Goal: Task Accomplishment & Management: Manage account settings

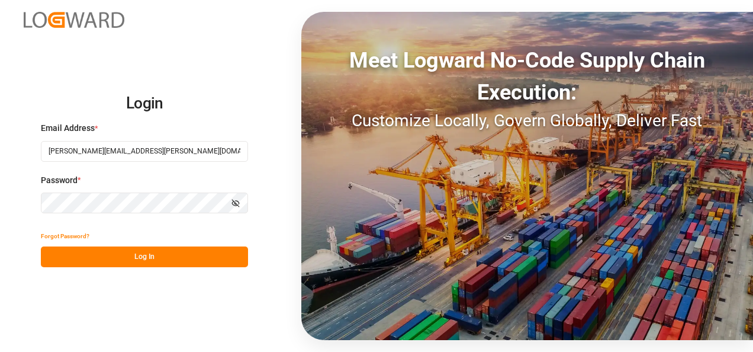
click at [205, 262] on button "Log In" at bounding box center [144, 256] width 207 height 21
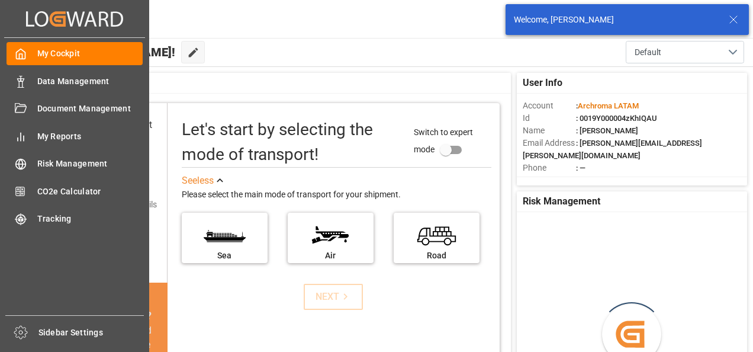
click at [31, 73] on div "Data Management Data Management" at bounding box center [75, 80] width 136 height 23
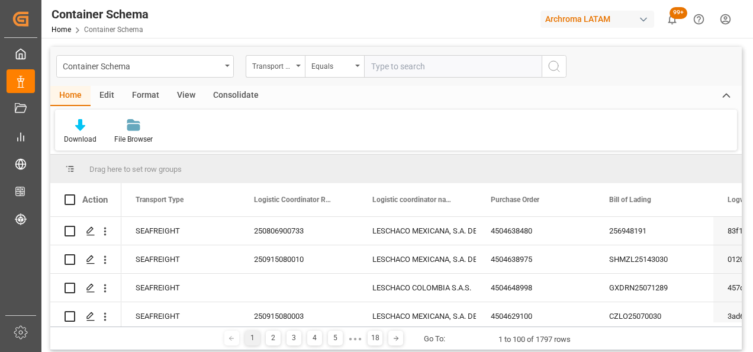
click at [228, 66] on icon "open menu" at bounding box center [227, 66] width 5 height 2
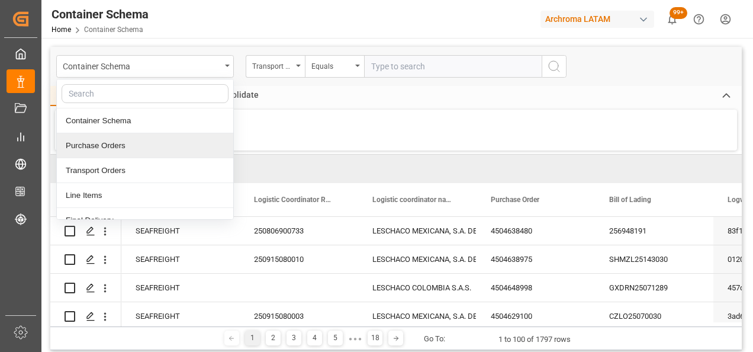
click at [133, 143] on div "Purchase Orders" at bounding box center [145, 145] width 176 height 25
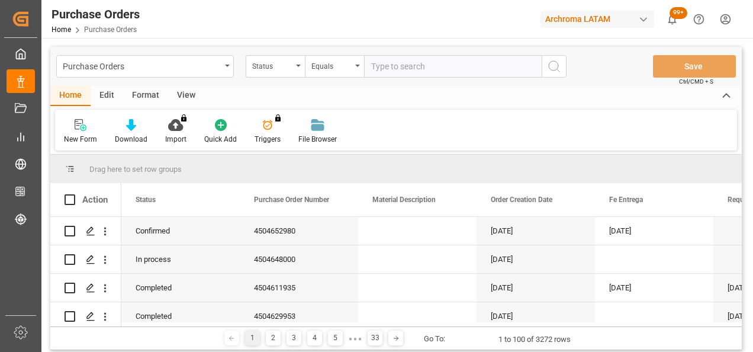
click at [296, 69] on div "Status" at bounding box center [275, 66] width 59 height 23
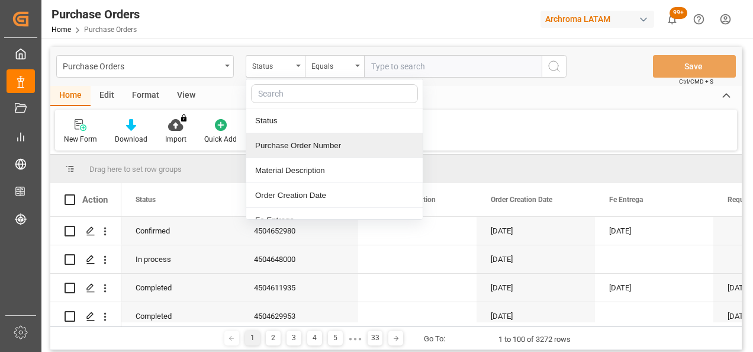
click at [300, 149] on div "Purchase Order Number" at bounding box center [334, 145] width 176 height 25
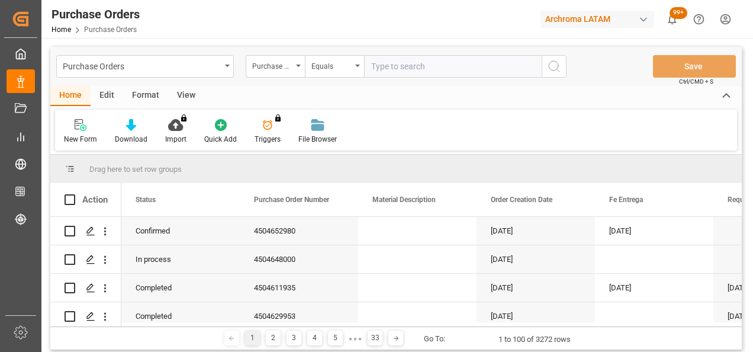
click at [395, 64] on input "text" at bounding box center [453, 66] width 178 height 23
paste input "4504642838"
type input "4504642838"
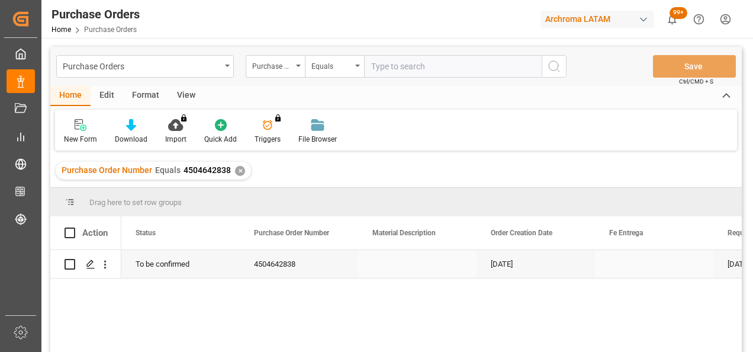
click at [88, 263] on polygon "Press SPACE to select this row." at bounding box center [90, 264] width 6 height 6
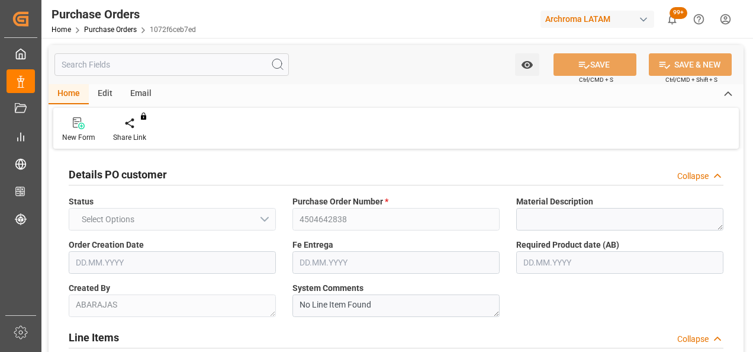
type input "1"
type input "[DATE]"
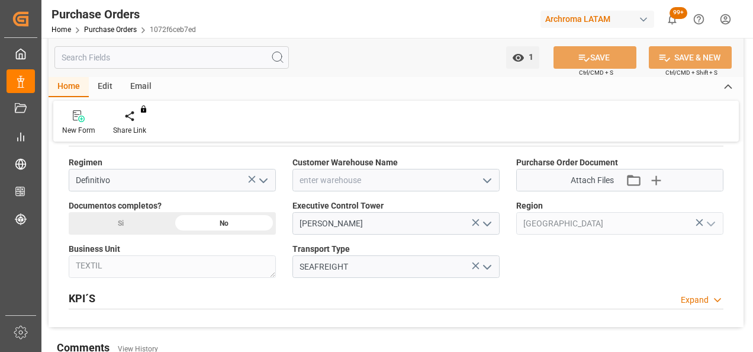
scroll to position [888, 0]
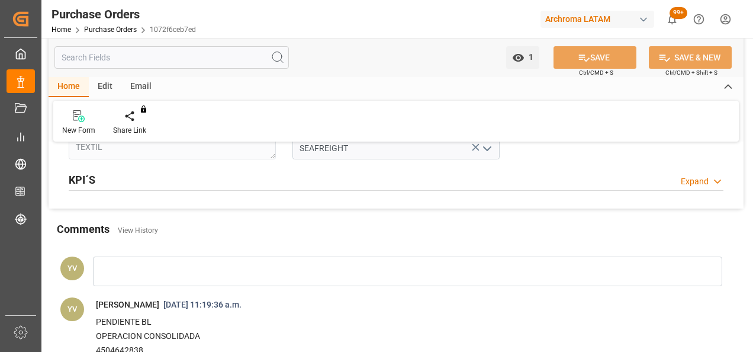
click at [126, 27] on link "Purchase Orders" at bounding box center [110, 29] width 53 height 8
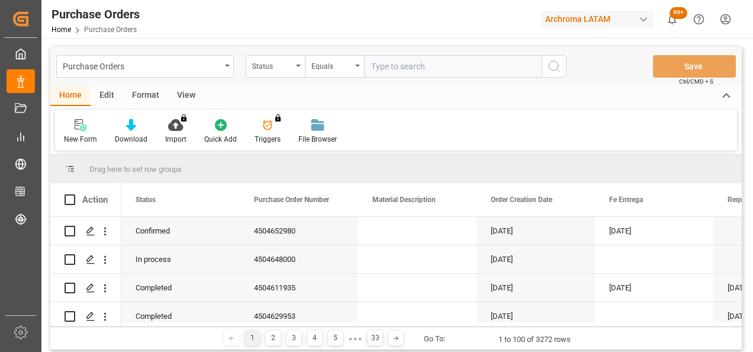
click at [278, 69] on div "Status" at bounding box center [272, 65] width 40 height 14
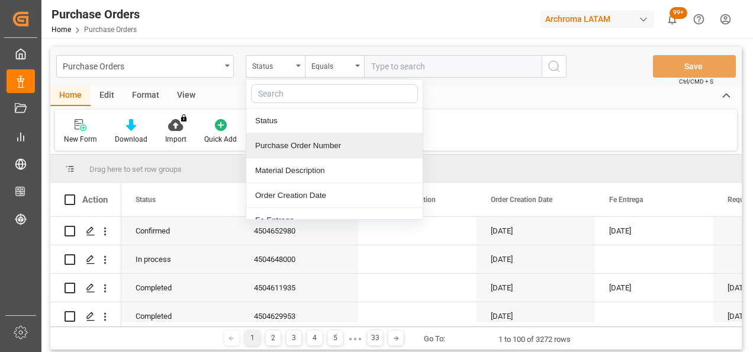
click at [294, 151] on div "Purchase Order Number" at bounding box center [334, 145] width 176 height 25
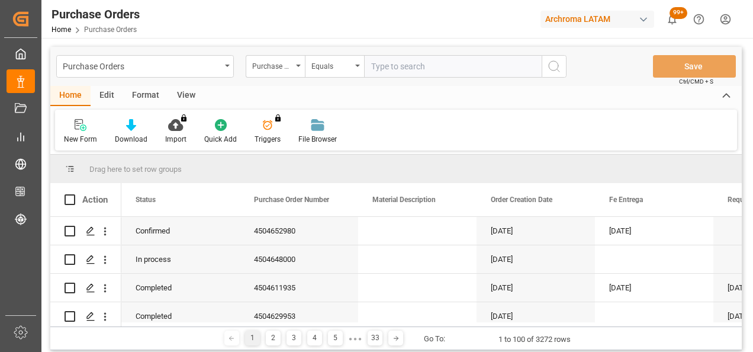
click at [434, 69] on input "text" at bounding box center [453, 66] width 178 height 23
paste input "4504642839"
type input "4504642839"
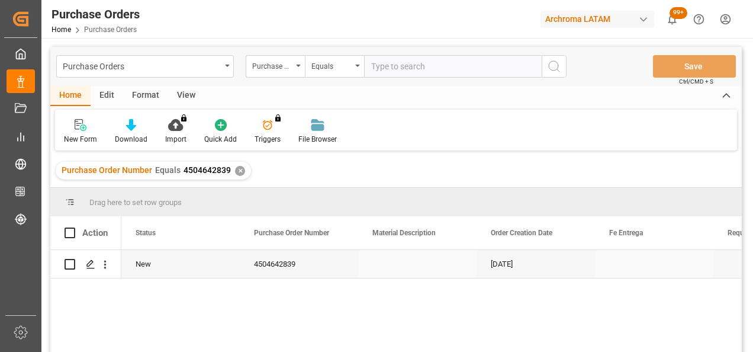
click at [88, 262] on icon "Press SPACE to select this row." at bounding box center [90, 263] width 9 height 9
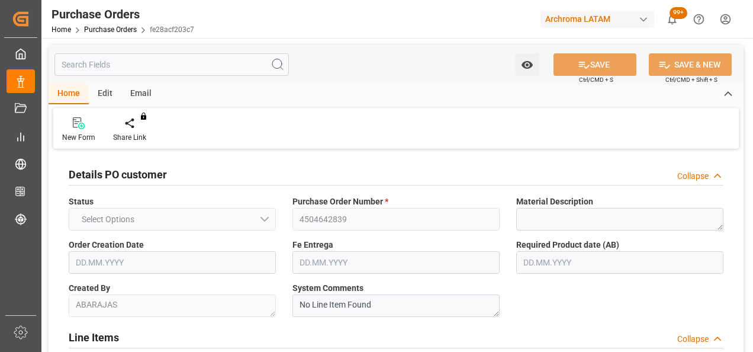
type input "1"
type input "[DATE]"
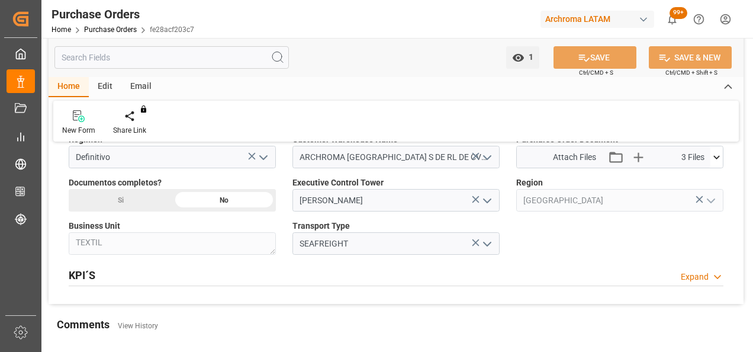
scroll to position [770, 0]
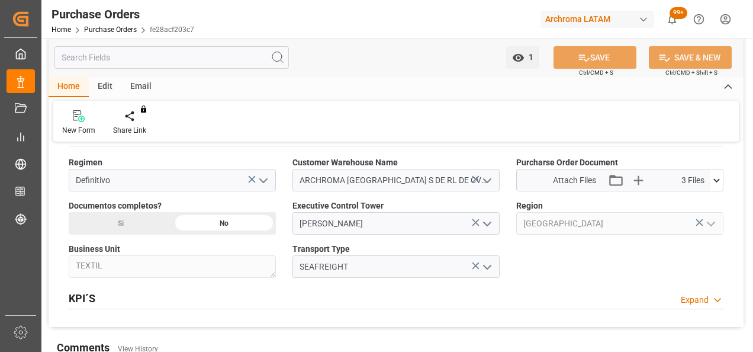
click at [719, 175] on icon at bounding box center [717, 180] width 12 height 12
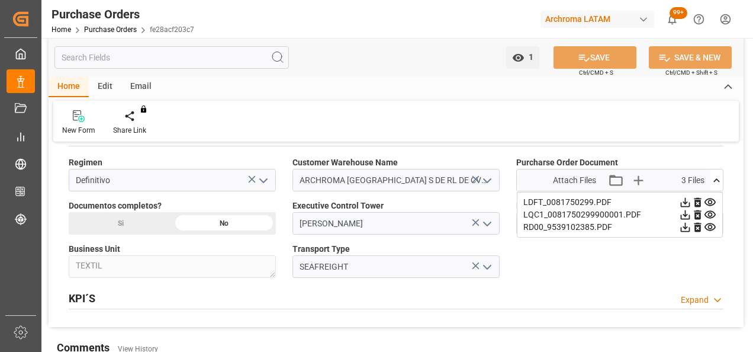
click at [719, 175] on icon at bounding box center [717, 180] width 12 height 12
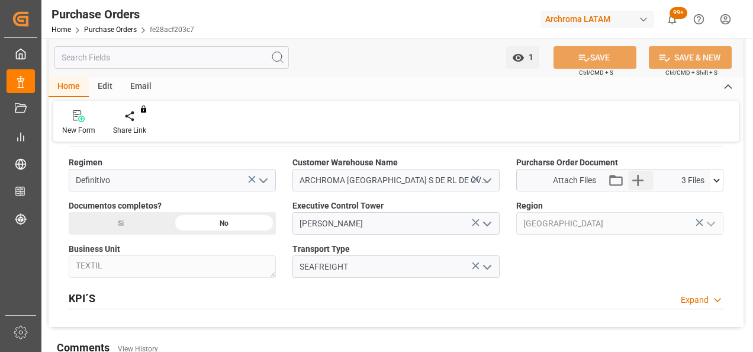
click at [638, 175] on icon "button" at bounding box center [638, 180] width 11 height 11
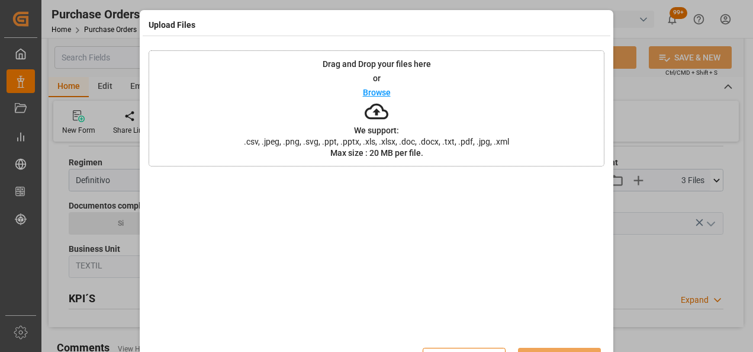
click at [516, 110] on div "Drag and Drop your files here or Browse We support: .csv, .jpeg, .png, .svg, .p…" at bounding box center [377, 108] width 456 height 116
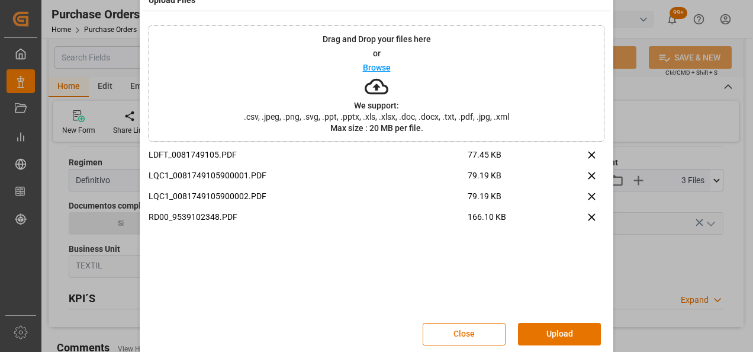
scroll to position [38, 0]
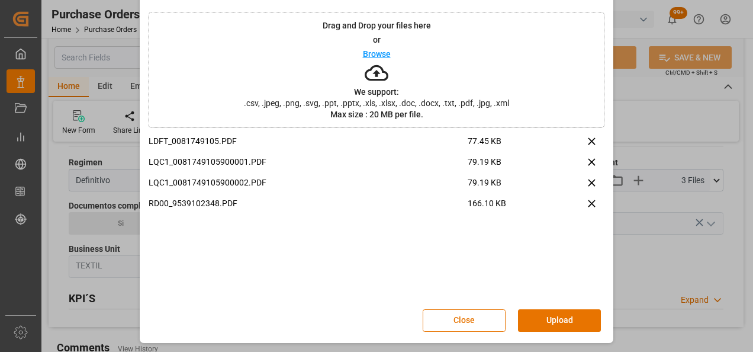
click at [589, 321] on button "Upload" at bounding box center [559, 320] width 83 height 23
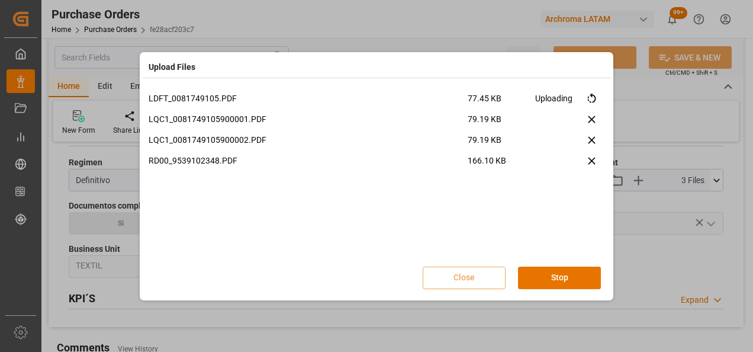
scroll to position [0, 0]
click at [473, 280] on button "Close" at bounding box center [464, 278] width 83 height 23
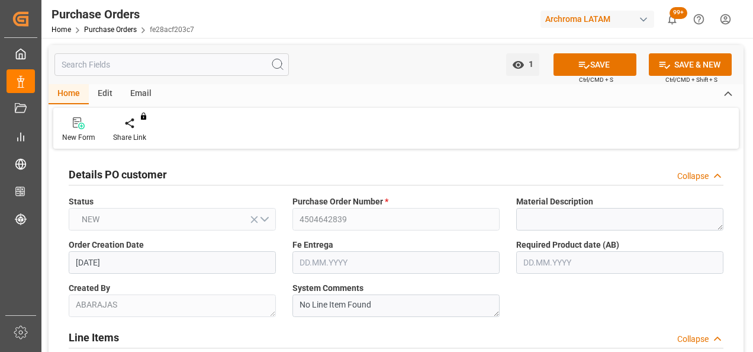
click at [107, 26] on link "Purchase Orders" at bounding box center [110, 29] width 53 height 8
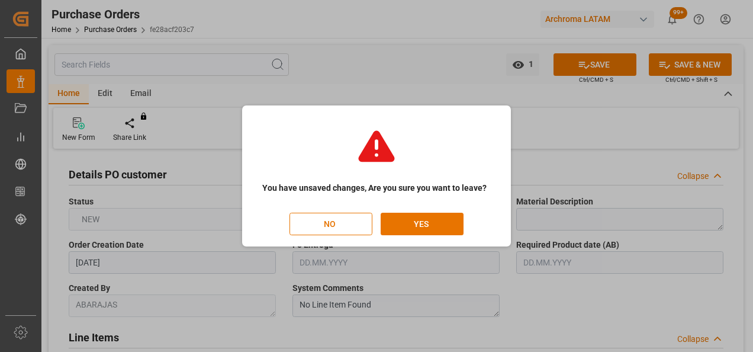
click at [355, 223] on button "NO" at bounding box center [331, 224] width 83 height 23
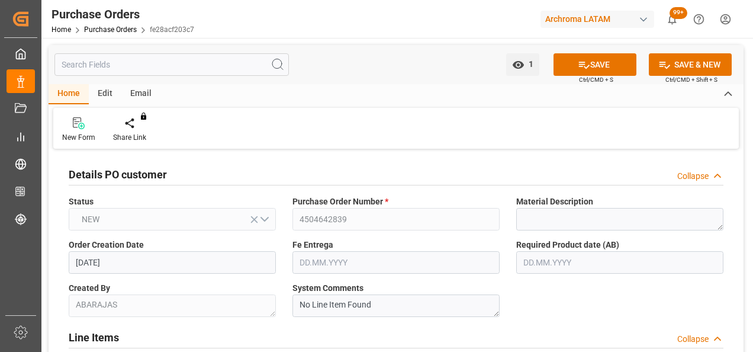
click at [109, 28] on link "Purchase Orders" at bounding box center [110, 29] width 53 height 8
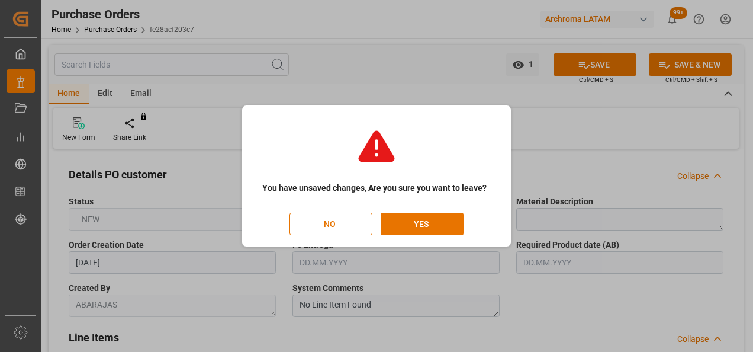
click at [425, 212] on div "You have unsaved changes, Are you sure you want to leave? NO YES" at bounding box center [376, 175] width 263 height 135
click at [429, 227] on button "YES" at bounding box center [422, 224] width 83 height 23
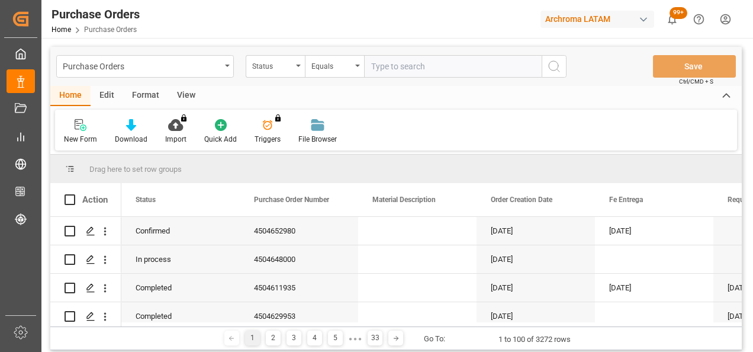
click at [299, 71] on div "Status" at bounding box center [275, 66] width 59 height 23
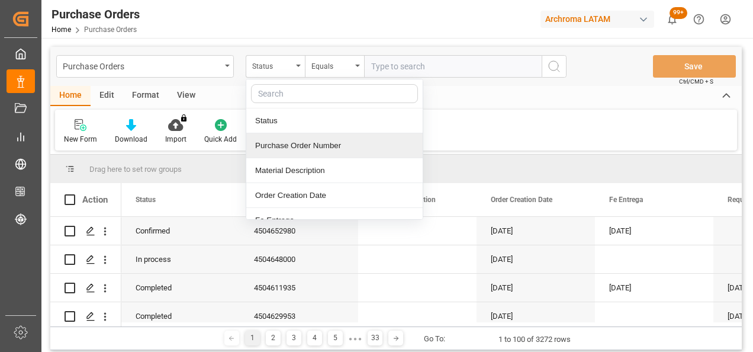
click at [317, 147] on div "Purchase Order Number" at bounding box center [334, 145] width 176 height 25
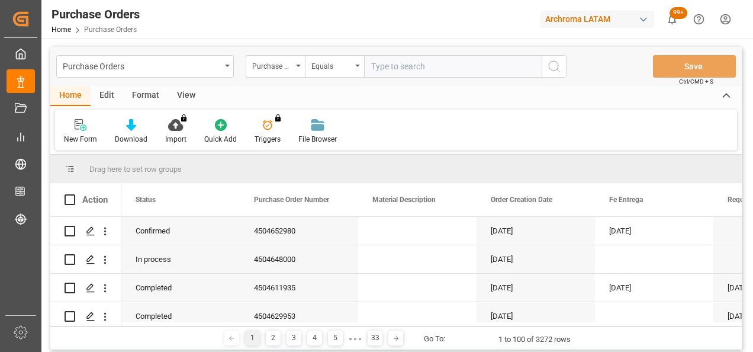
click at [439, 61] on input "text" at bounding box center [453, 66] width 178 height 23
paste input "4504642838"
type input "4504642838"
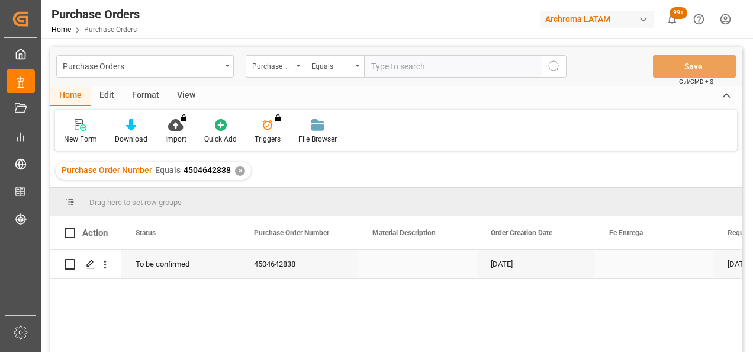
click at [95, 267] on div "Press SPACE to select this row." at bounding box center [90, 264] width 18 height 22
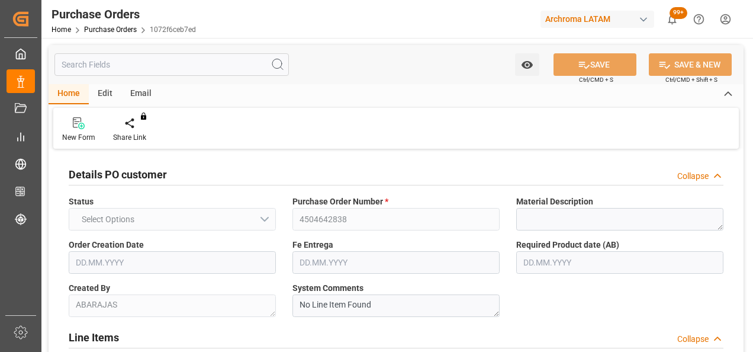
type input "1"
type input "[DATE]"
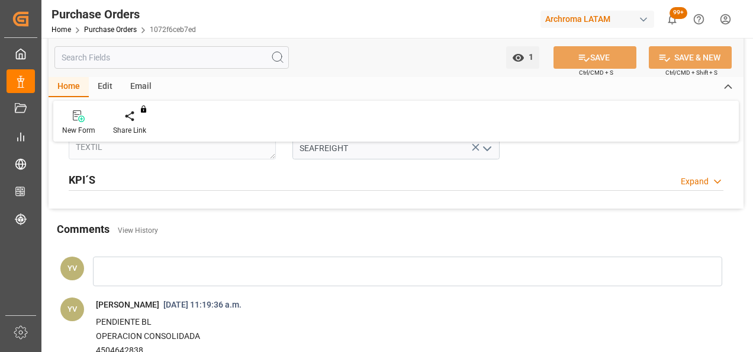
scroll to position [770, 0]
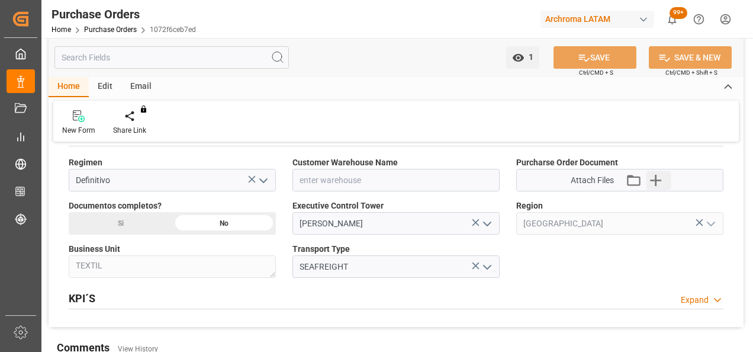
click at [652, 176] on icon "button" at bounding box center [656, 180] width 19 height 19
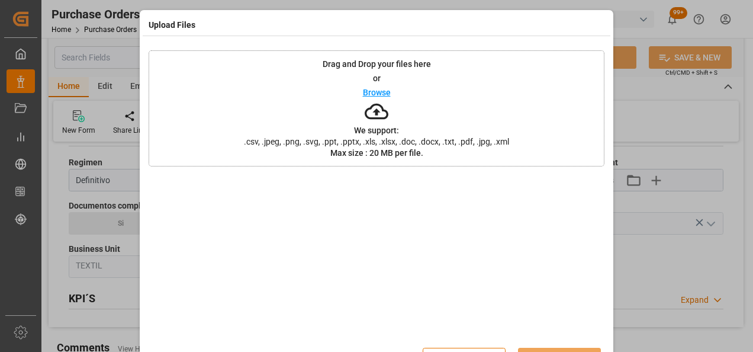
click at [281, 89] on div "Drag and Drop your files here or Browse We support: .csv, .jpeg, .png, .svg, .p…" at bounding box center [377, 108] width 456 height 116
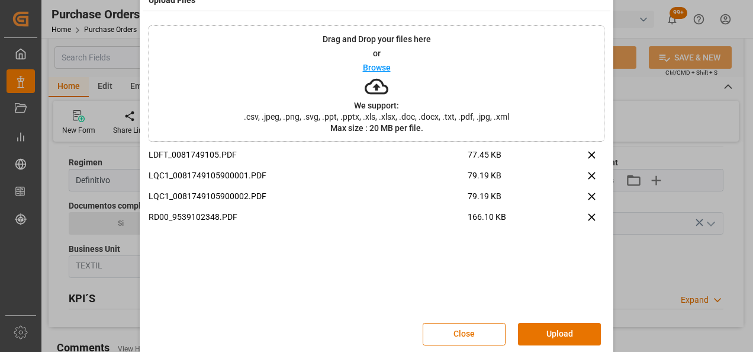
scroll to position [38, 0]
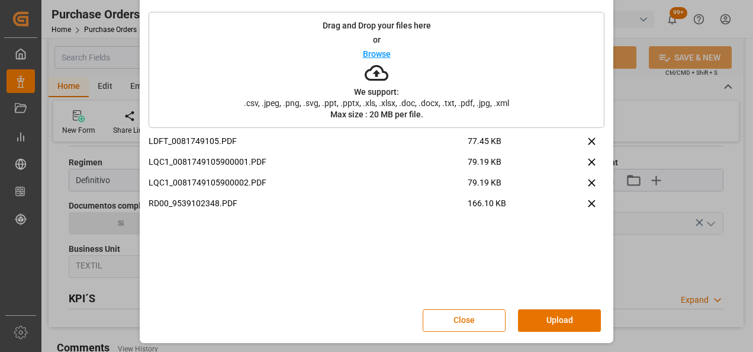
click at [563, 317] on button "Upload" at bounding box center [559, 320] width 83 height 23
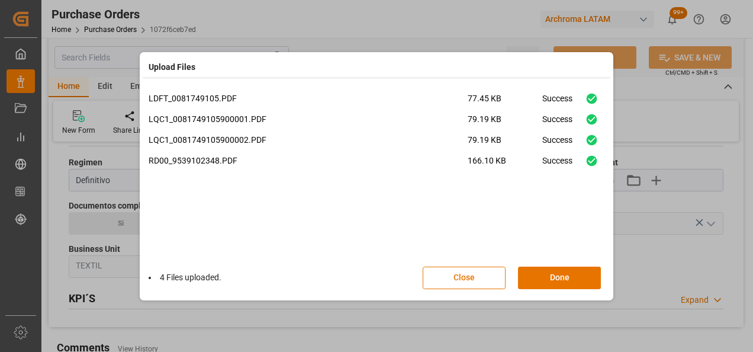
click at [550, 278] on button "Done" at bounding box center [559, 278] width 83 height 23
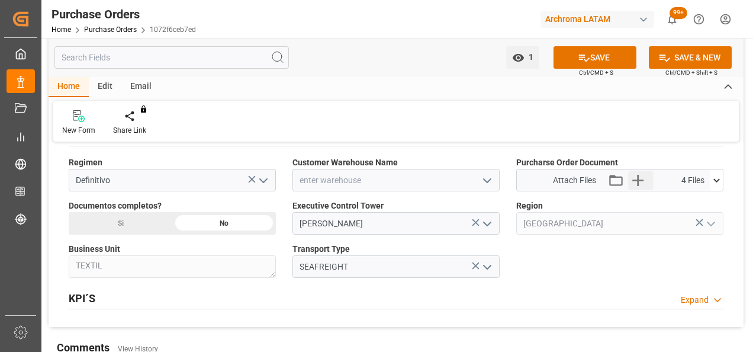
click at [640, 176] on icon "button" at bounding box center [638, 180] width 19 height 19
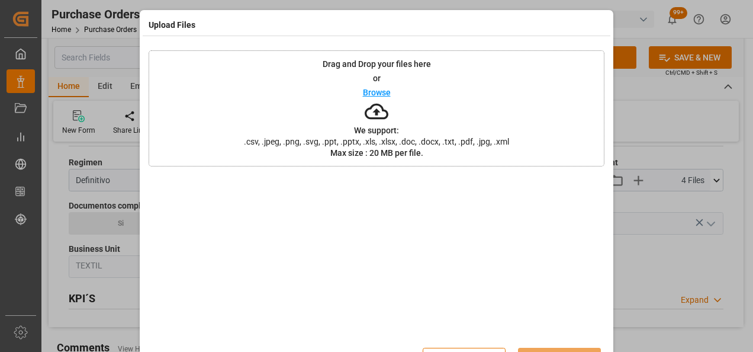
click at [216, 97] on div "Drag and Drop your files here or Browse We support: .csv, .jpeg, .png, .svg, .p…" at bounding box center [377, 108] width 456 height 116
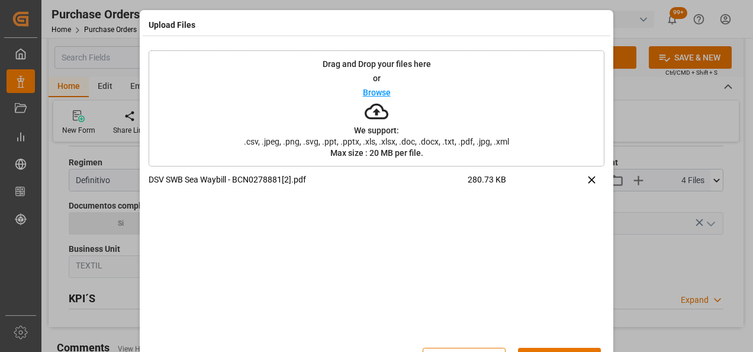
click at [548, 349] on button "Upload" at bounding box center [559, 359] width 83 height 23
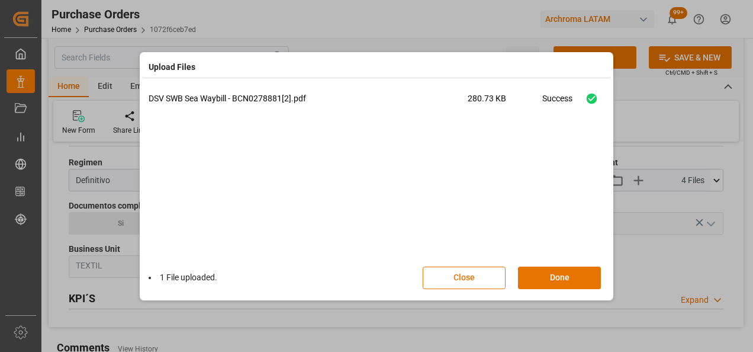
click at [550, 274] on button "Done" at bounding box center [559, 278] width 83 height 23
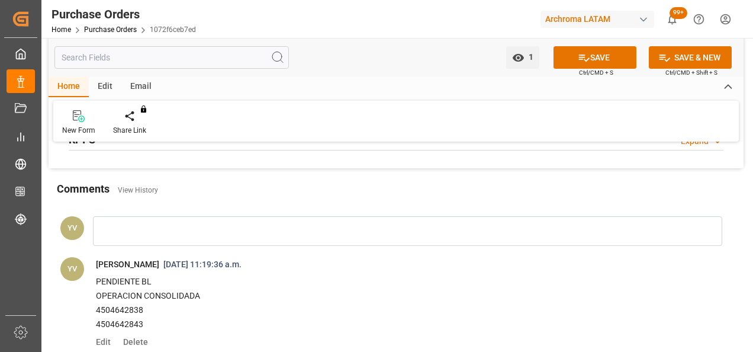
scroll to position [948, 0]
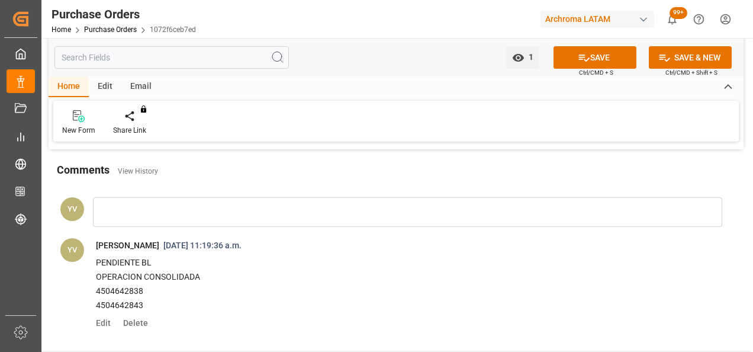
click at [153, 206] on div at bounding box center [408, 212] width 630 height 30
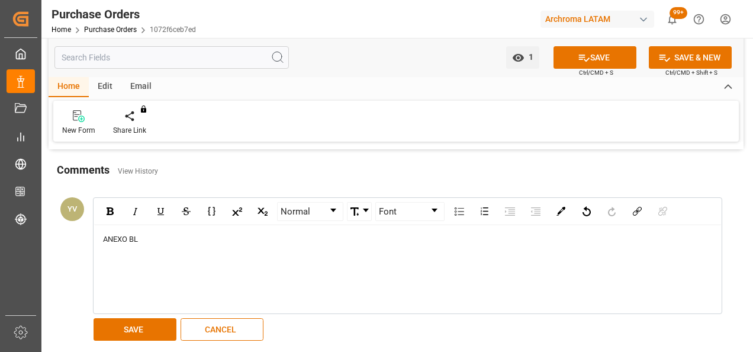
click at [154, 329] on button "SAVE" at bounding box center [135, 329] width 83 height 23
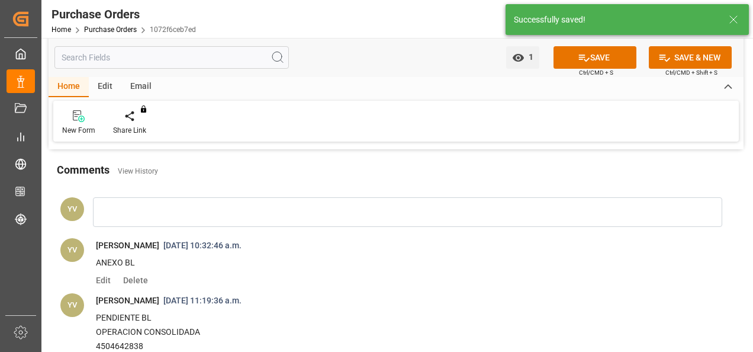
click at [584, 55] on icon at bounding box center [584, 58] width 12 height 12
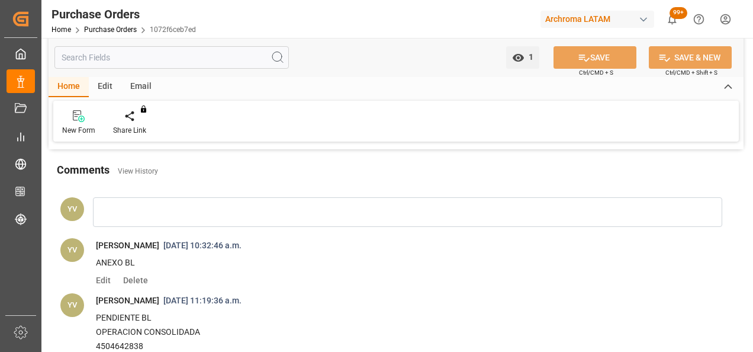
click at [130, 33] on link "Purchase Orders" at bounding box center [110, 29] width 53 height 8
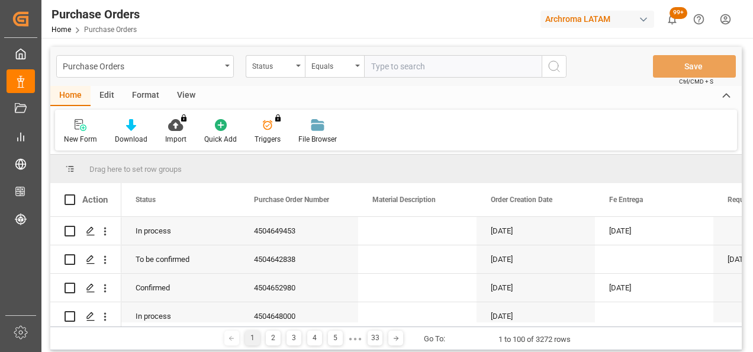
click at [227, 69] on div "Purchase Orders" at bounding box center [145, 66] width 178 height 23
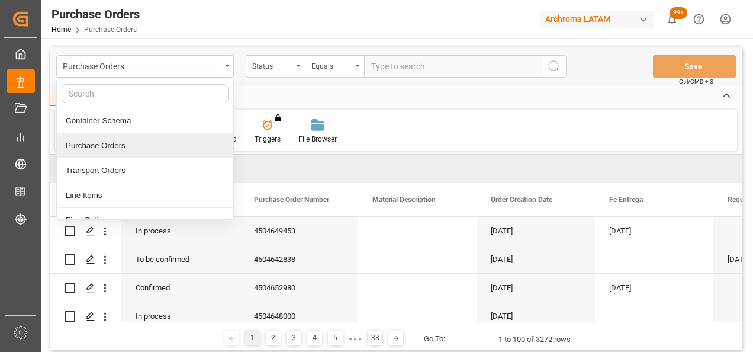
drag, startPoint x: 127, startPoint y: 138, endPoint x: 225, endPoint y: 95, distance: 107.2
click at [127, 137] on div "Purchase Orders" at bounding box center [145, 145] width 176 height 25
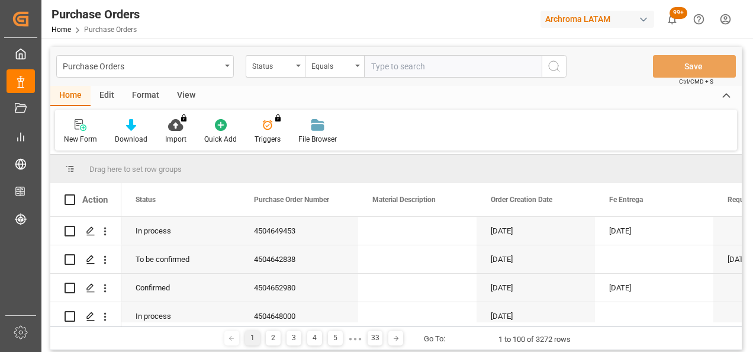
click at [293, 63] on div "Status" at bounding box center [275, 66] width 59 height 23
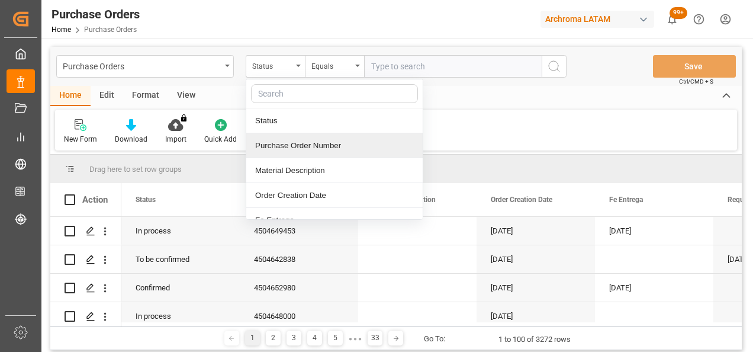
click at [307, 143] on div "Purchase Order Number" at bounding box center [334, 145] width 176 height 25
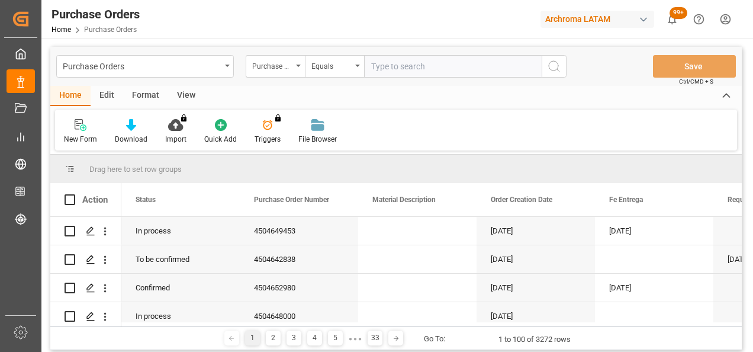
click at [427, 68] on input "text" at bounding box center [453, 66] width 178 height 23
paste input "4504618565"
type input "4504618565"
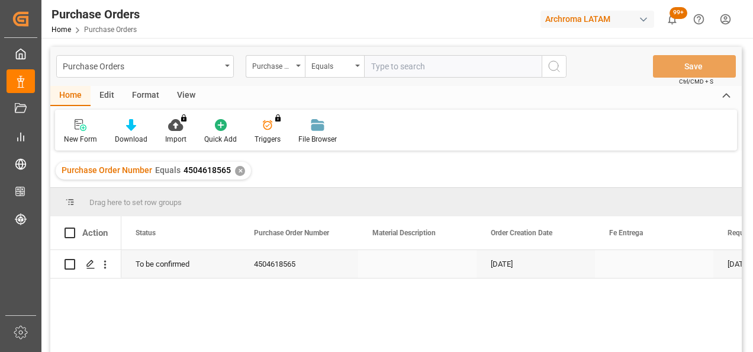
click at [88, 269] on div "Press SPACE to select this row." at bounding box center [90, 264] width 18 height 22
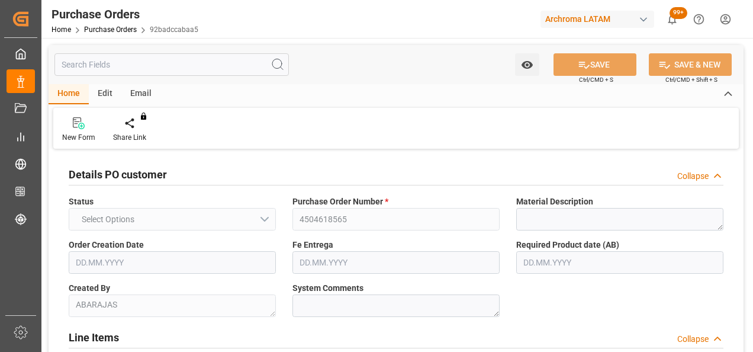
type input "1"
type input "[DATE]"
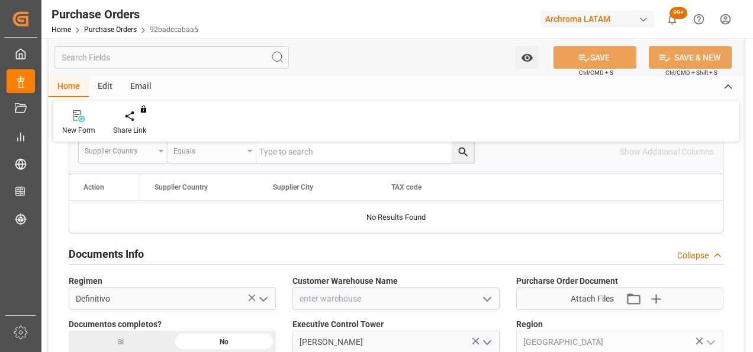
scroll to position [770, 0]
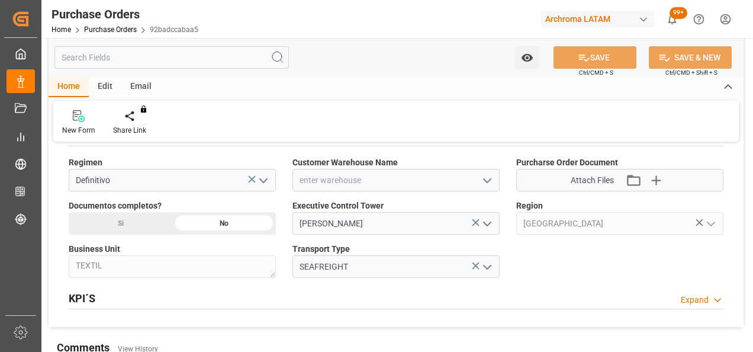
click at [482, 179] on icon "open menu" at bounding box center [487, 181] width 14 height 14
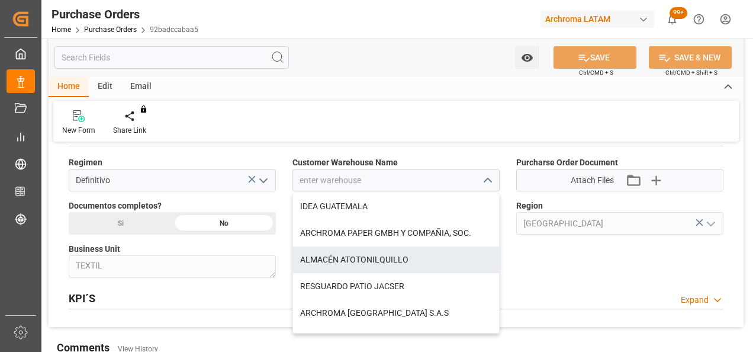
click at [397, 259] on div "ALMACÉN ATOTONILQUILLO" at bounding box center [396, 259] width 206 height 27
type input "ALMACÉN ATOTONILQUILLO"
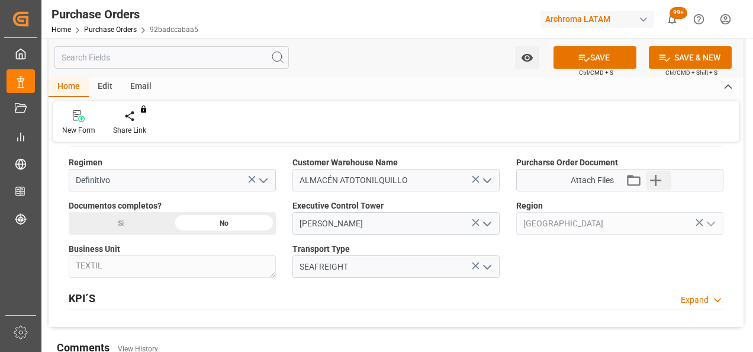
click at [650, 173] on icon "button" at bounding box center [656, 180] width 19 height 19
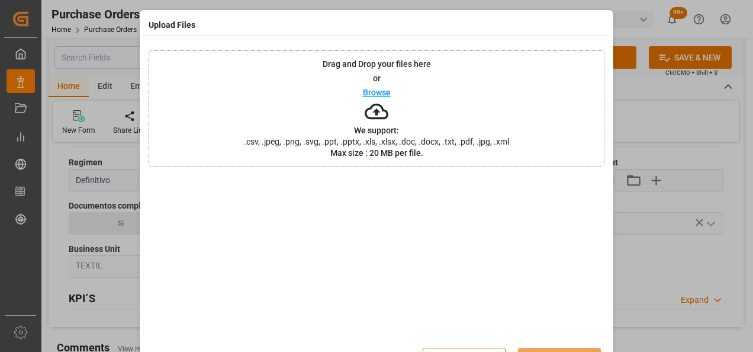
click at [312, 97] on div "Drag and Drop your files here or Browse We support: .csv, .jpeg, .png, .svg, .p…" at bounding box center [377, 108] width 456 height 116
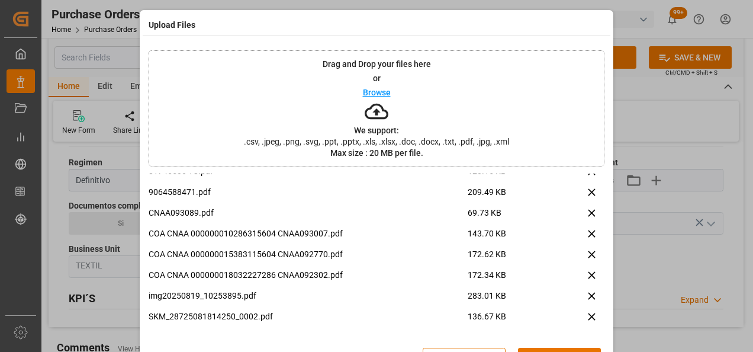
scroll to position [38, 0]
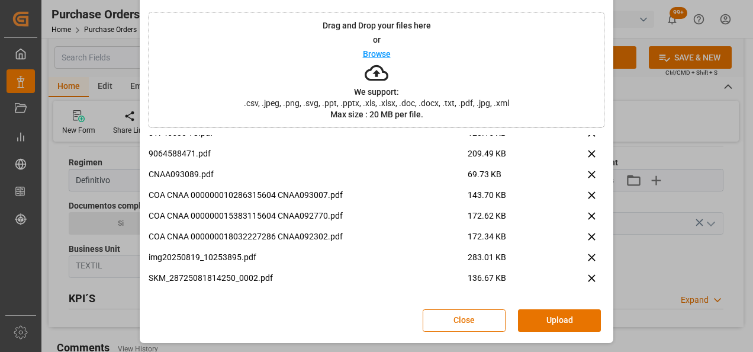
click at [566, 320] on button "Upload" at bounding box center [559, 320] width 83 height 23
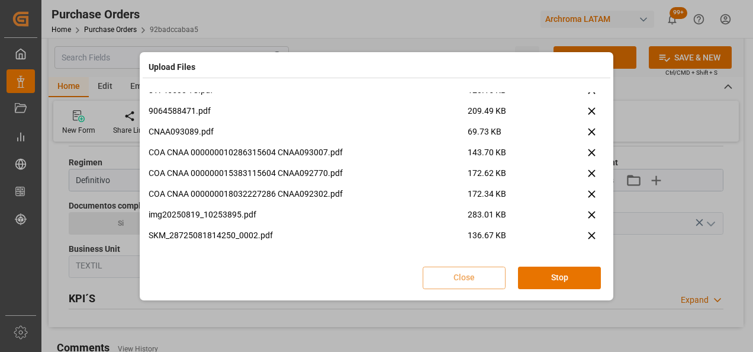
scroll to position [0, 0]
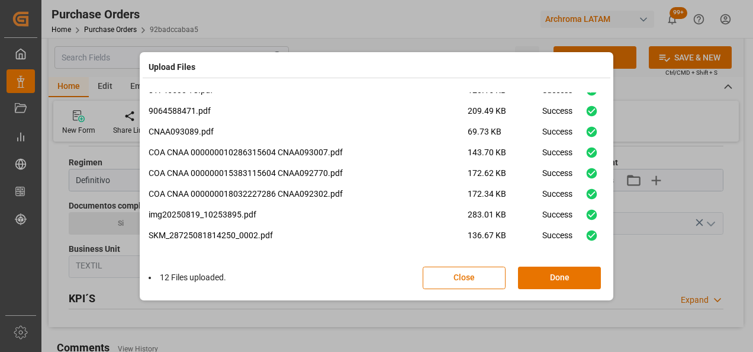
click at [560, 276] on button "Done" at bounding box center [559, 278] width 83 height 23
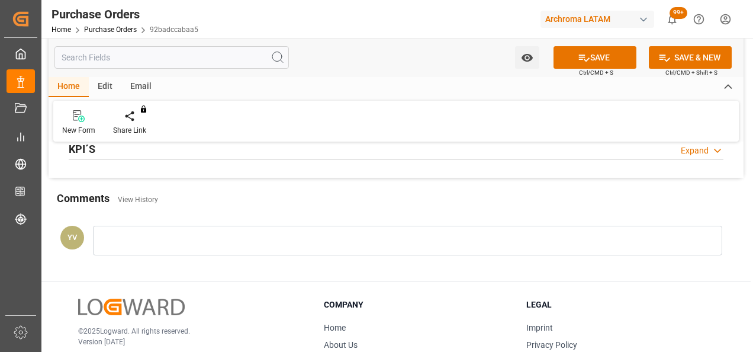
scroll to position [948, 0]
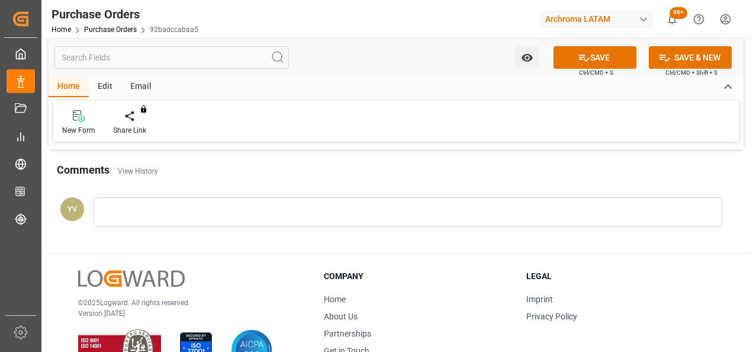
click at [156, 210] on div at bounding box center [408, 212] width 630 height 30
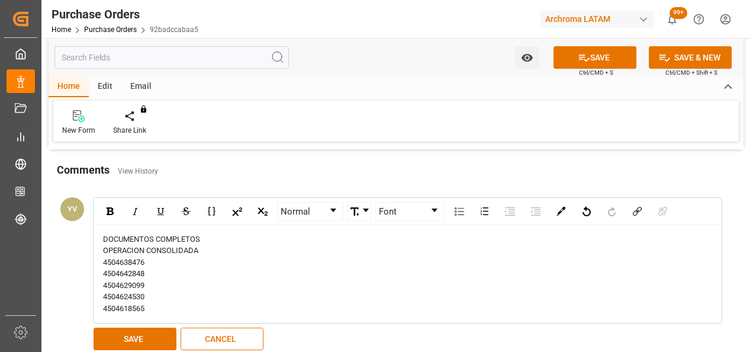
click at [145, 342] on button "SAVE" at bounding box center [135, 339] width 83 height 23
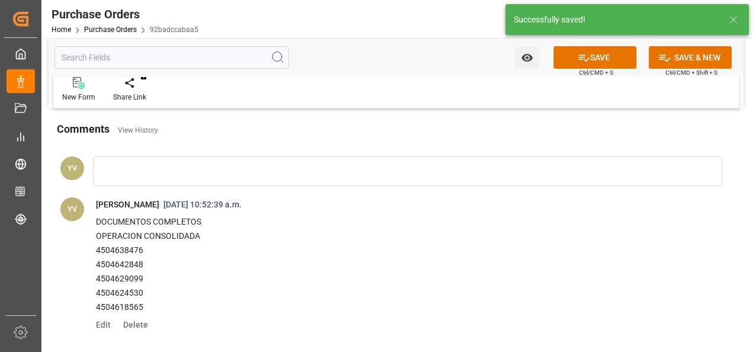
scroll to position [1007, 0]
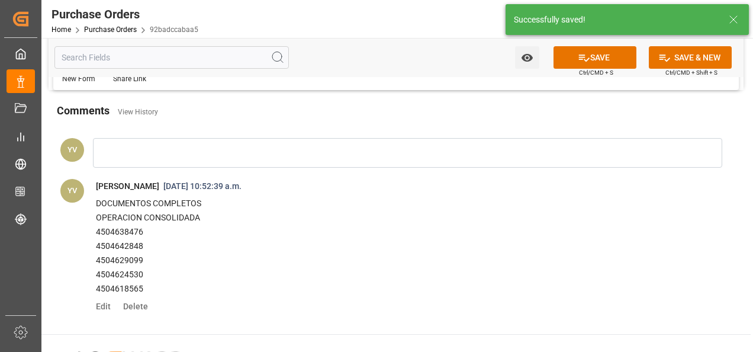
click at [525, 60] on icon "open menu" at bounding box center [526, 58] width 11 height 8
click at [492, 74] on div "Start Watching" at bounding box center [470, 83] width 142 height 27
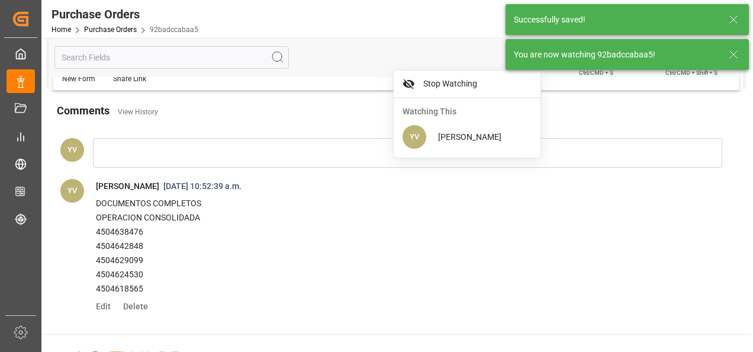
click at [738, 51] on icon at bounding box center [734, 54] width 14 height 14
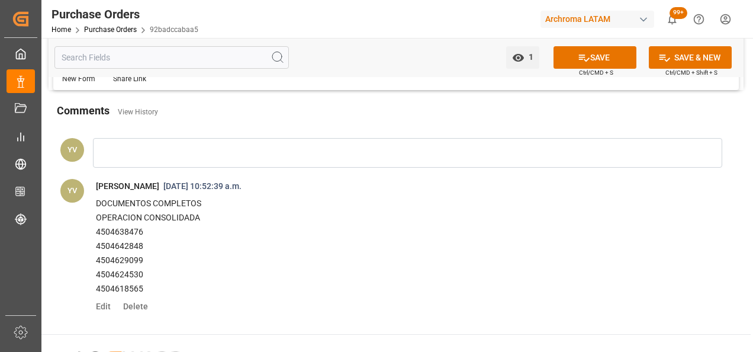
click at [609, 59] on button "SAVE" at bounding box center [595, 57] width 83 height 23
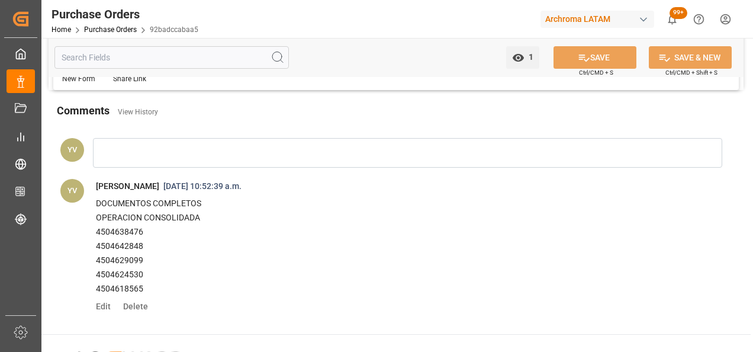
click at [117, 31] on link "Purchase Orders" at bounding box center [110, 29] width 53 height 8
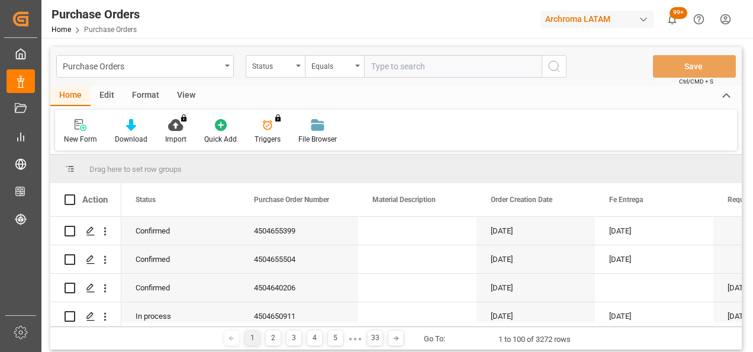
click at [293, 69] on div "Status" at bounding box center [275, 66] width 59 height 23
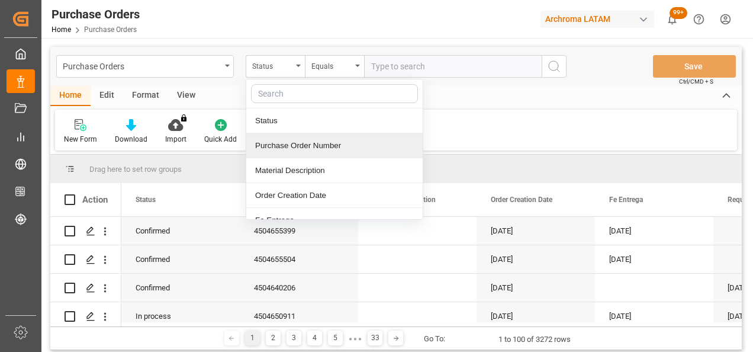
click at [313, 143] on div "Purchase Order Number" at bounding box center [334, 145] width 176 height 25
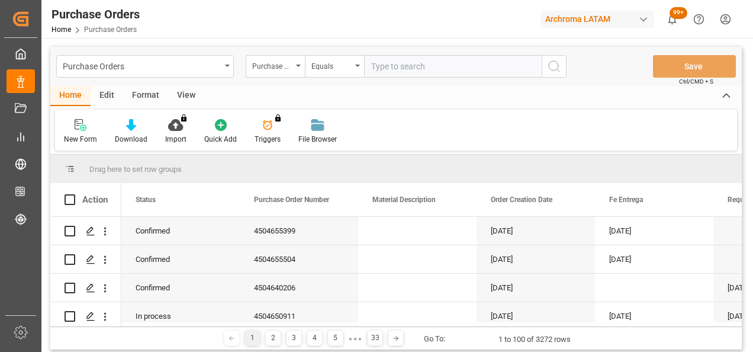
click at [403, 69] on input "text" at bounding box center [453, 66] width 178 height 23
paste input "4504625269"
type input "4504625269"
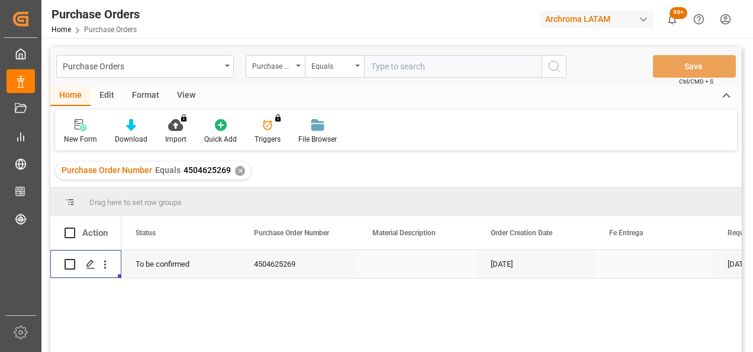
click at [94, 265] on icon "Press SPACE to select this row." at bounding box center [90, 263] width 9 height 9
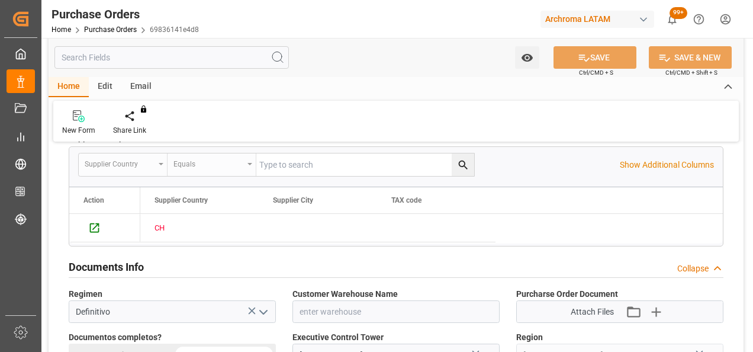
scroll to position [711, 0]
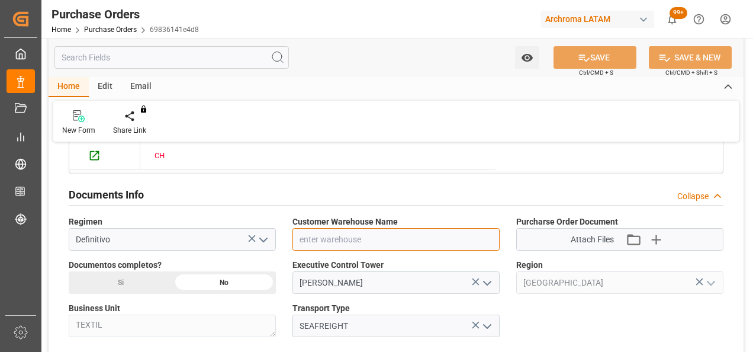
click at [494, 236] on input at bounding box center [396, 239] width 207 height 23
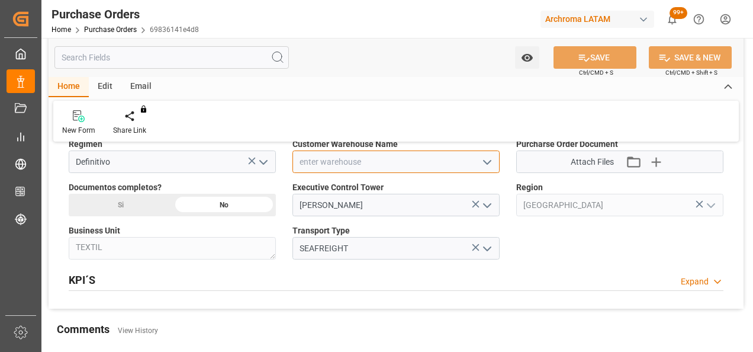
scroll to position [770, 0]
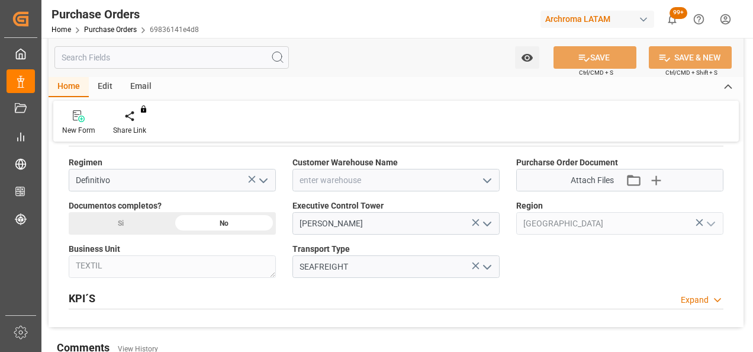
click at [487, 176] on icon "open menu" at bounding box center [487, 181] width 14 height 14
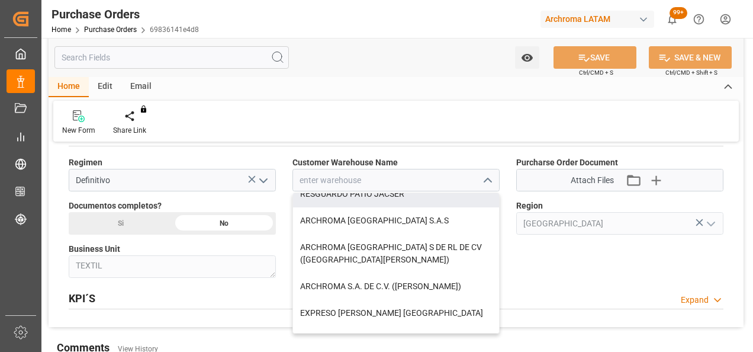
scroll to position [118, 0]
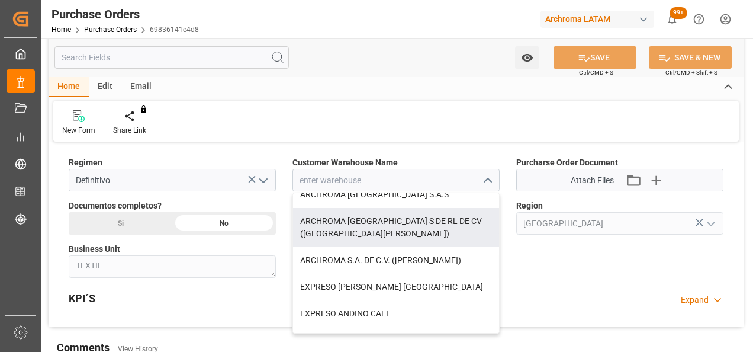
click at [438, 225] on div "ARCHROMA [GEOGRAPHIC_DATA] S DE RL DE CV ([GEOGRAPHIC_DATA][PERSON_NAME])" at bounding box center [396, 227] width 206 height 39
type input "ARCHROMA [GEOGRAPHIC_DATA] S DE RL DE CV ([GEOGRAPHIC_DATA][PERSON_NAME])"
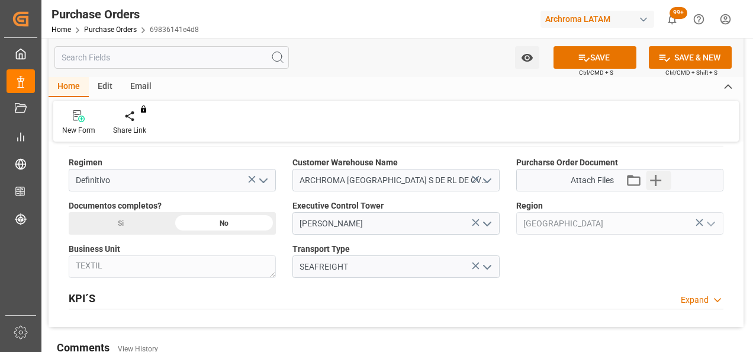
click at [658, 174] on icon "button" at bounding box center [656, 180] width 19 height 19
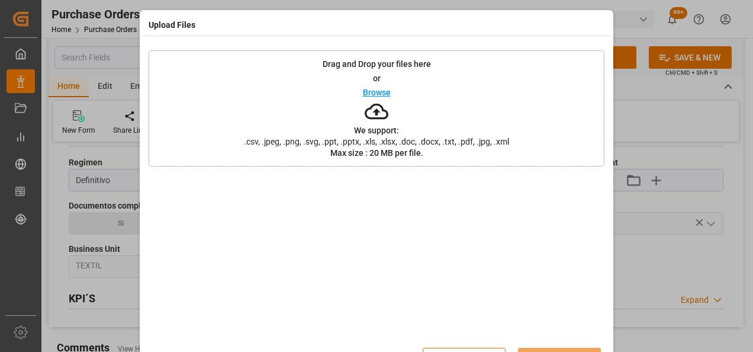
click at [276, 111] on div "Drag and Drop your files here or Browse We support: .csv, .jpeg, .png, .svg, .p…" at bounding box center [377, 108] width 456 height 116
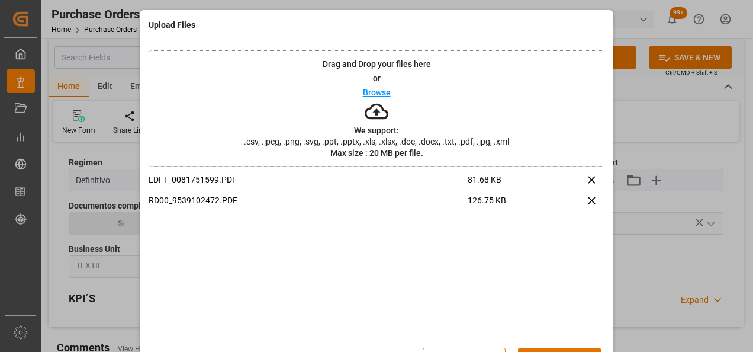
click at [557, 346] on div "Close Upload" at bounding box center [377, 358] width 456 height 39
drag, startPoint x: 557, startPoint y: 348, endPoint x: 550, endPoint y: 342, distance: 9.3
click at [557, 349] on button "Upload" at bounding box center [559, 359] width 83 height 23
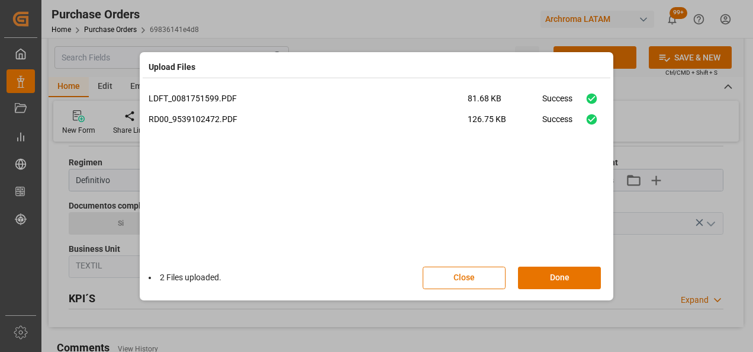
click at [545, 274] on button "Done" at bounding box center [559, 278] width 83 height 23
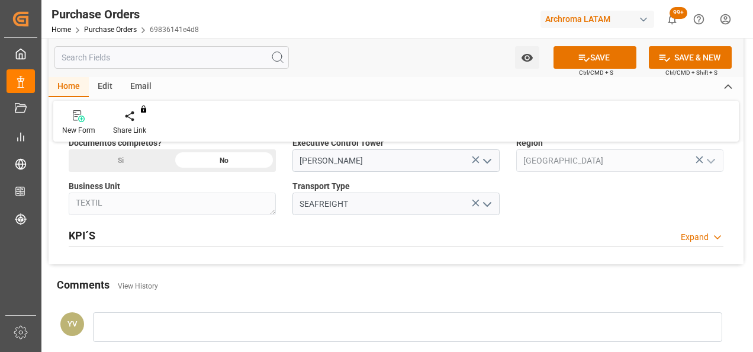
scroll to position [888, 0]
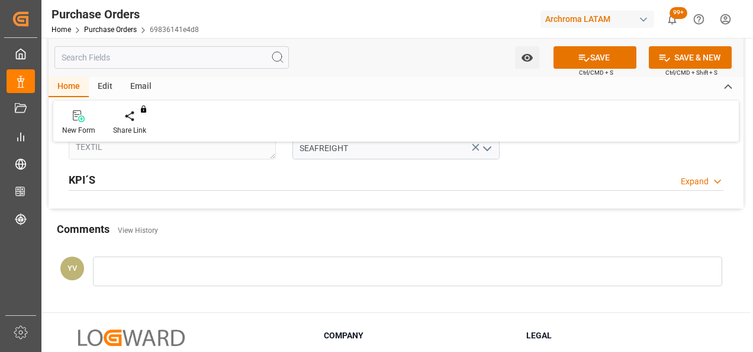
click at [222, 270] on div at bounding box center [408, 271] width 630 height 30
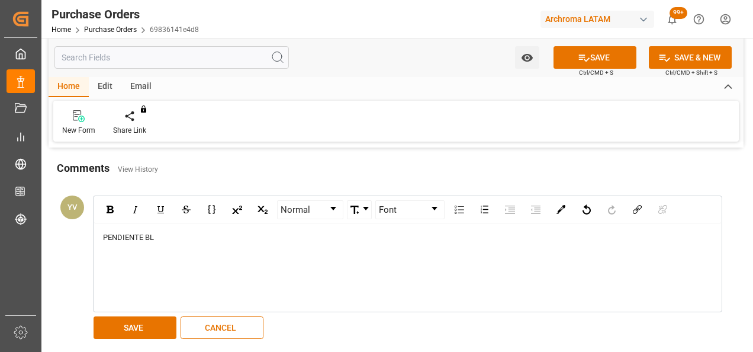
scroll to position [1007, 0]
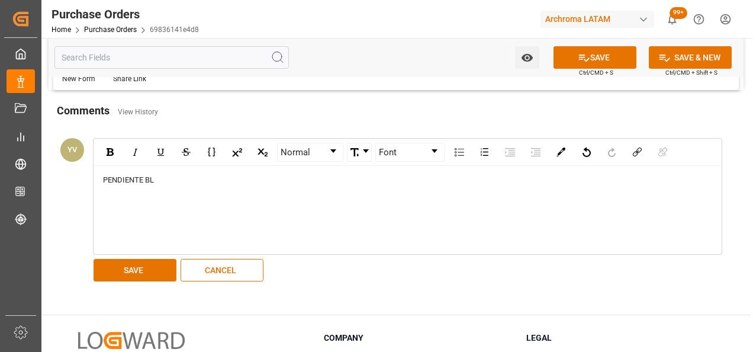
click at [133, 264] on button "SAVE" at bounding box center [135, 270] width 83 height 23
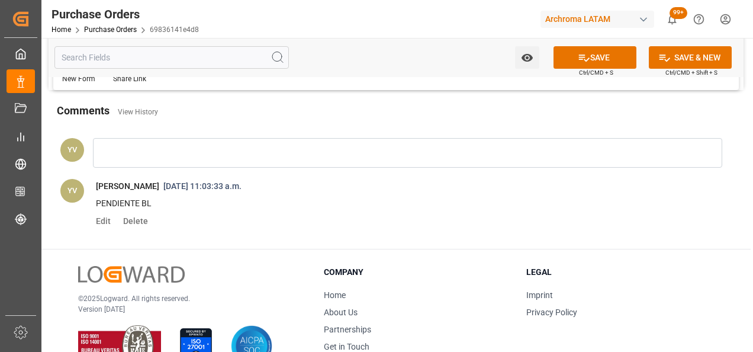
click at [115, 33] on link "Purchase Orders" at bounding box center [110, 29] width 53 height 8
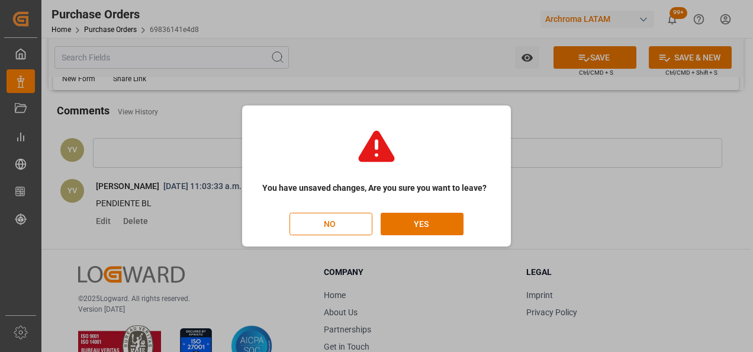
click at [352, 224] on button "NO" at bounding box center [331, 224] width 83 height 23
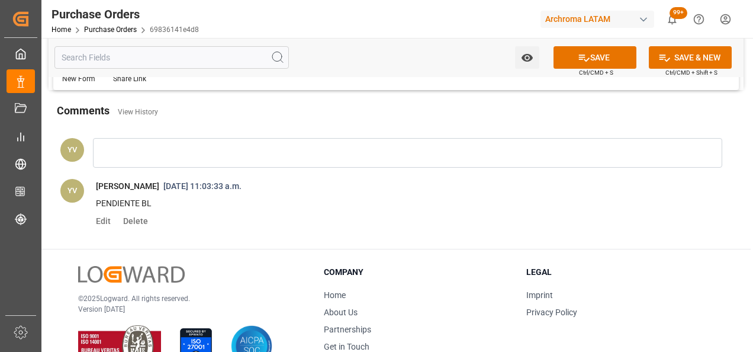
click at [534, 57] on button "Watch Option" at bounding box center [527, 57] width 24 height 23
click at [487, 82] on span "Start Watching" at bounding box center [478, 84] width 108 height 12
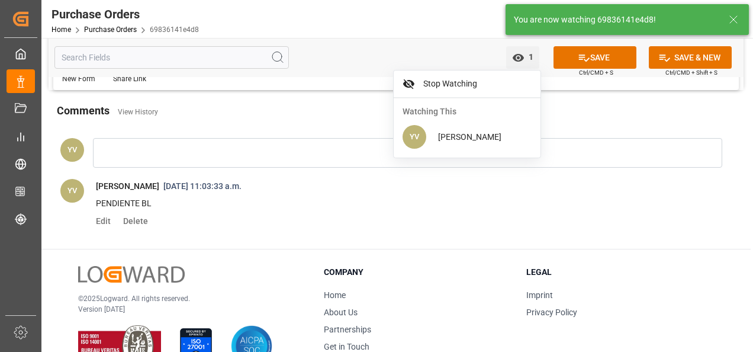
click at [600, 54] on button "SAVE" at bounding box center [595, 57] width 83 height 23
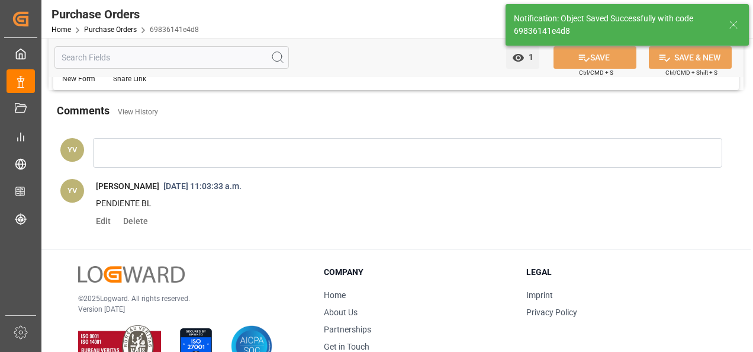
click at [120, 31] on link "Purchase Orders" at bounding box center [110, 29] width 53 height 8
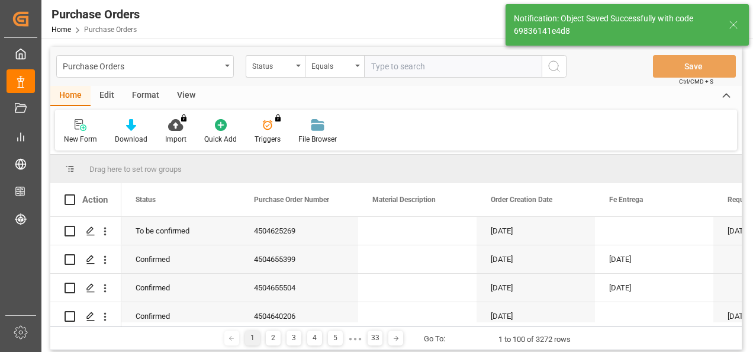
click at [299, 67] on div "Status" at bounding box center [275, 66] width 59 height 23
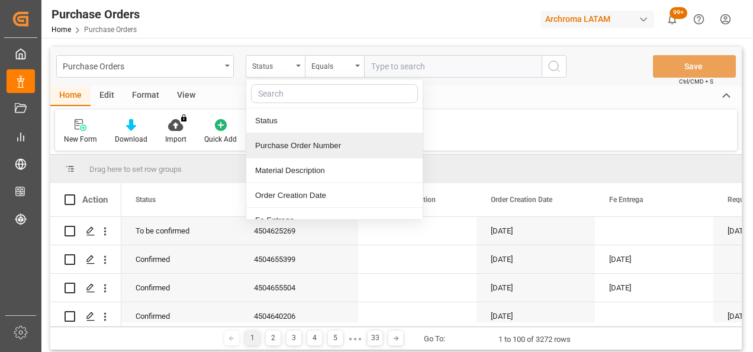
click at [325, 143] on div "Purchase Order Number" at bounding box center [334, 145] width 176 height 25
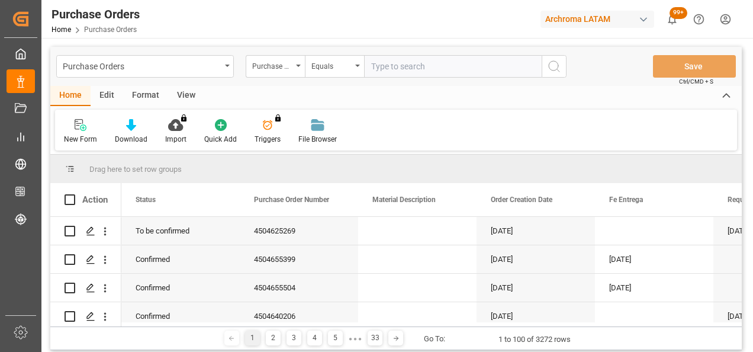
click at [393, 70] on input "text" at bounding box center [453, 66] width 178 height 23
paste input "4504625283"
type input "4504625283"
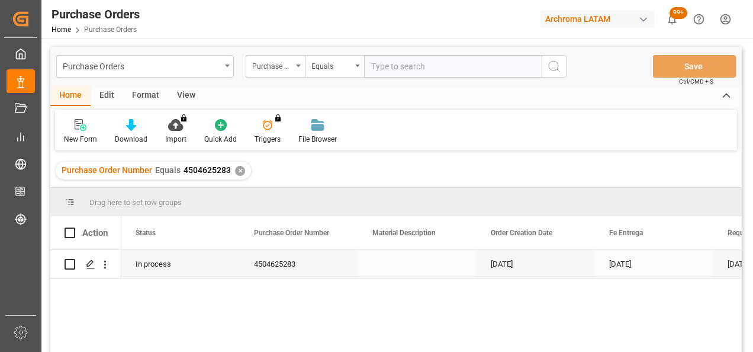
click at [94, 265] on icon "Press SPACE to select this row." at bounding box center [90, 263] width 9 height 9
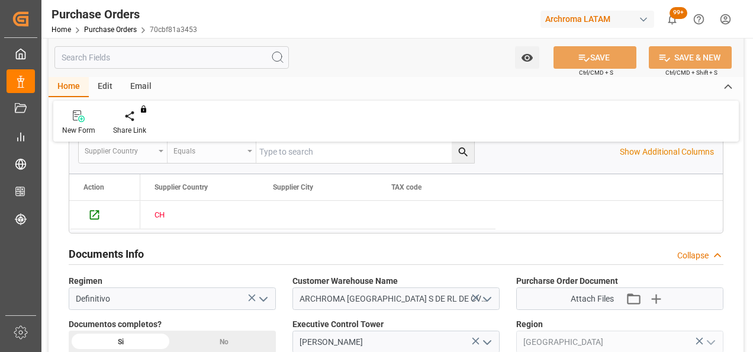
scroll to position [415, 0]
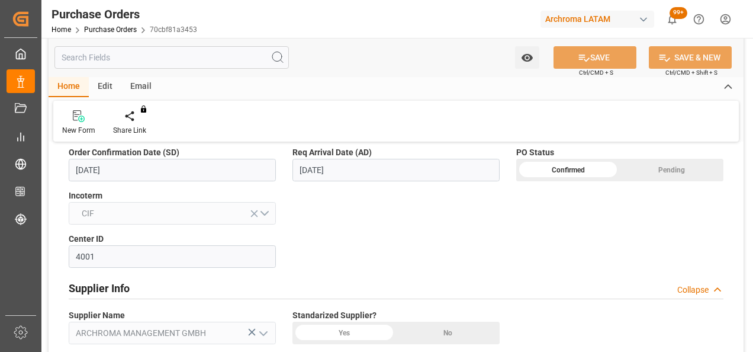
click at [126, 30] on link "Purchase Orders" at bounding box center [110, 29] width 53 height 8
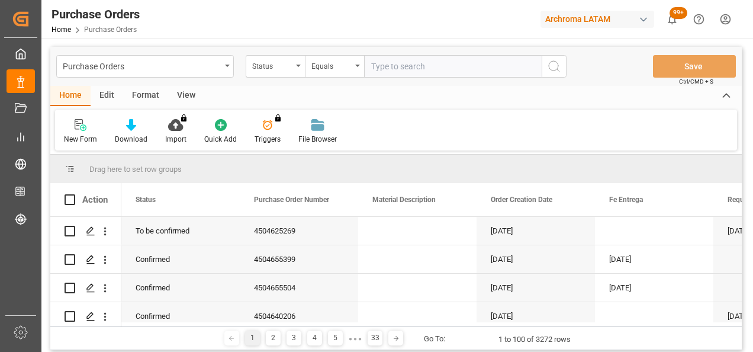
click at [296, 68] on div "Status" at bounding box center [275, 66] width 59 height 23
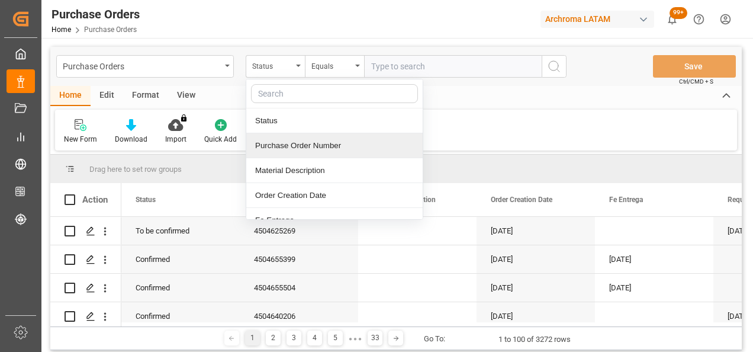
click at [321, 154] on div "Purchase Order Number" at bounding box center [334, 145] width 176 height 25
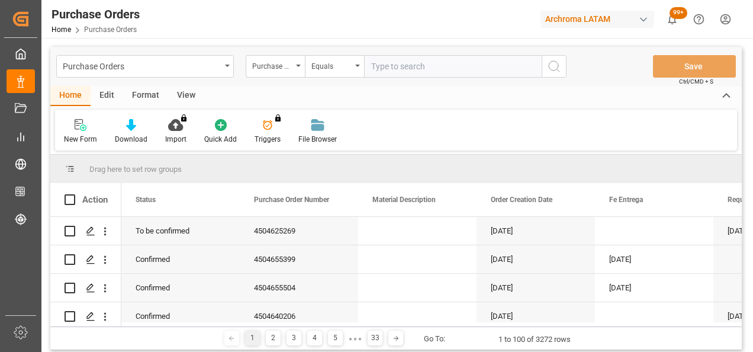
click at [389, 71] on input "text" at bounding box center [453, 66] width 178 height 23
paste input "4504638472"
type input "4504638472"
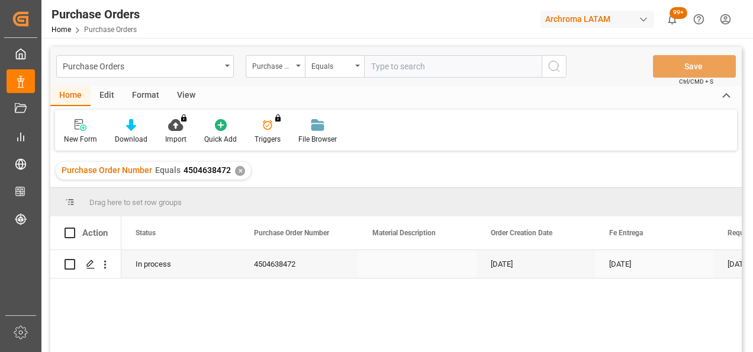
click at [90, 266] on icon "Press SPACE to select this row." at bounding box center [90, 263] width 9 height 9
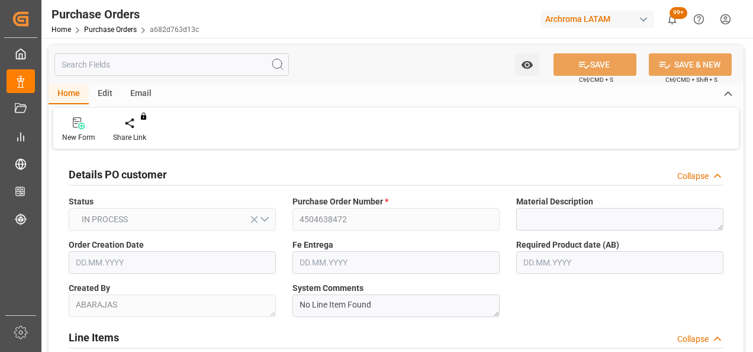
type input "[DATE]"
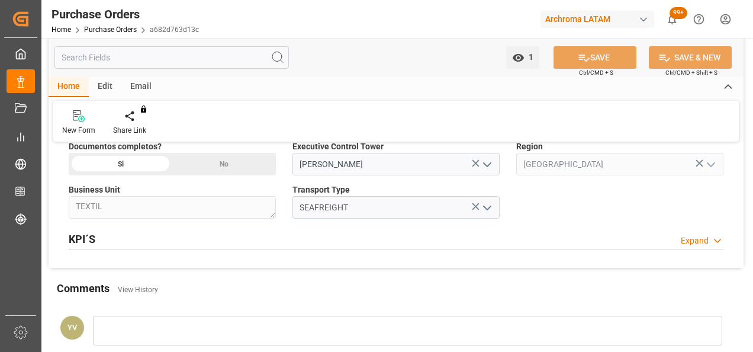
scroll to position [770, 0]
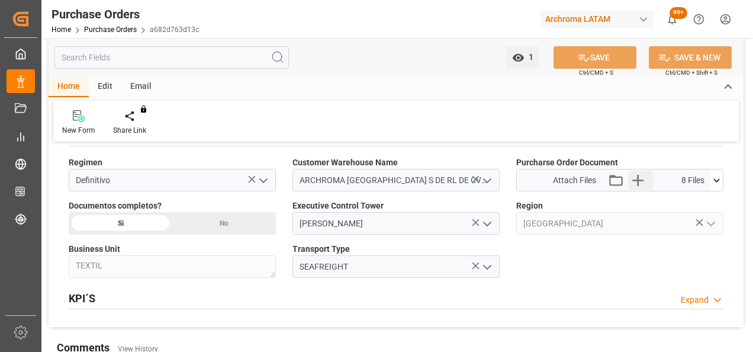
click at [637, 173] on icon "button" at bounding box center [638, 180] width 19 height 19
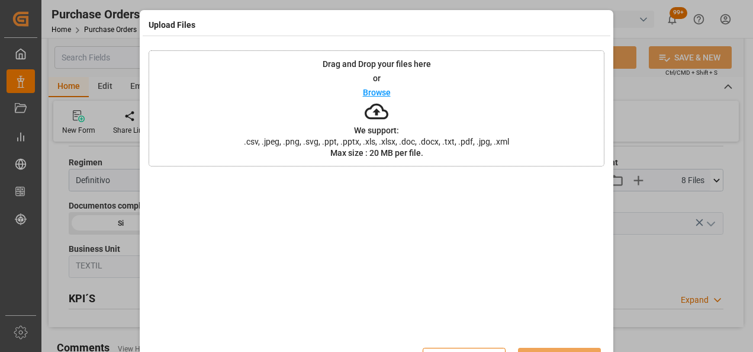
scroll to position [38, 0]
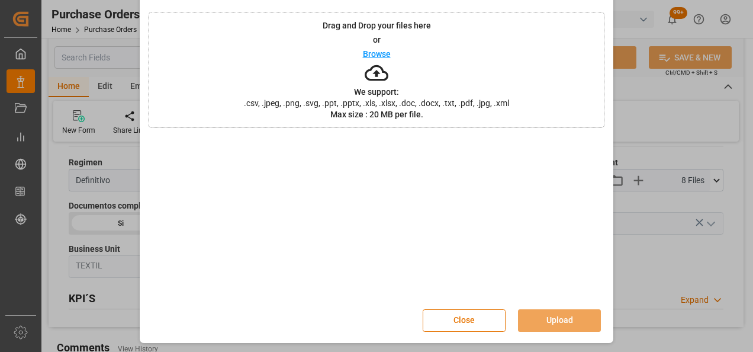
click at [476, 326] on button "Close" at bounding box center [464, 320] width 83 height 23
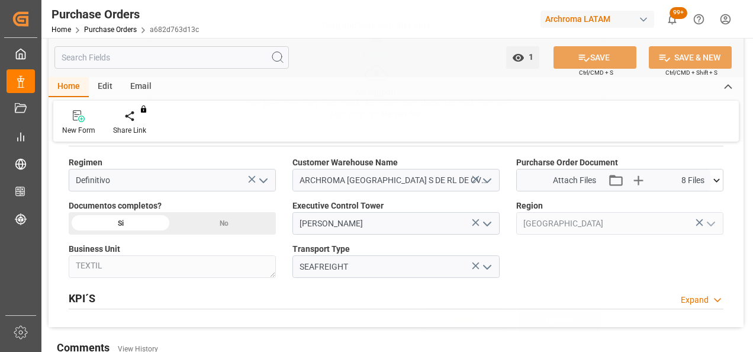
click at [712, 179] on icon at bounding box center [717, 180] width 12 height 12
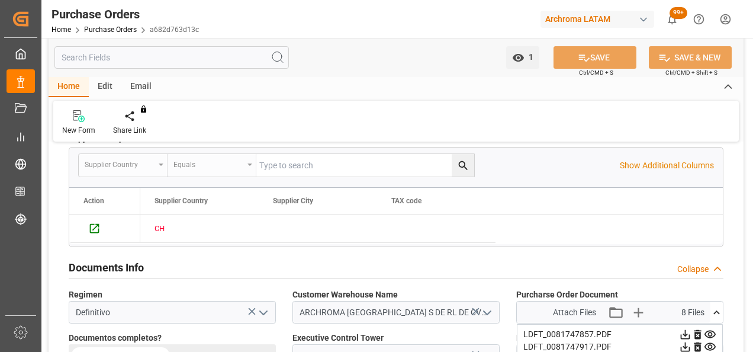
scroll to position [533, 0]
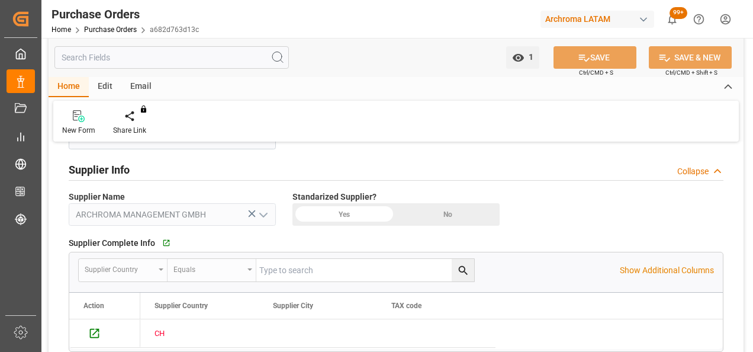
click at [123, 28] on link "Purchase Orders" at bounding box center [110, 29] width 53 height 8
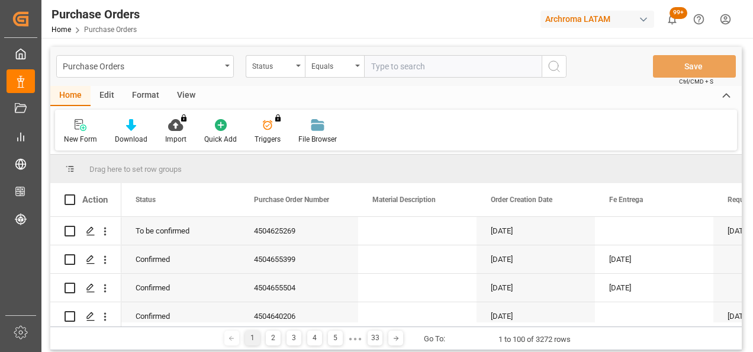
click at [300, 72] on div "Status" at bounding box center [275, 66] width 59 height 23
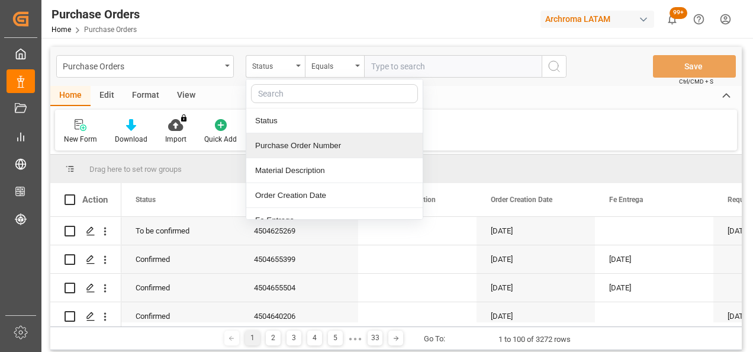
click at [311, 140] on div "Purchase Order Number" at bounding box center [334, 145] width 176 height 25
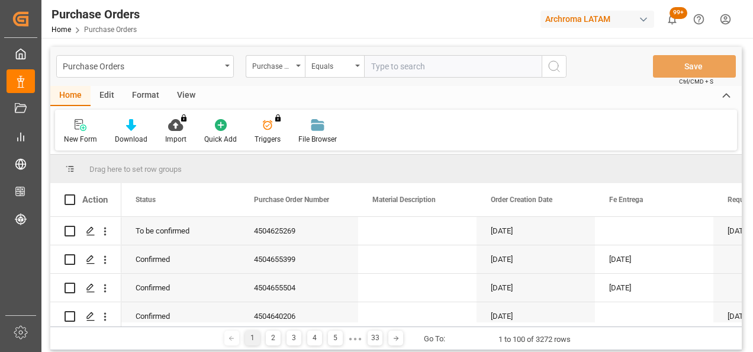
click at [396, 72] on input "text" at bounding box center [453, 66] width 178 height 23
paste input "4504629098"
type input "4504629098"
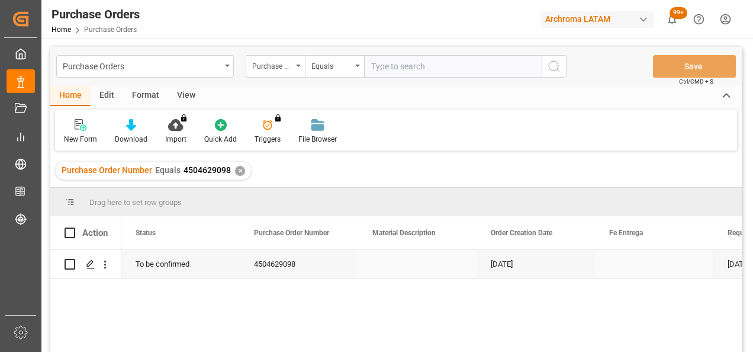
click at [91, 265] on icon "Press SPACE to select this row." at bounding box center [90, 263] width 9 height 9
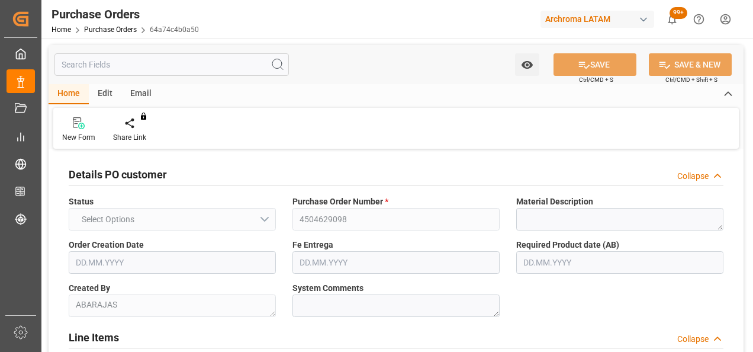
type input "1"
type input "[DATE]"
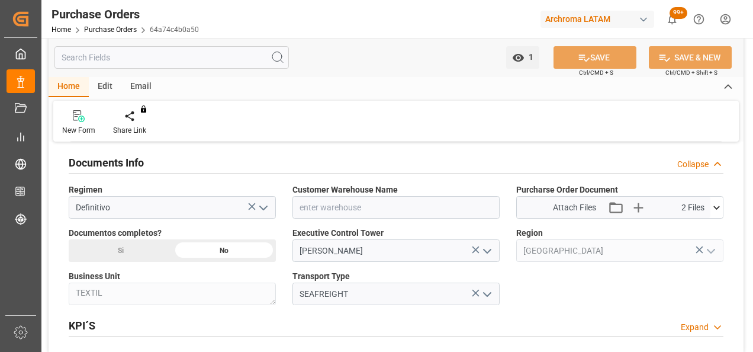
scroll to position [770, 0]
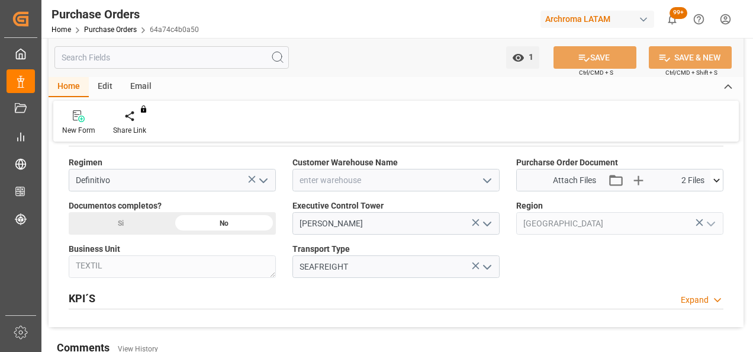
click at [482, 181] on icon "open menu" at bounding box center [487, 181] width 14 height 14
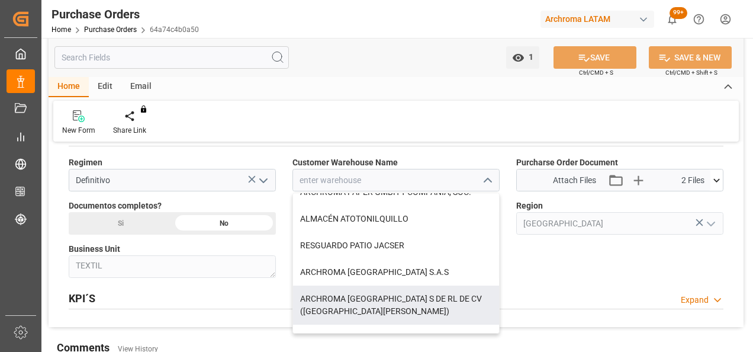
scroll to position [59, 0]
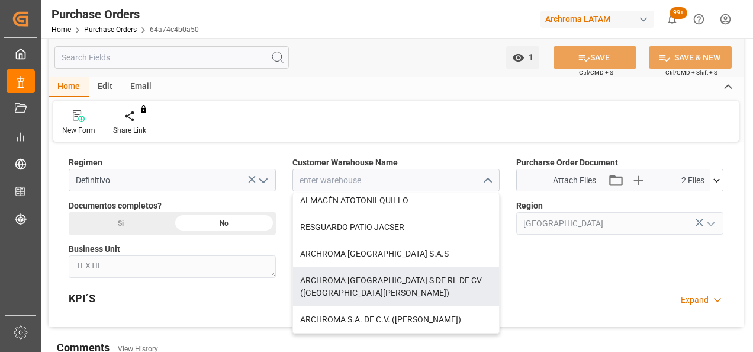
click at [434, 291] on div "ARCHROMA [GEOGRAPHIC_DATA] S DE RL DE CV ([GEOGRAPHIC_DATA][PERSON_NAME])" at bounding box center [396, 286] width 206 height 39
type input "ARCHROMA [GEOGRAPHIC_DATA] S DE RL DE CV ([GEOGRAPHIC_DATA][PERSON_NAME])"
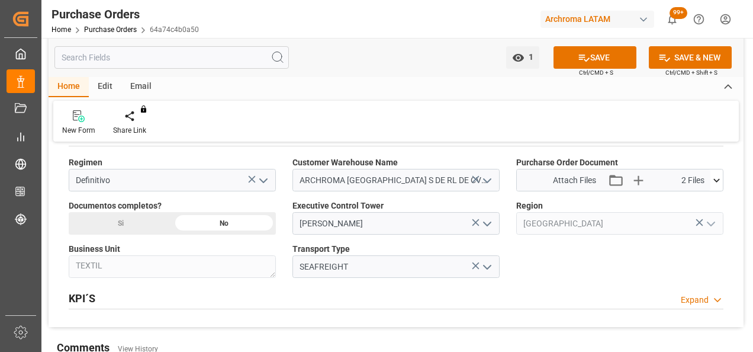
click at [721, 179] on icon at bounding box center [717, 180] width 12 height 12
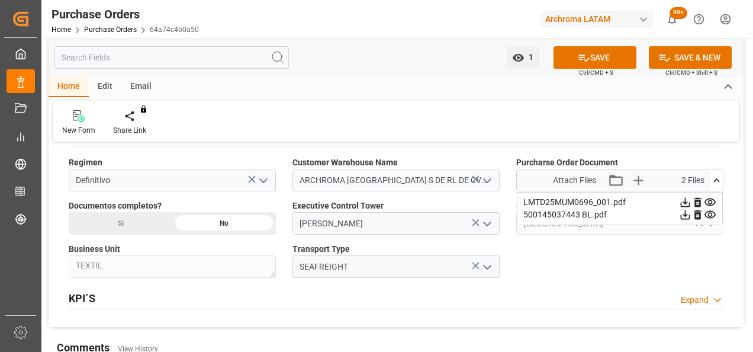
click at [691, 198] on icon at bounding box center [685, 202] width 9 height 9
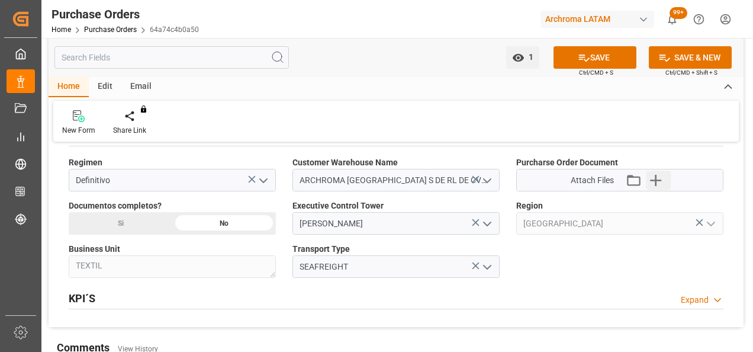
click at [654, 176] on icon "button" at bounding box center [656, 180] width 19 height 19
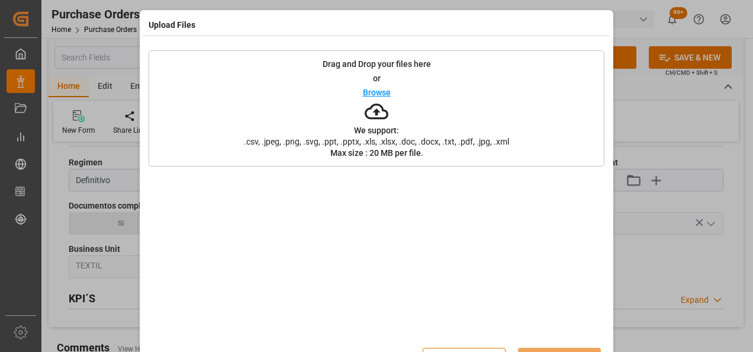
click at [206, 75] on div "Drag and Drop your files here or Browse We support: .csv, .jpeg, .png, .svg, .p…" at bounding box center [377, 108] width 456 height 116
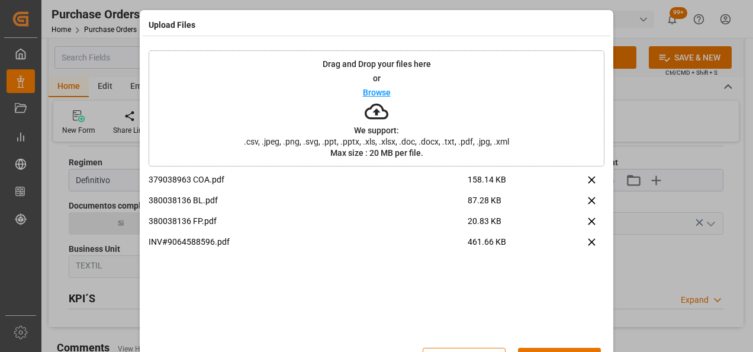
scroll to position [38, 0]
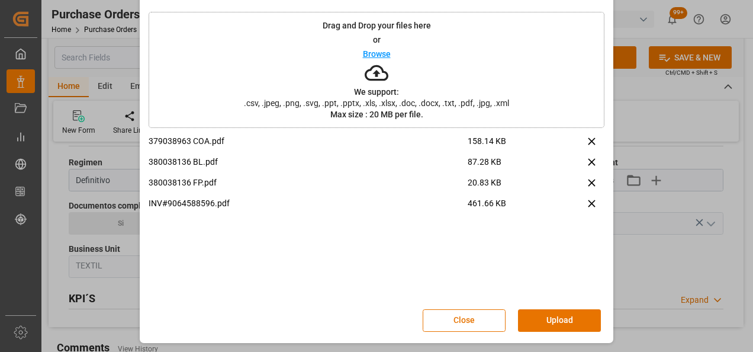
click at [540, 317] on button "Upload" at bounding box center [559, 320] width 83 height 23
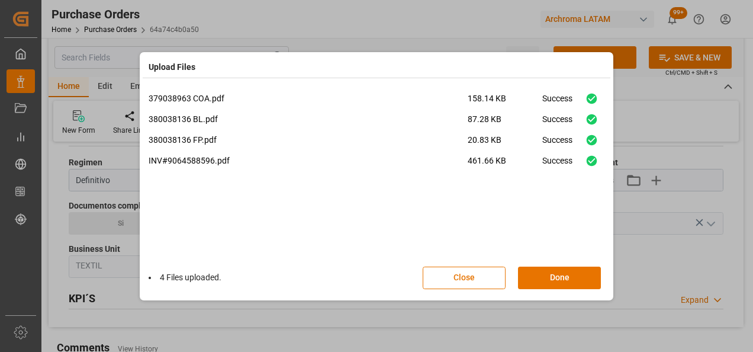
click at [556, 274] on button "Done" at bounding box center [559, 278] width 83 height 23
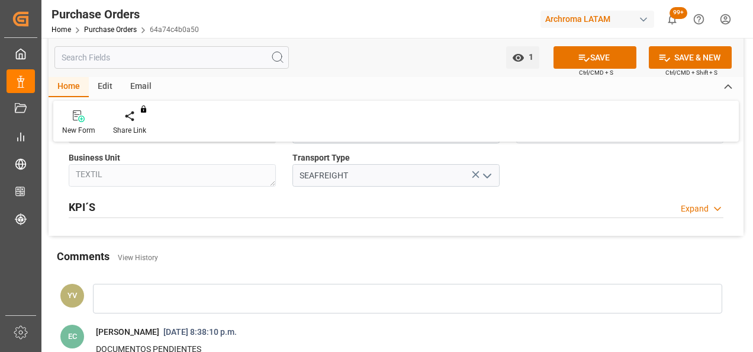
scroll to position [888, 0]
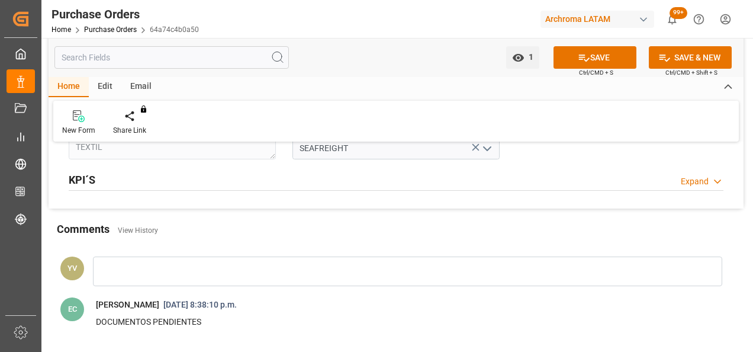
click at [151, 274] on div at bounding box center [408, 271] width 630 height 30
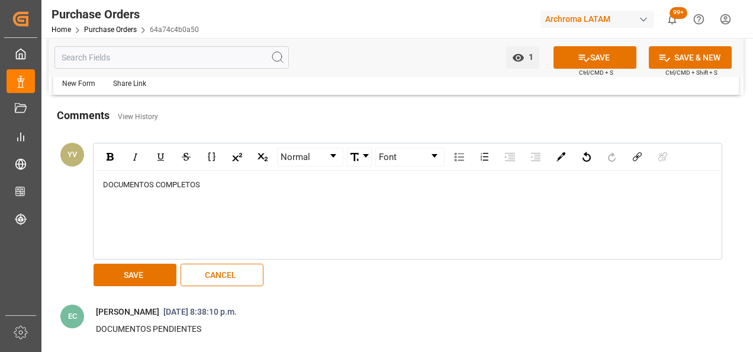
scroll to position [1007, 0]
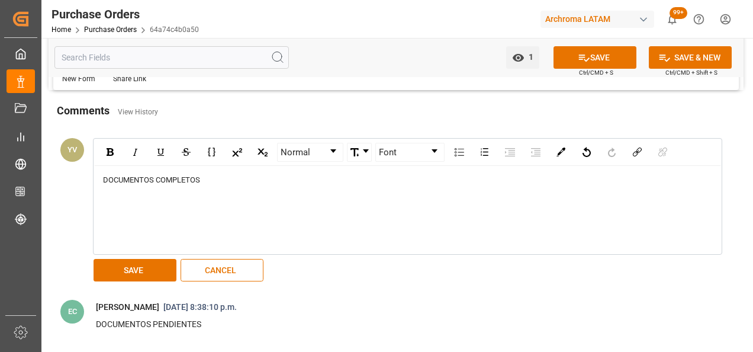
click at [121, 273] on button "SAVE" at bounding box center [135, 270] width 83 height 23
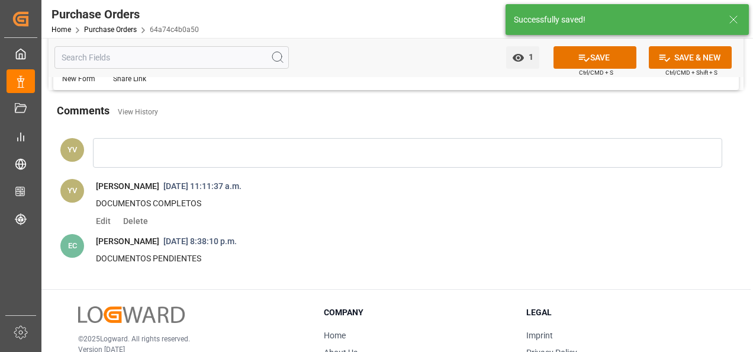
click at [540, 58] on div "1 Watch Option" at bounding box center [520, 57] width 44 height 23
click at [535, 58] on button "1 Watch Option" at bounding box center [522, 57] width 33 height 23
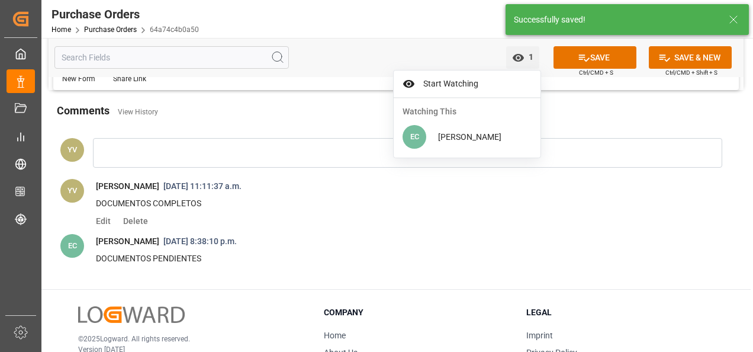
click at [601, 51] on button "SAVE" at bounding box center [595, 57] width 83 height 23
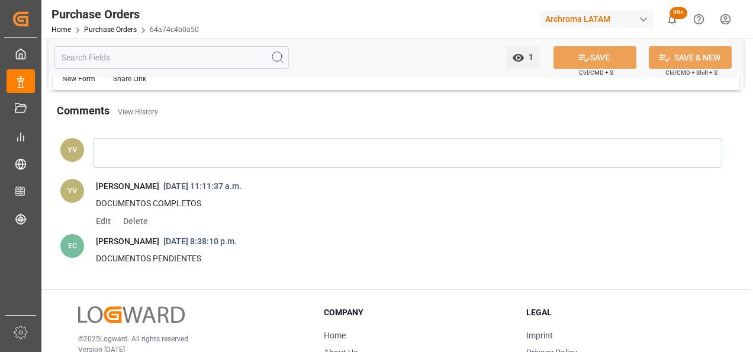
click at [117, 30] on link "Purchase Orders" at bounding box center [110, 29] width 53 height 8
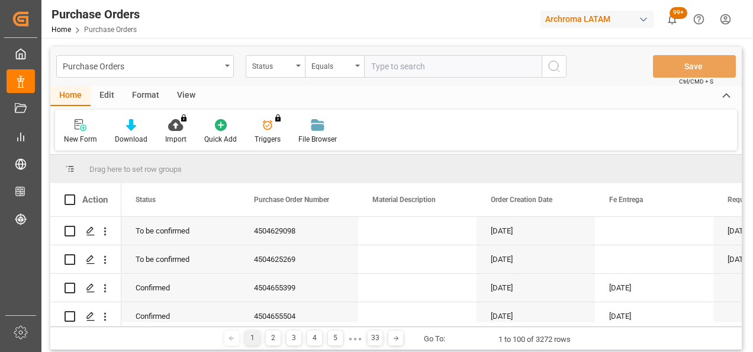
click at [288, 68] on div "Status" at bounding box center [272, 65] width 40 height 14
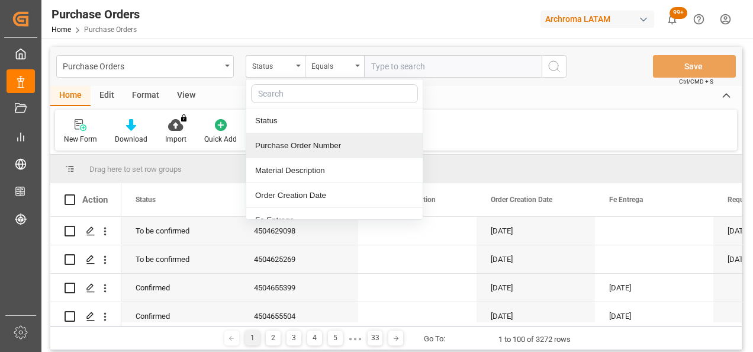
click at [296, 145] on div "Purchase Order Number" at bounding box center [334, 145] width 176 height 25
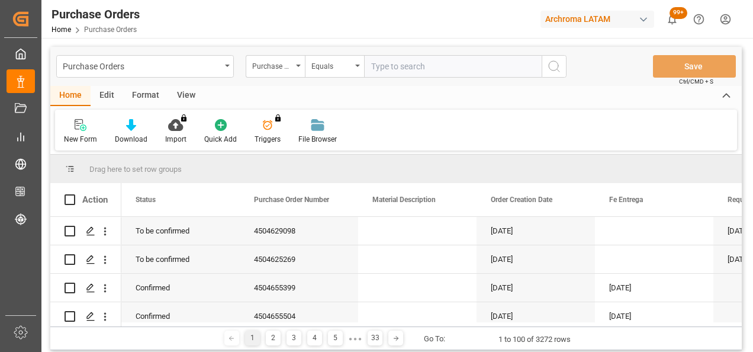
click at [473, 66] on input "text" at bounding box center [453, 66] width 178 height 23
paste input "4504631732"
type input "4504631732"
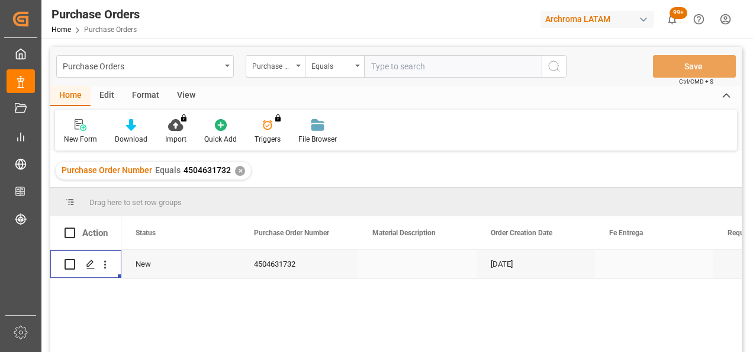
click at [84, 260] on div "Press SPACE to select this row." at bounding box center [90, 264] width 18 height 22
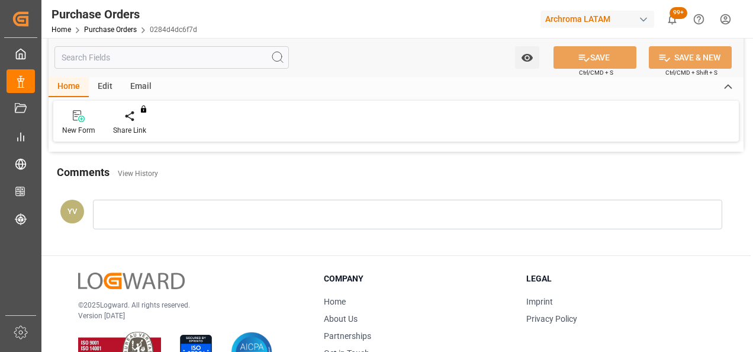
scroll to position [948, 0]
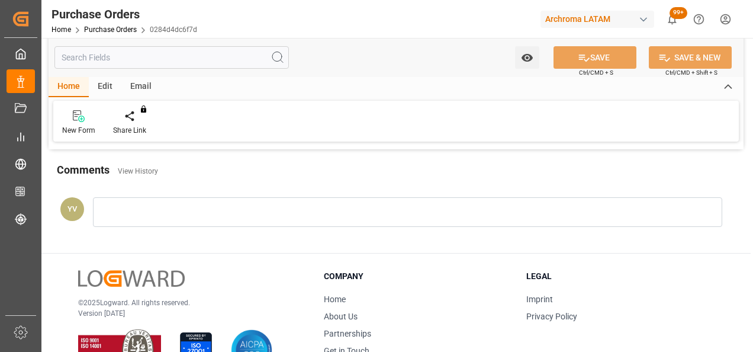
click at [123, 28] on link "Purchase Orders" at bounding box center [110, 29] width 53 height 8
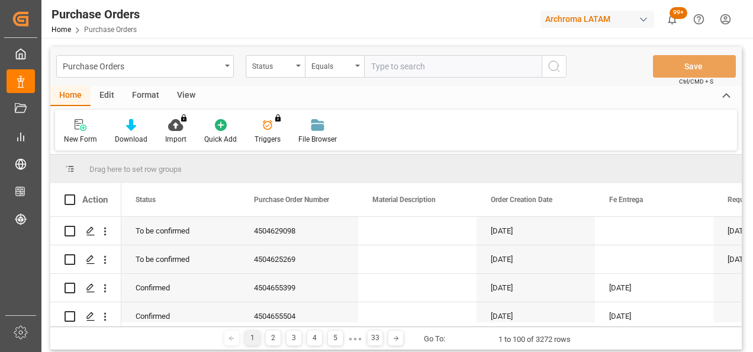
click at [297, 67] on div "Status" at bounding box center [275, 66] width 59 height 23
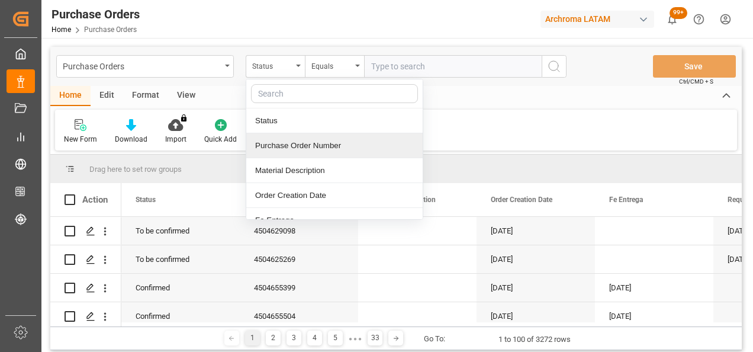
click at [312, 149] on div "Purchase Order Number" at bounding box center [334, 145] width 176 height 25
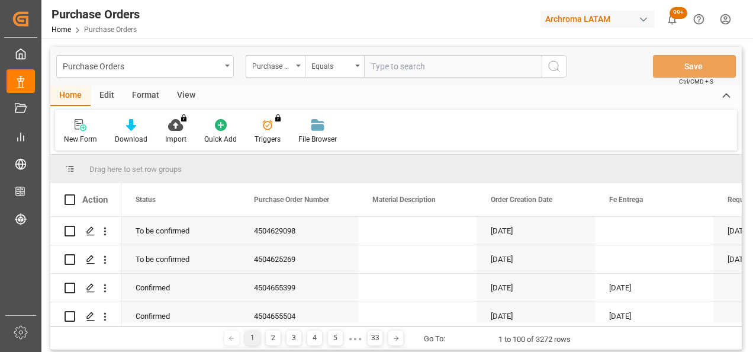
drag, startPoint x: 395, startPoint y: 75, endPoint x: 403, endPoint y: 66, distance: 11.8
click at [403, 66] on input "text" at bounding box center [453, 66] width 178 height 23
paste input "4504632695"
type input "4504632695"
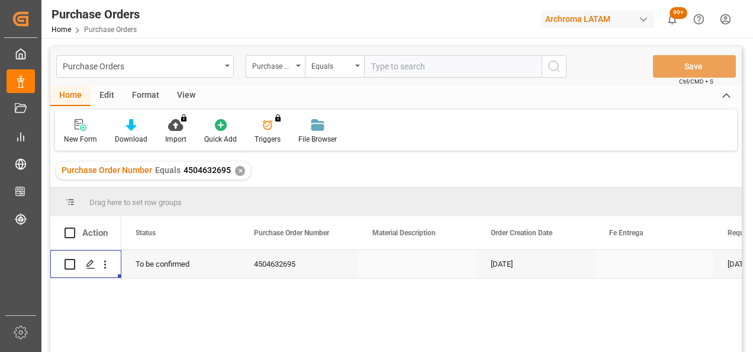
click at [92, 265] on icon "Press SPACE to select this row." at bounding box center [90, 263] width 9 height 9
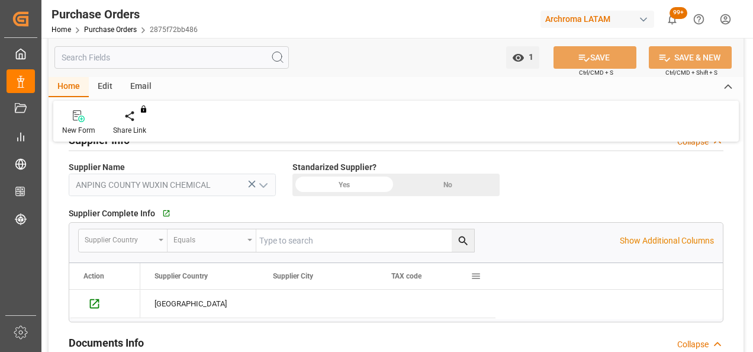
scroll to position [592, 0]
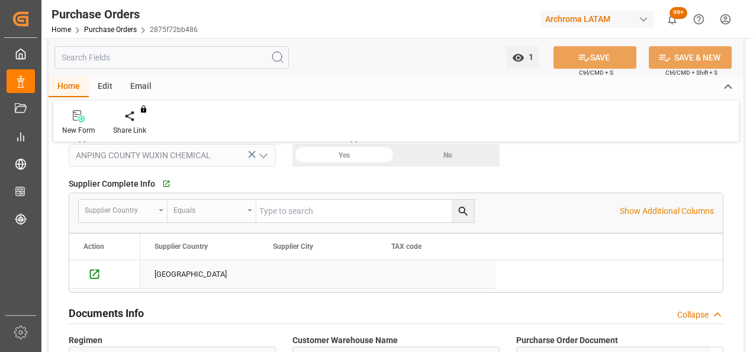
drag, startPoint x: 482, startPoint y: 269, endPoint x: 406, endPoint y: 283, distance: 77.1
click at [406, 283] on div "Press SPACE to select this row." at bounding box center [436, 274] width 118 height 28
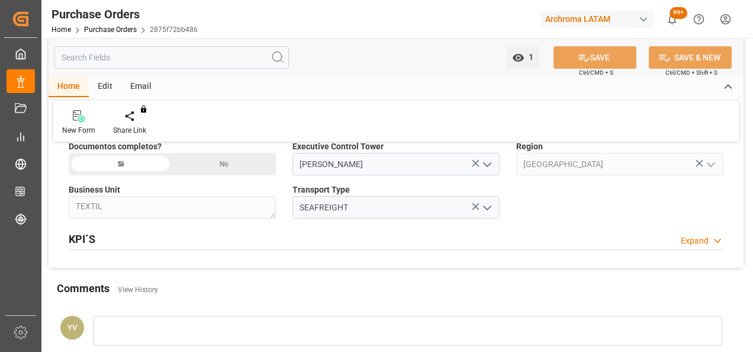
scroll to position [770, 0]
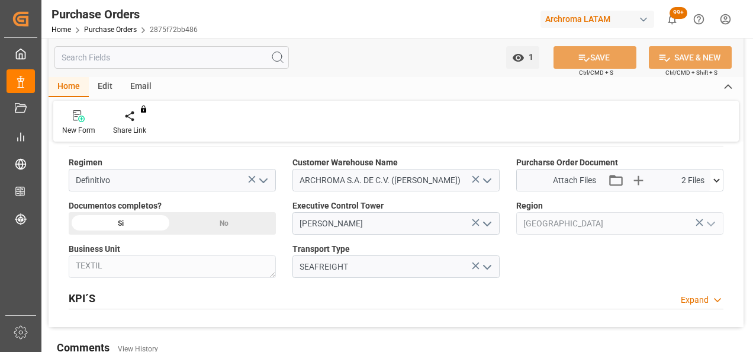
click at [720, 181] on icon at bounding box center [717, 180] width 12 height 12
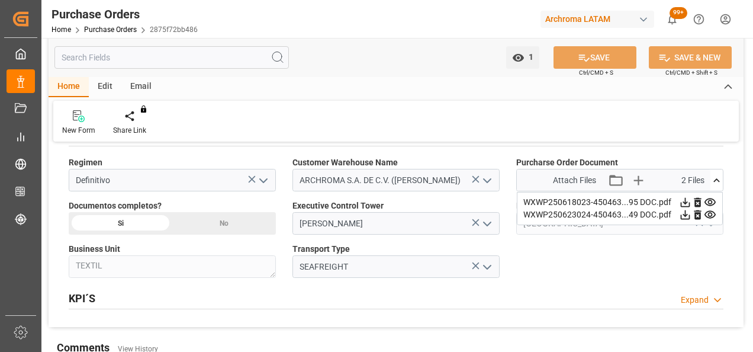
click at [691, 201] on icon at bounding box center [685, 202] width 9 height 9
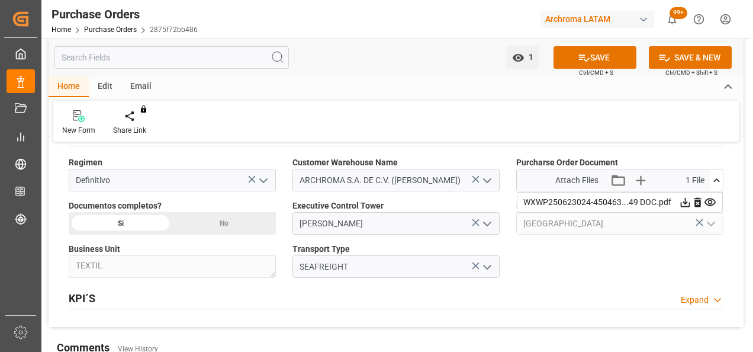
click at [691, 200] on icon at bounding box center [685, 202] width 9 height 9
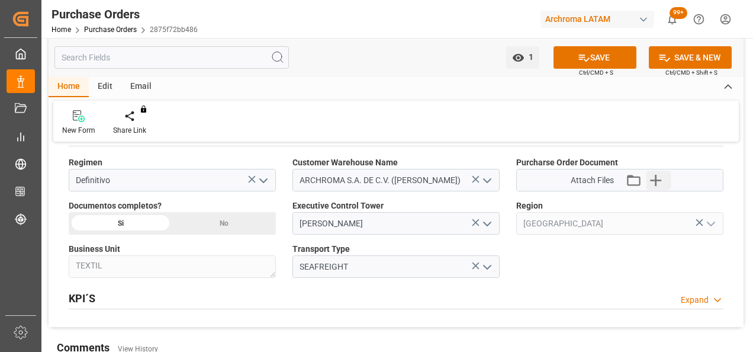
click at [659, 178] on icon "button" at bounding box center [655, 180] width 11 height 11
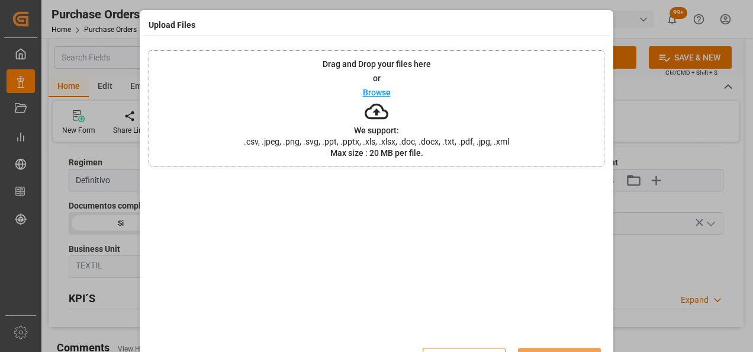
click at [290, 90] on div "Drag and Drop your files here or Browse We support: .csv, .jpeg, .png, .svg, .p…" at bounding box center [377, 108] width 456 height 116
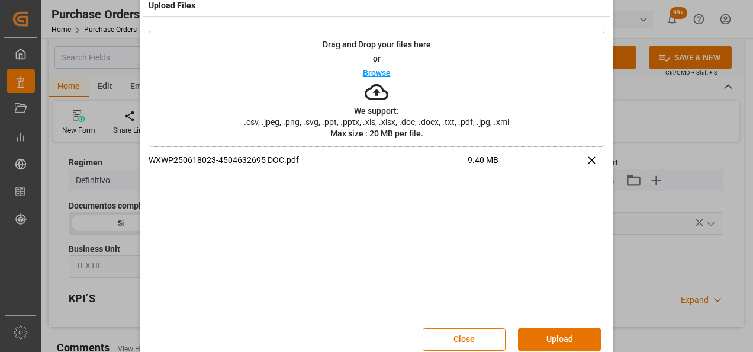
scroll to position [38, 0]
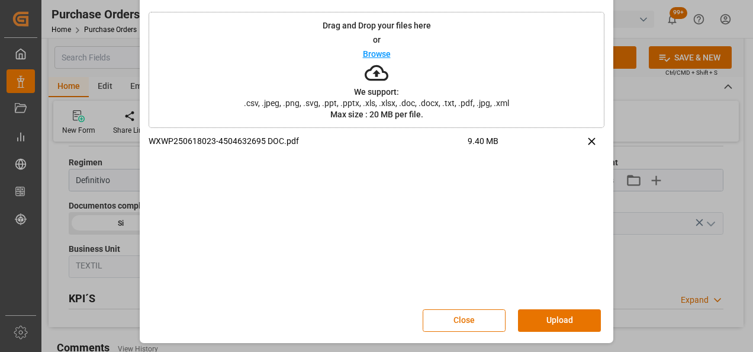
click at [569, 316] on button "Upload" at bounding box center [559, 320] width 83 height 23
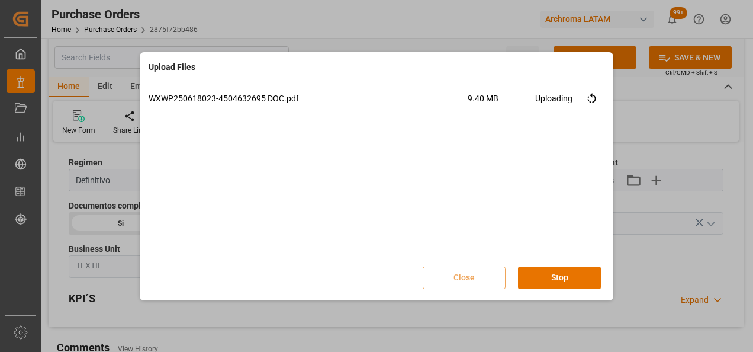
scroll to position [0, 0]
click at [567, 275] on button "Done" at bounding box center [559, 278] width 83 height 23
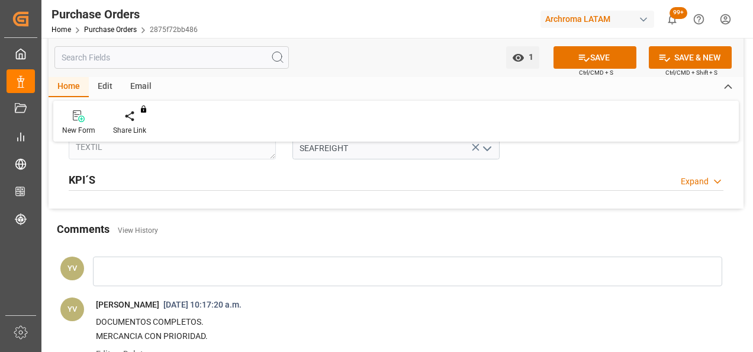
scroll to position [829, 0]
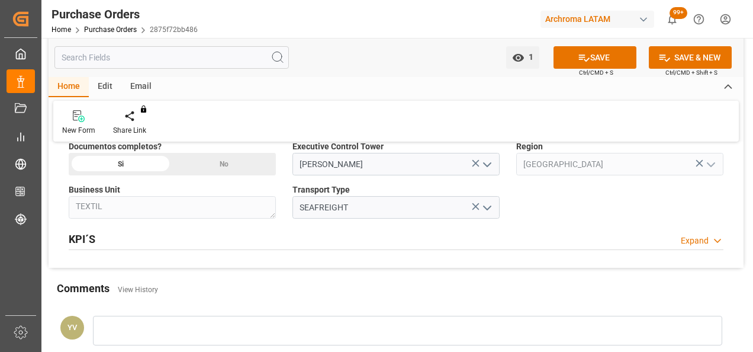
click at [606, 55] on button "SAVE" at bounding box center [595, 57] width 83 height 23
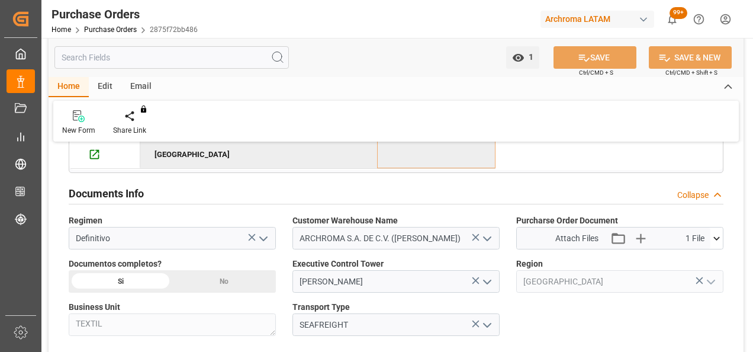
scroll to position [711, 0]
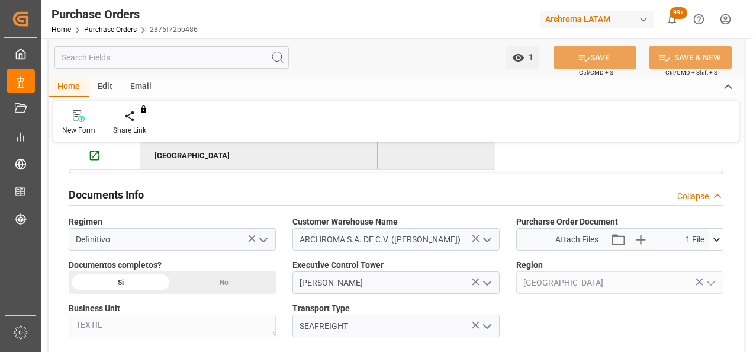
click at [120, 31] on link "Purchase Orders" at bounding box center [110, 29] width 53 height 8
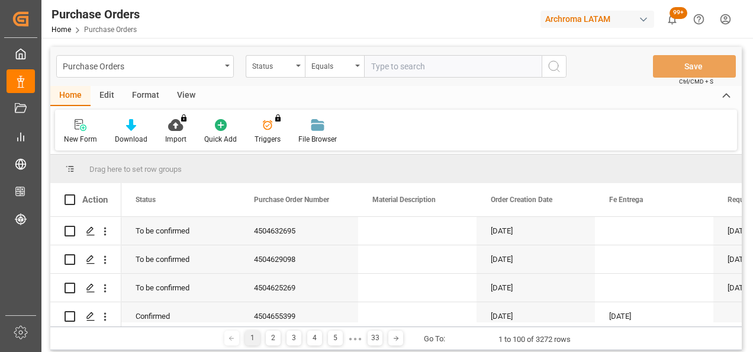
click at [299, 69] on div "Status" at bounding box center [275, 66] width 59 height 23
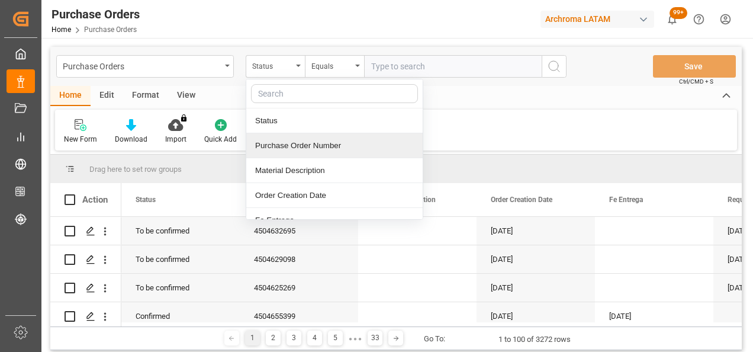
click at [303, 150] on div "Purchase Order Number" at bounding box center [334, 145] width 176 height 25
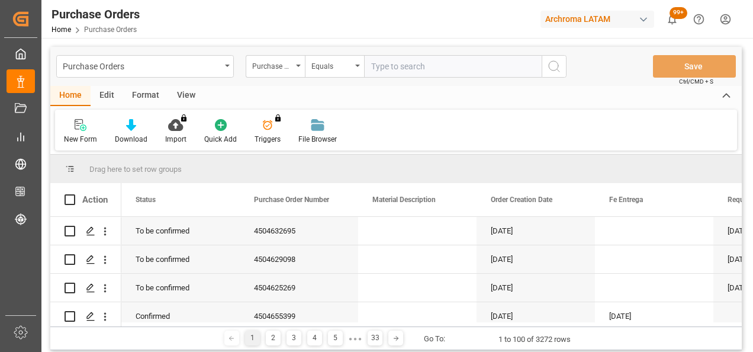
click at [412, 62] on input "text" at bounding box center [453, 66] width 178 height 23
paste input "4504634549"
type input "4504634549"
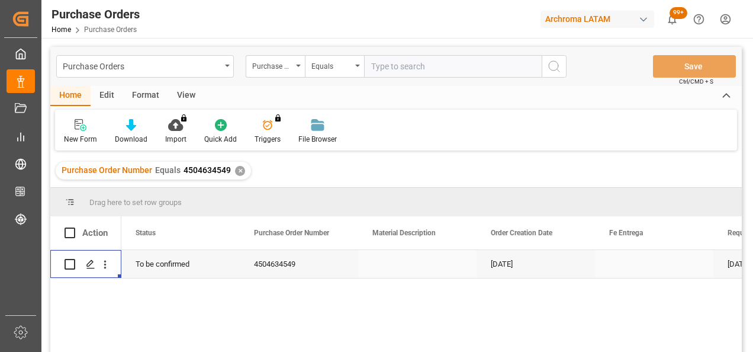
click at [90, 268] on line "Press SPACE to select this row." at bounding box center [90, 268] width 7 height 0
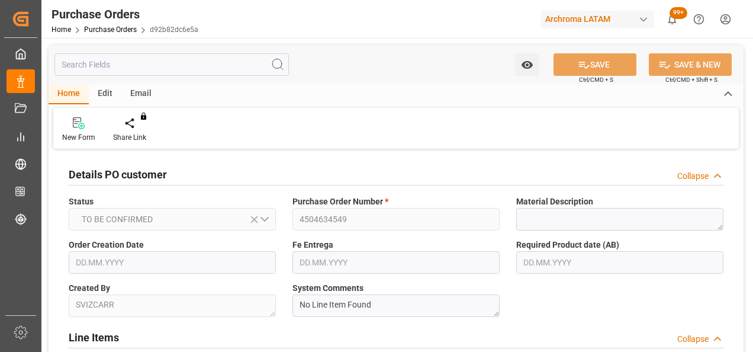
type input "[DATE]"
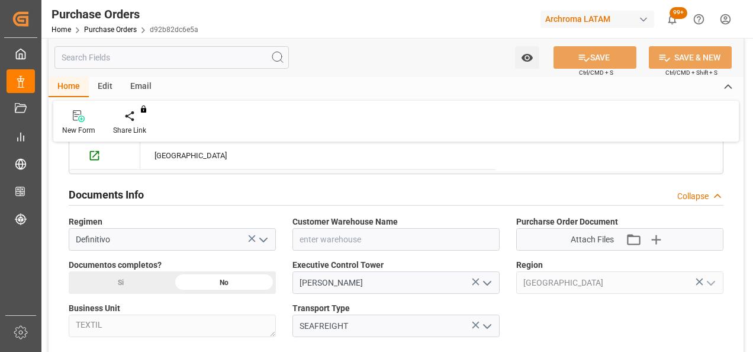
scroll to position [770, 0]
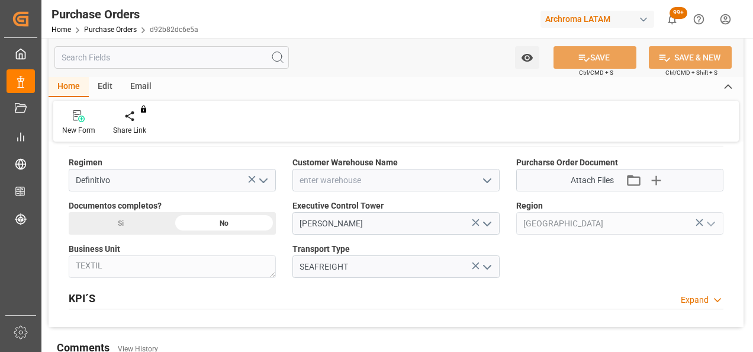
click at [492, 179] on icon "open menu" at bounding box center [487, 181] width 14 height 14
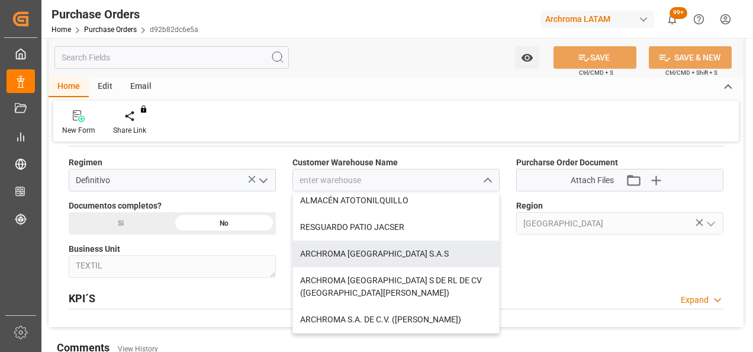
scroll to position [118, 0]
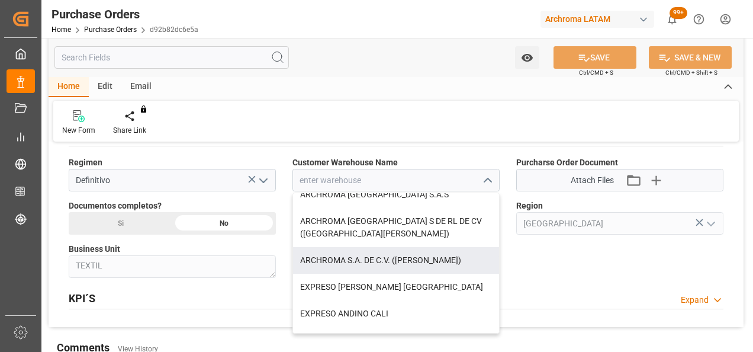
click at [423, 262] on div "ARCHROMA S.A. DE C.V. ([PERSON_NAME])" at bounding box center [396, 260] width 206 height 27
type input "ARCHROMA S.A. DE C.V. ([PERSON_NAME])"
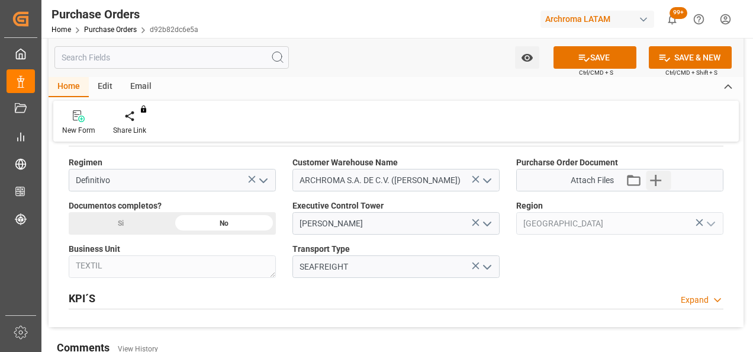
click at [665, 180] on icon "button" at bounding box center [656, 180] width 19 height 19
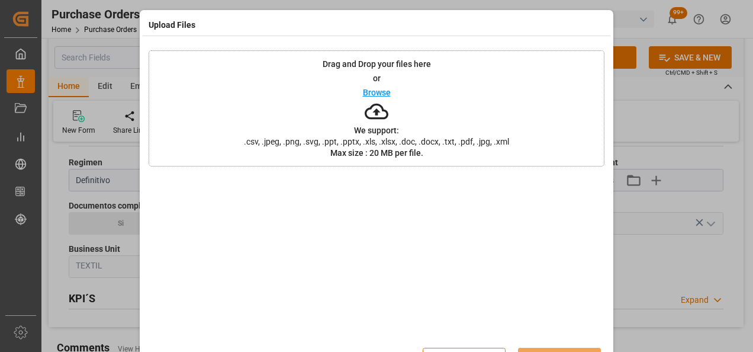
click at [261, 98] on div "Drag and Drop your files here or Browse We support: .csv, .jpeg, .png, .svg, .p…" at bounding box center [377, 108] width 456 height 116
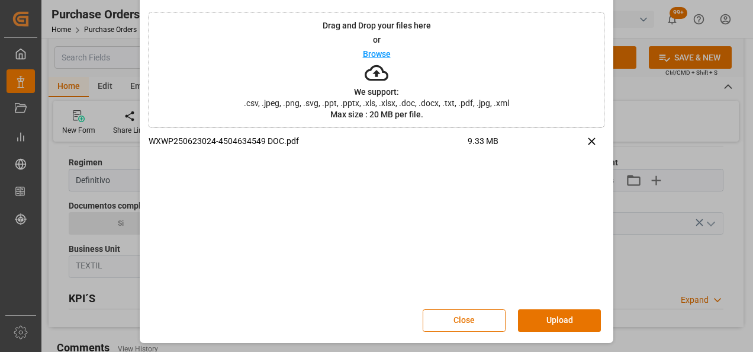
click at [554, 325] on button "Upload" at bounding box center [559, 320] width 83 height 23
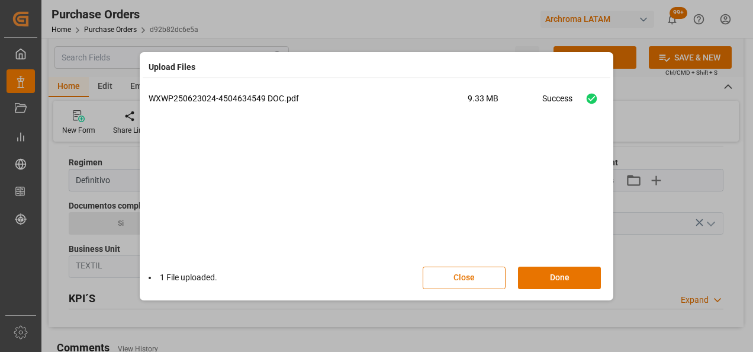
click at [561, 278] on button "Done" at bounding box center [559, 278] width 83 height 23
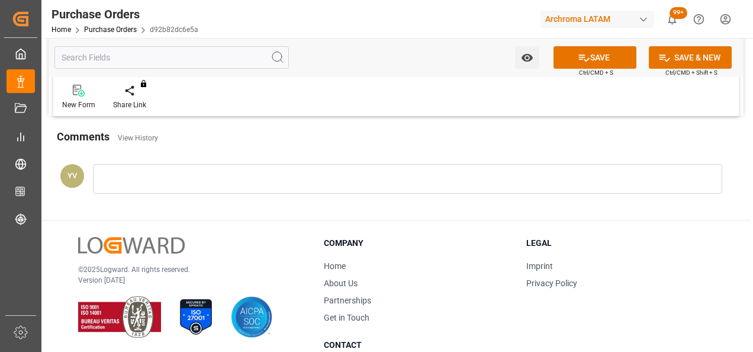
scroll to position [1007, 0]
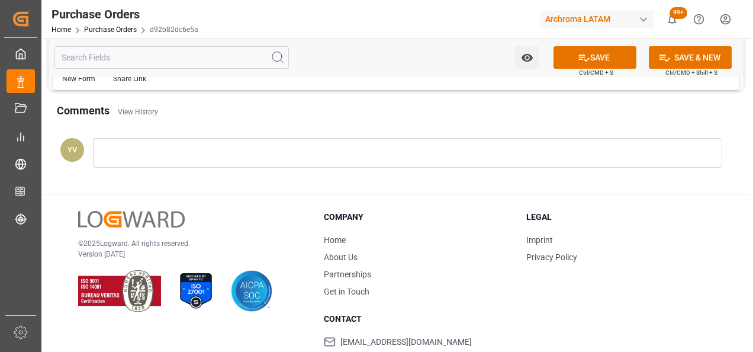
click at [163, 160] on div at bounding box center [408, 153] width 630 height 30
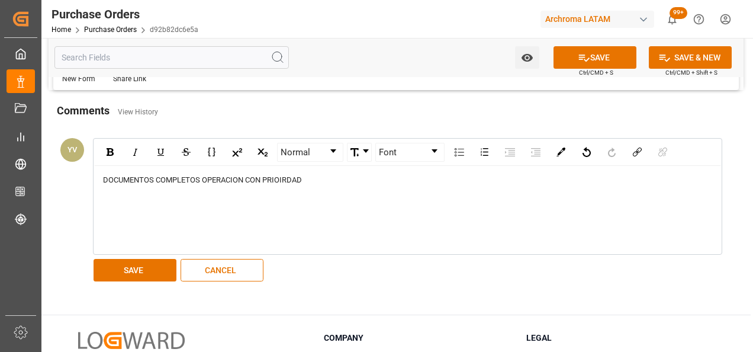
click at [146, 267] on button "SAVE" at bounding box center [135, 270] width 83 height 23
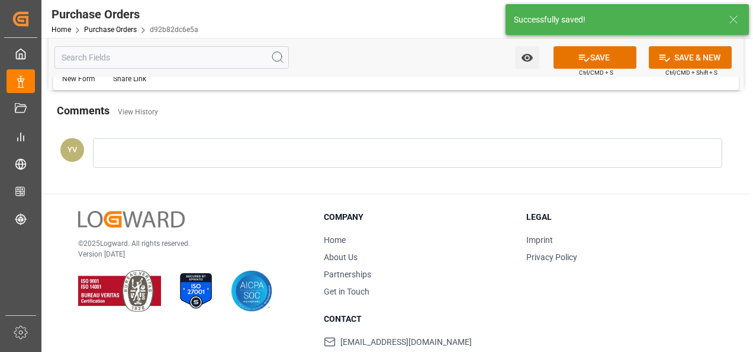
click at [527, 62] on icon "open menu" at bounding box center [527, 58] width 12 height 12
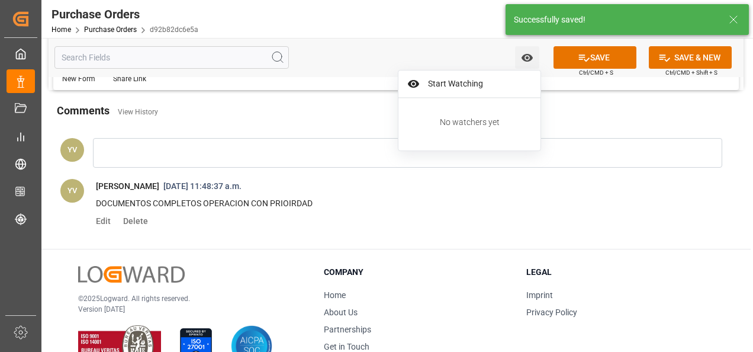
click at [458, 81] on span "Start Watching" at bounding box center [478, 84] width 108 height 12
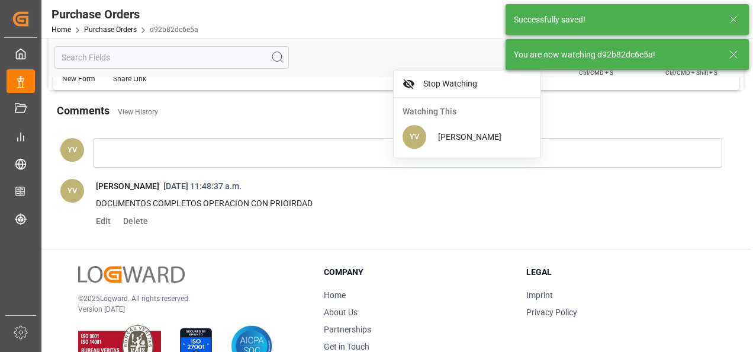
click at [736, 56] on line at bounding box center [733, 54] width 7 height 7
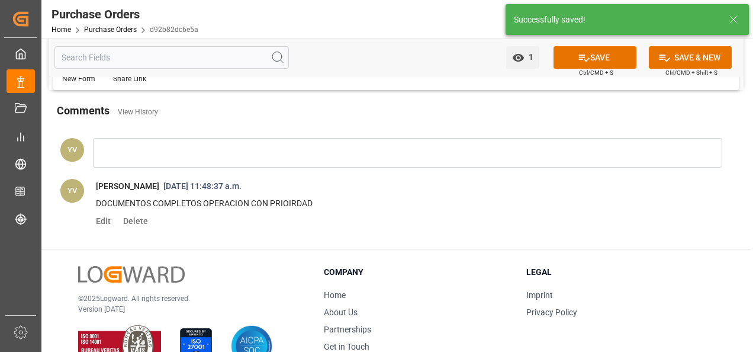
click at [588, 58] on icon at bounding box center [584, 58] width 12 height 12
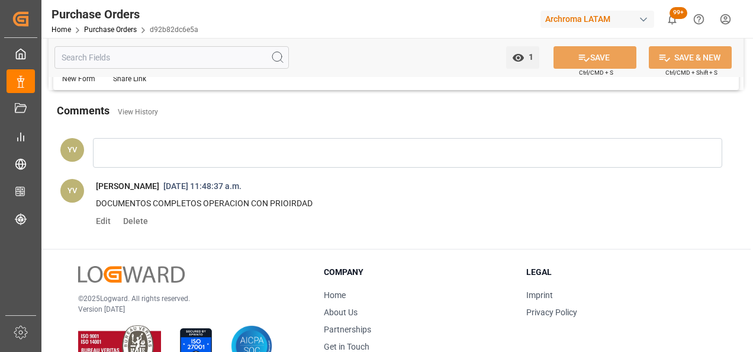
click at [113, 30] on link "Purchase Orders" at bounding box center [110, 29] width 53 height 8
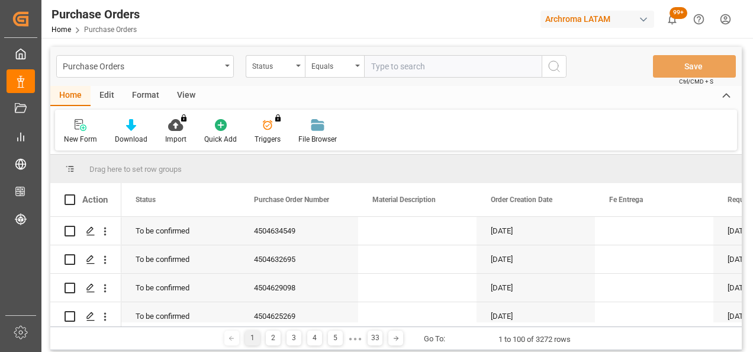
click at [299, 70] on div "Status" at bounding box center [275, 66] width 59 height 23
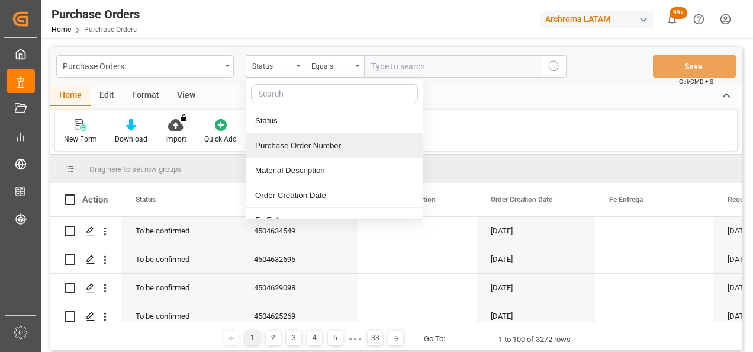
click at [306, 146] on div "Purchase Order Number" at bounding box center [334, 145] width 176 height 25
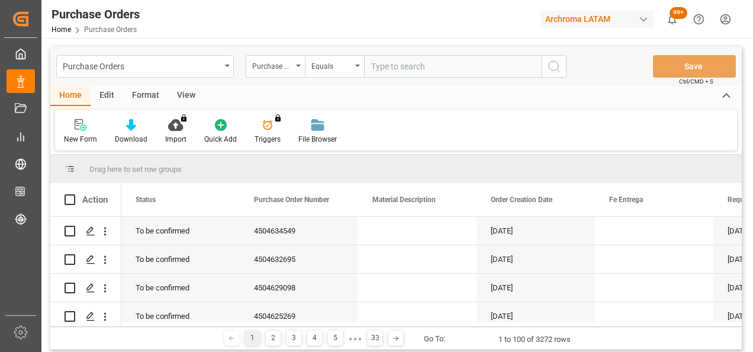
click at [405, 69] on input "text" at bounding box center [453, 66] width 178 height 23
paste input "4504636069"
type input "4504636069"
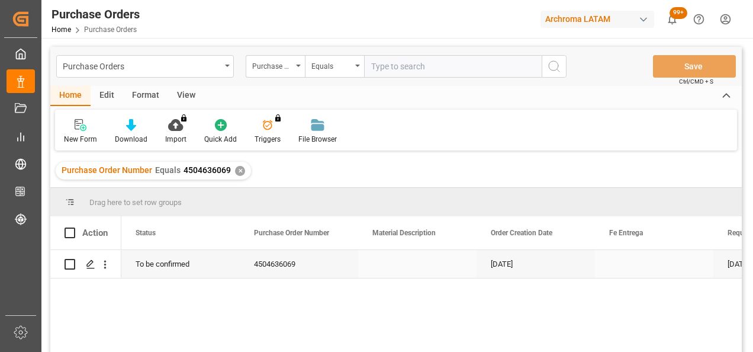
click at [92, 270] on div "Press SPACE to select this row." at bounding box center [90, 264] width 18 height 22
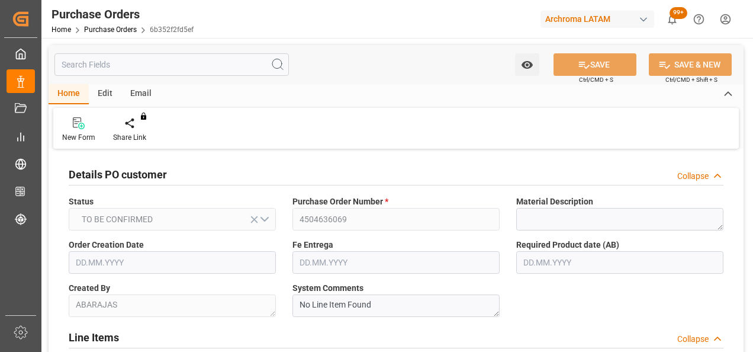
type input "[DATE]"
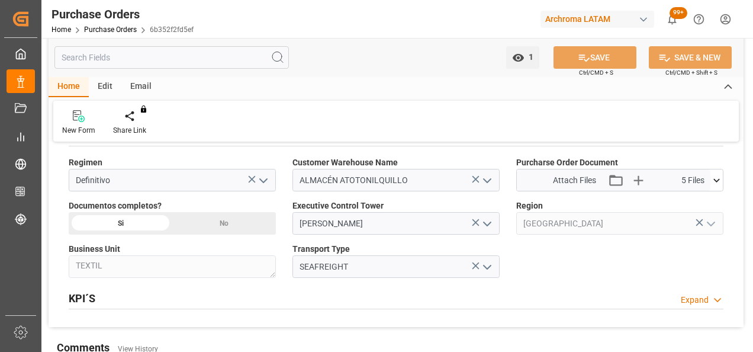
scroll to position [770, 0]
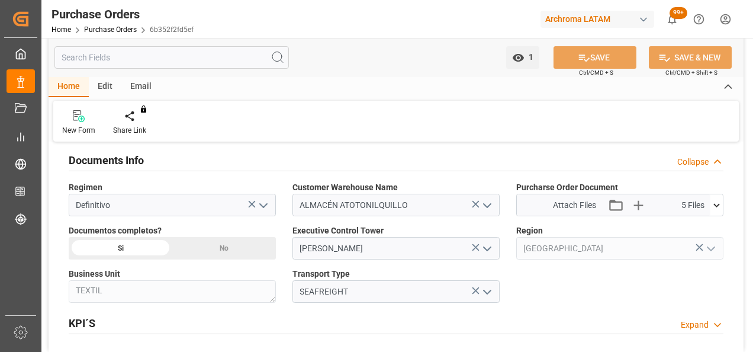
click at [486, 199] on icon "open menu" at bounding box center [487, 205] width 14 height 14
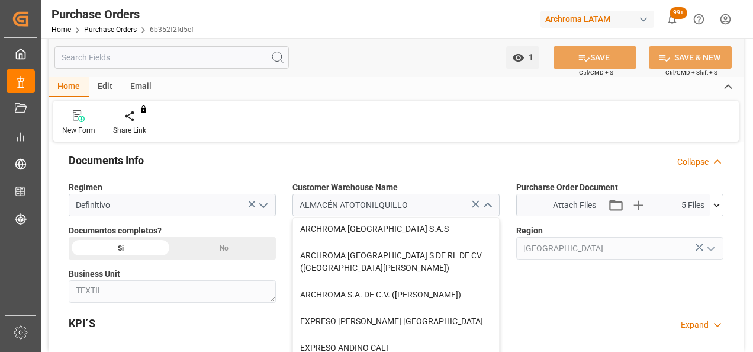
scroll to position [118, 0]
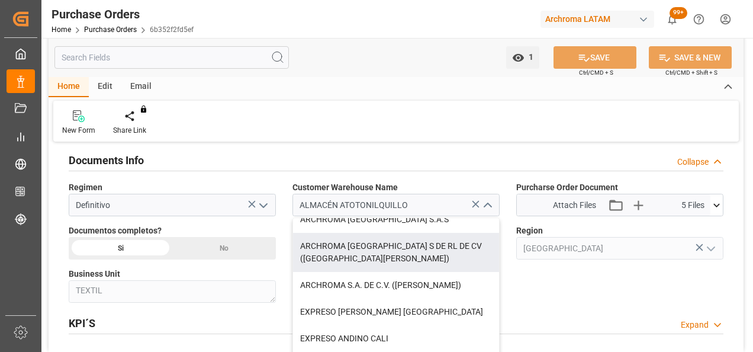
click at [454, 238] on div "ARCHROMA [GEOGRAPHIC_DATA] S DE RL DE CV ([GEOGRAPHIC_DATA][PERSON_NAME])" at bounding box center [396, 252] width 206 height 39
type input "ARCHROMA [GEOGRAPHIC_DATA] S DE RL DE CV ([GEOGRAPHIC_DATA][PERSON_NAME])"
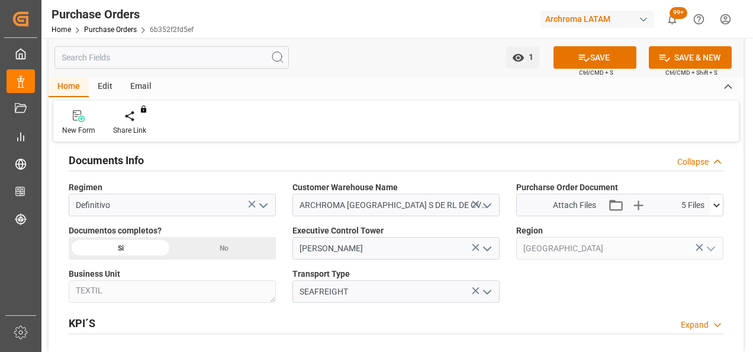
click at [717, 201] on icon at bounding box center [717, 205] width 12 height 12
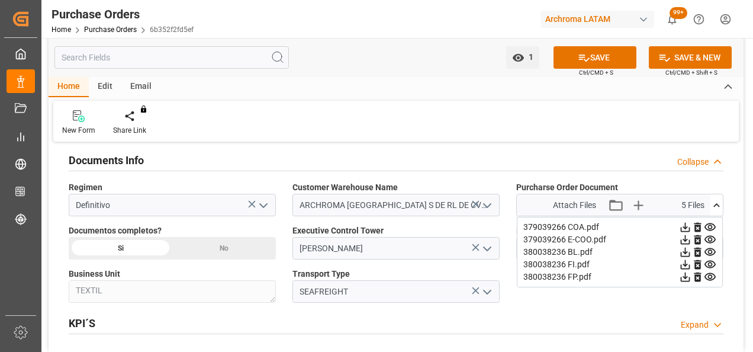
click at [717, 203] on icon at bounding box center [717, 205] width 7 height 4
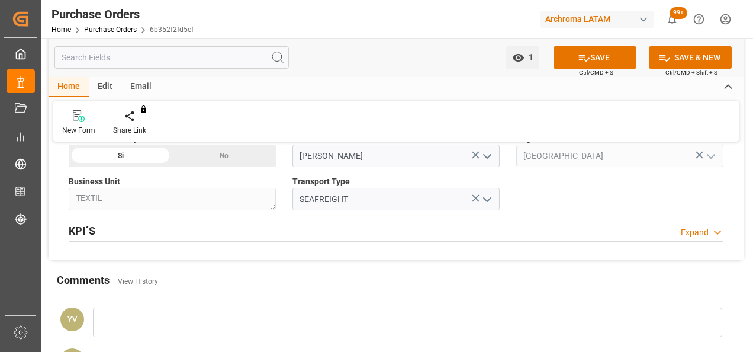
scroll to position [888, 0]
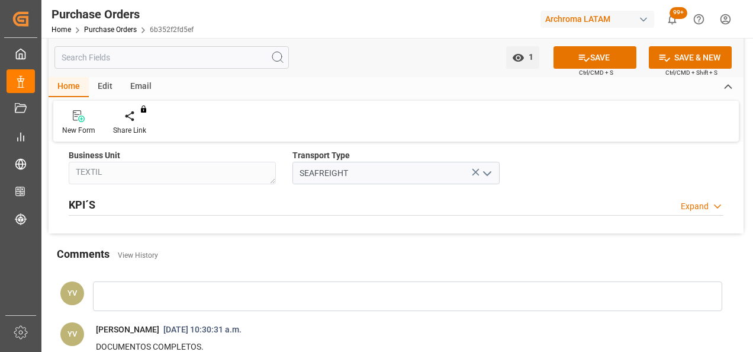
click at [578, 66] on button "SAVE" at bounding box center [595, 57] width 83 height 23
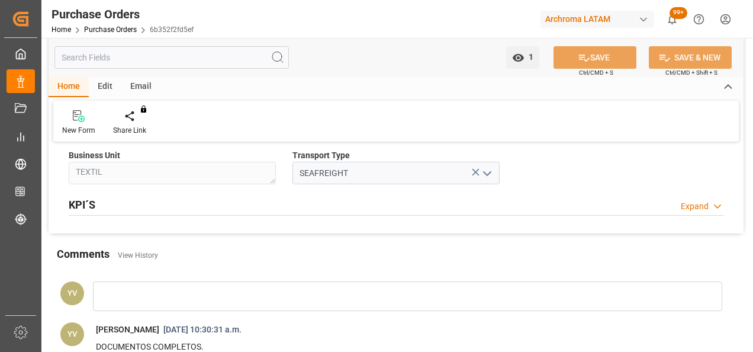
click at [115, 33] on link "Purchase Orders" at bounding box center [110, 29] width 53 height 8
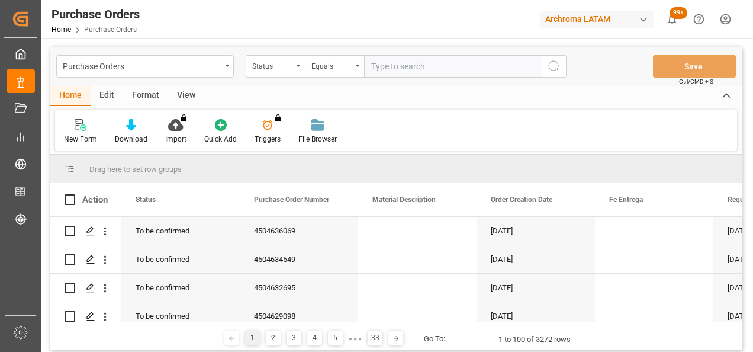
click at [300, 67] on div "Status" at bounding box center [275, 66] width 59 height 23
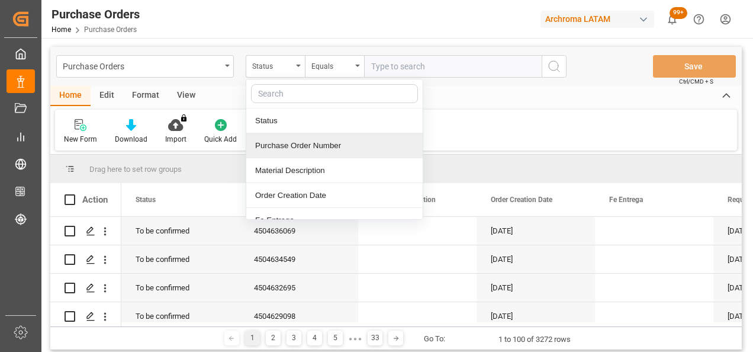
click at [326, 149] on div "Purchase Order Number" at bounding box center [334, 145] width 176 height 25
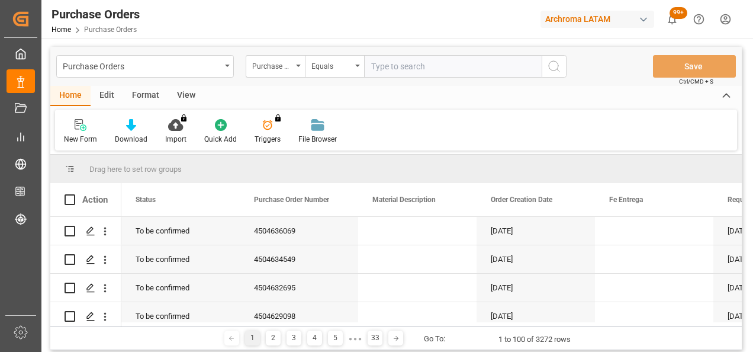
click at [397, 63] on input "text" at bounding box center [453, 66] width 178 height 23
paste input "4504638481"
type input "4504638481"
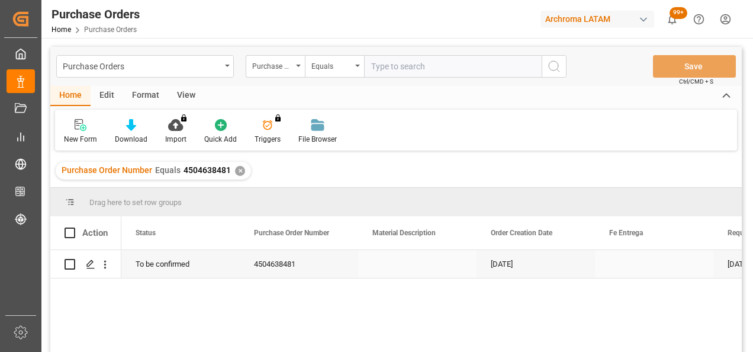
click at [92, 262] on polygon "Press SPACE to select this row." at bounding box center [90, 264] width 6 height 6
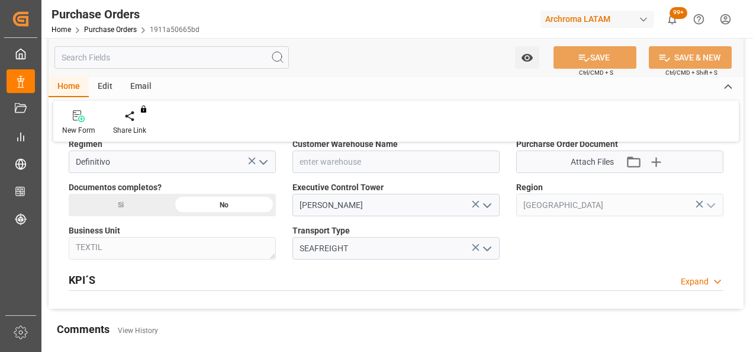
scroll to position [770, 0]
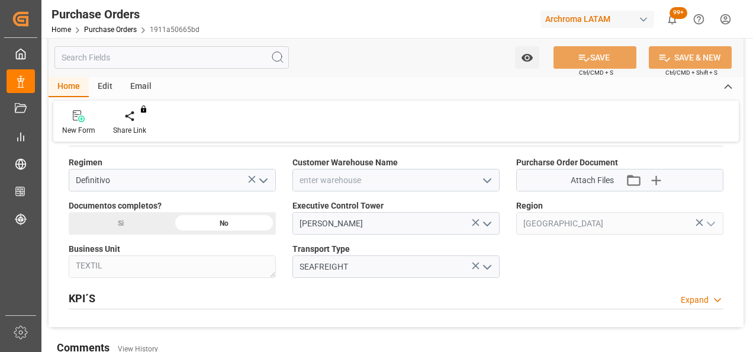
click at [487, 179] on polyline "open menu" at bounding box center [487, 181] width 7 height 4
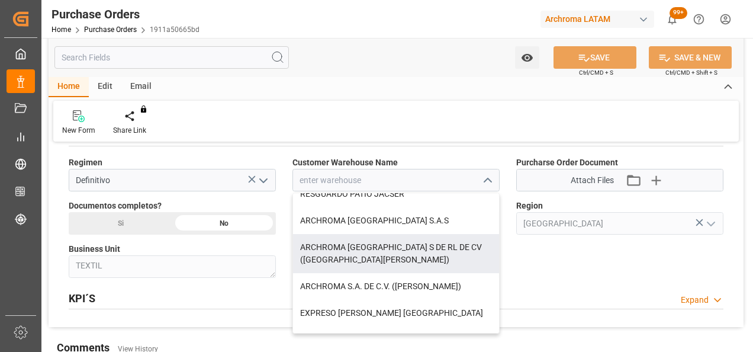
scroll to position [118, 0]
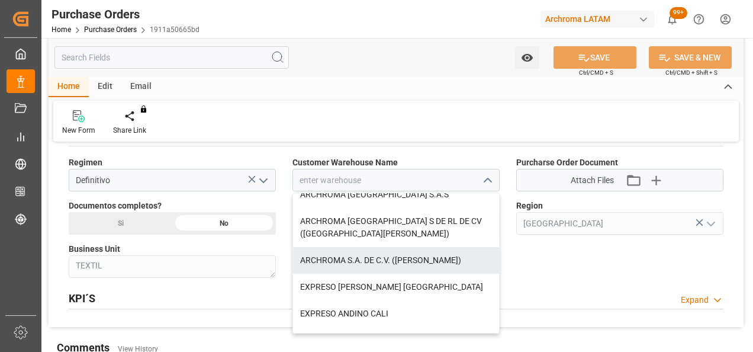
click at [431, 261] on div "ARCHROMA S.A. DE C.V. ([PERSON_NAME])" at bounding box center [396, 260] width 206 height 27
type input "ARCHROMA S.A. DE C.V. ([PERSON_NAME])"
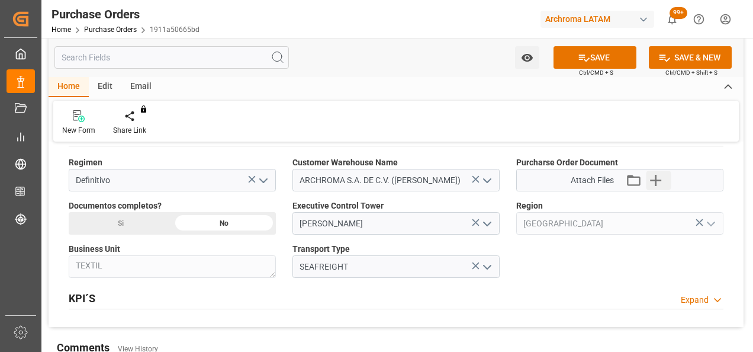
click at [661, 175] on icon "button" at bounding box center [656, 180] width 19 height 19
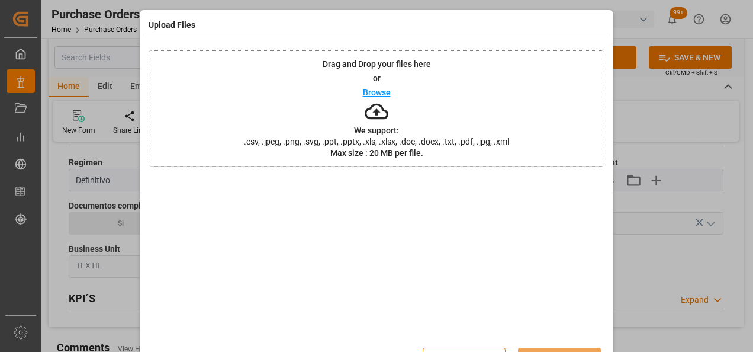
click at [299, 94] on div "Drag and Drop your files here or Browse We support: .csv, .jpeg, .png, .svg, .p…" at bounding box center [377, 108] width 456 height 116
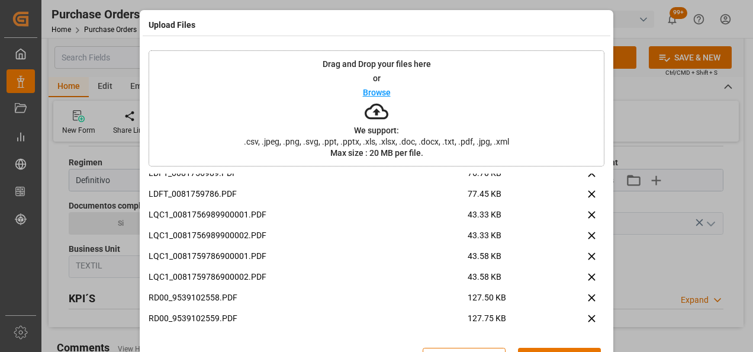
scroll to position [8, 0]
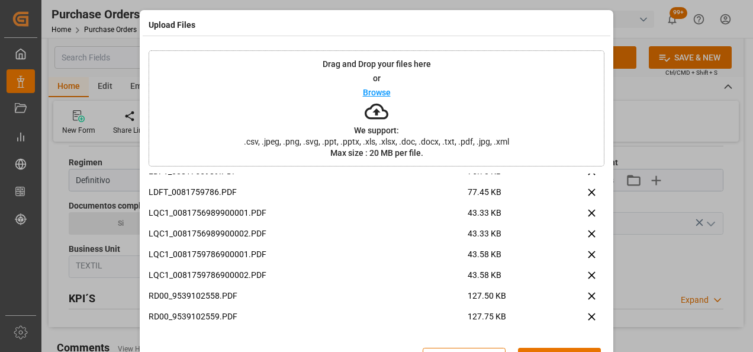
click at [545, 349] on button "Upload" at bounding box center [559, 359] width 83 height 23
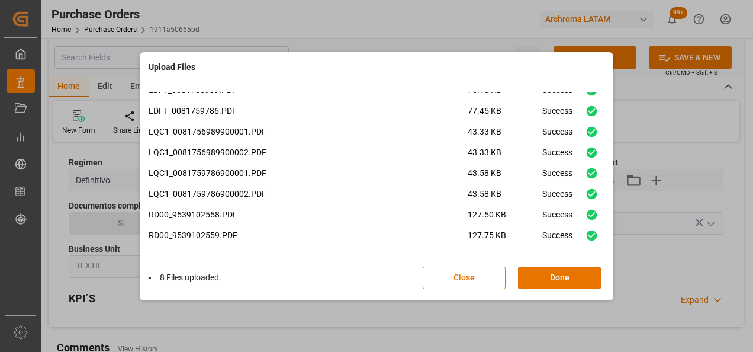
click at [582, 279] on button "Done" at bounding box center [559, 278] width 83 height 23
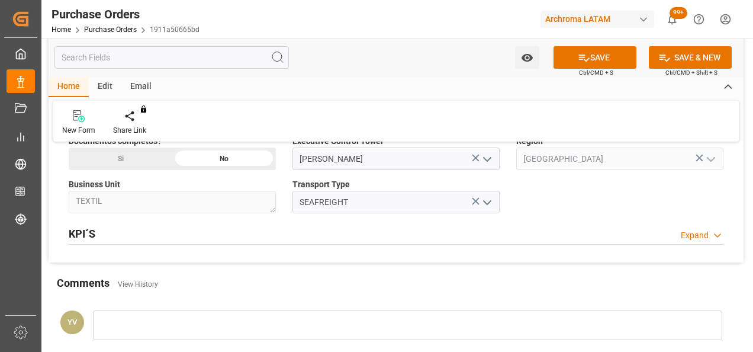
scroll to position [948, 0]
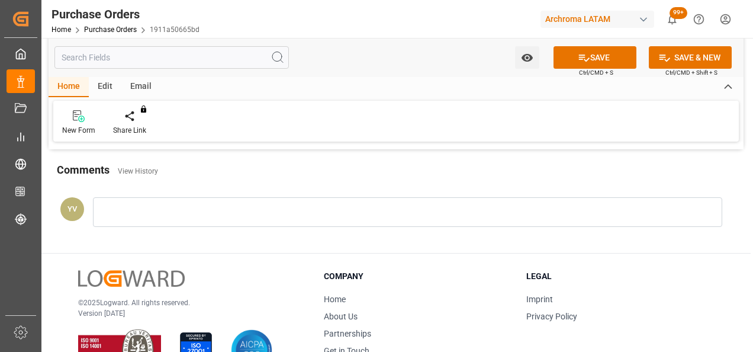
click at [185, 218] on div at bounding box center [408, 212] width 630 height 30
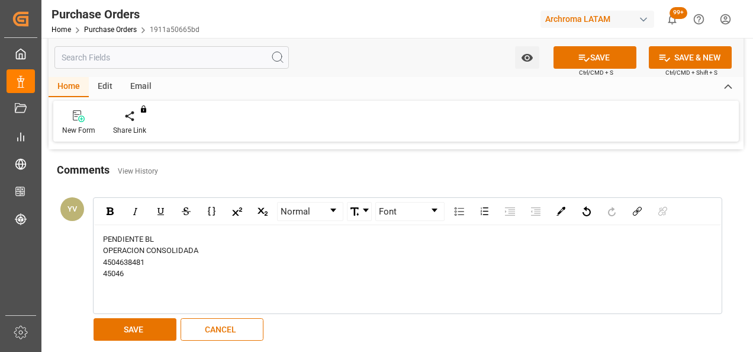
click at [293, 237] on div "PENDIENTE BL" at bounding box center [408, 239] width 610 height 12
click at [137, 268] on div "45046" at bounding box center [408, 274] width 610 height 12
click at [130, 258] on span "4504638481" at bounding box center [123, 262] width 41 height 9
click at [127, 258] on span "4504638481" at bounding box center [123, 262] width 41 height 9
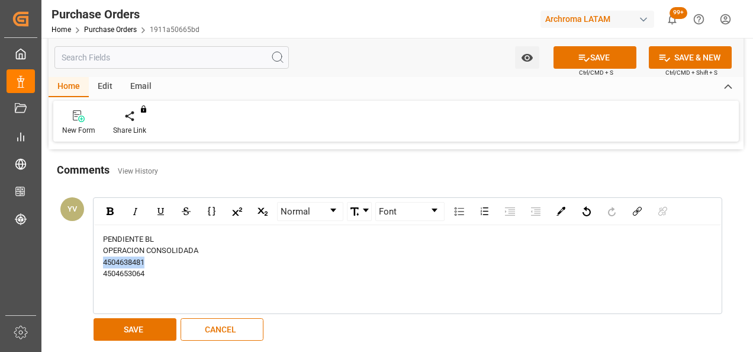
copy span "4504638481"
click at [147, 321] on button "SAVE" at bounding box center [135, 329] width 83 height 23
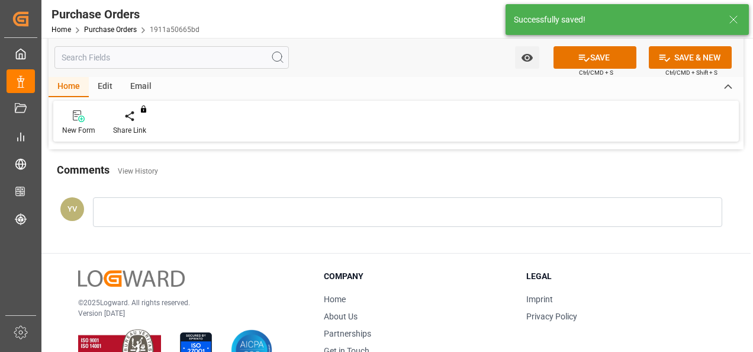
click at [519, 55] on button "Watch Option" at bounding box center [527, 57] width 24 height 23
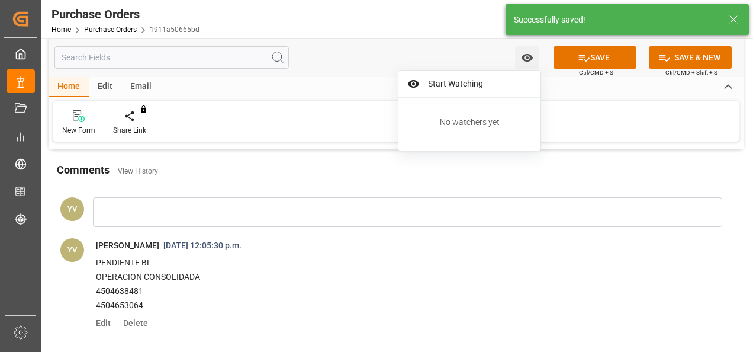
click at [471, 86] on span "Start Watching" at bounding box center [478, 84] width 108 height 12
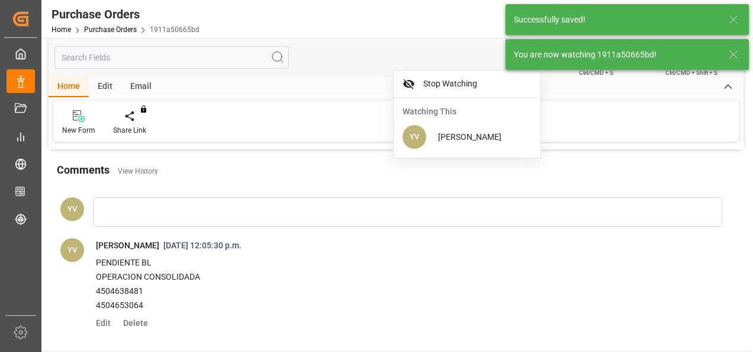
click at [738, 55] on icon at bounding box center [734, 54] width 14 height 14
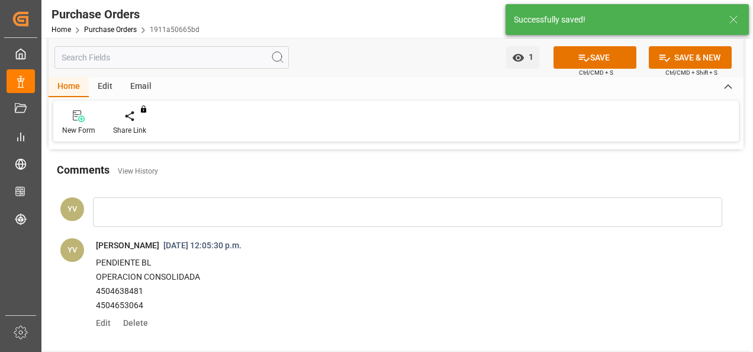
click at [588, 67] on div "SAVE Ctrl/CMD + S" at bounding box center [595, 57] width 108 height 23
drag, startPoint x: 588, startPoint y: 67, endPoint x: 591, endPoint y: 59, distance: 8.2
click at [591, 59] on button "SAVE" at bounding box center [595, 57] width 83 height 23
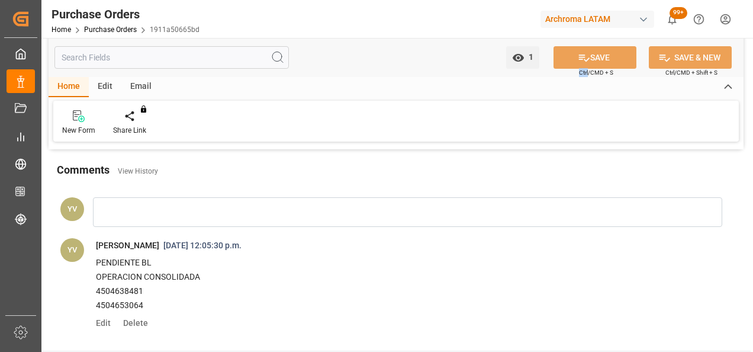
click at [103, 33] on link "Purchase Orders" at bounding box center [110, 29] width 53 height 8
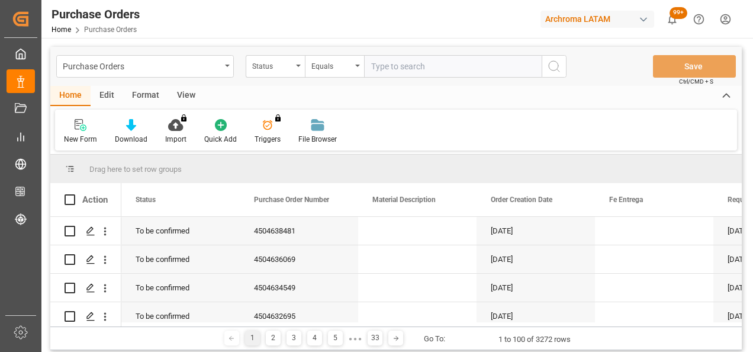
click at [290, 66] on div "Status" at bounding box center [272, 65] width 40 height 14
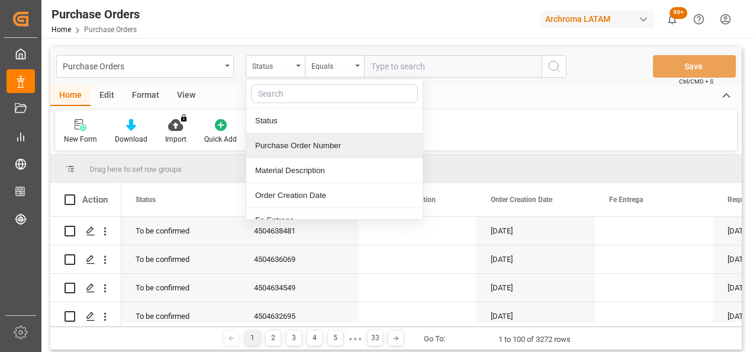
click at [306, 150] on div "Purchase Order Number" at bounding box center [334, 145] width 176 height 25
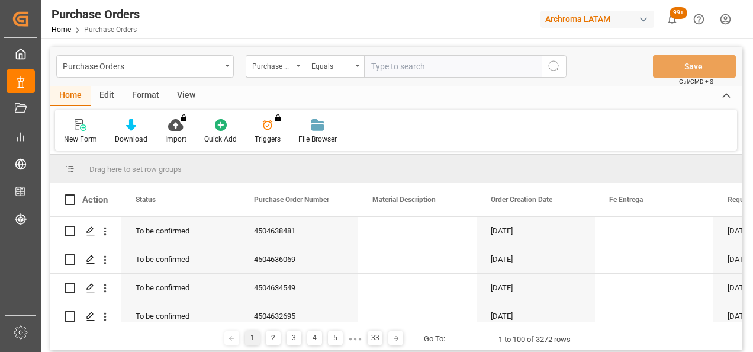
click at [380, 75] on input "text" at bounding box center [453, 66] width 178 height 23
paste input "4504641928"
type input "4504641928"
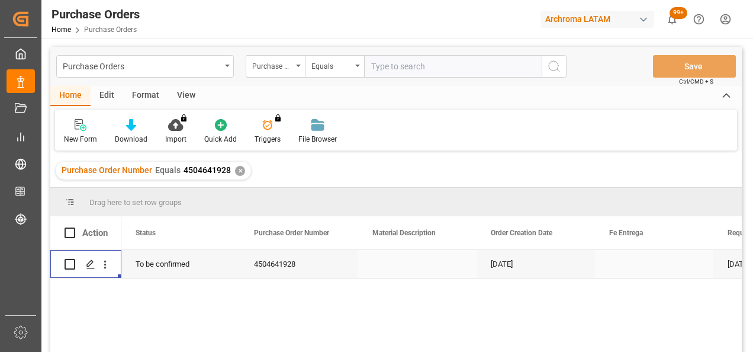
click at [88, 265] on icon "Press SPACE to select this row." at bounding box center [90, 263] width 9 height 9
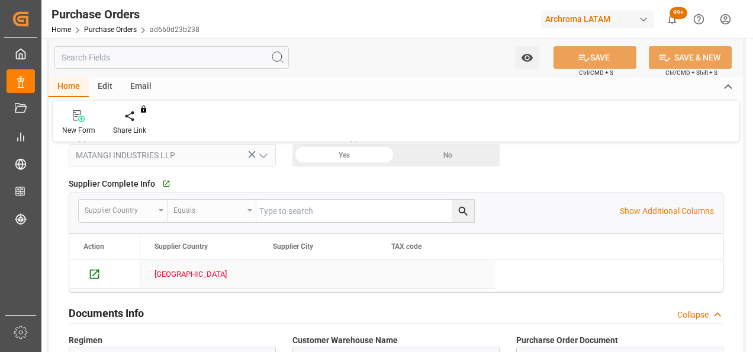
scroll to position [770, 0]
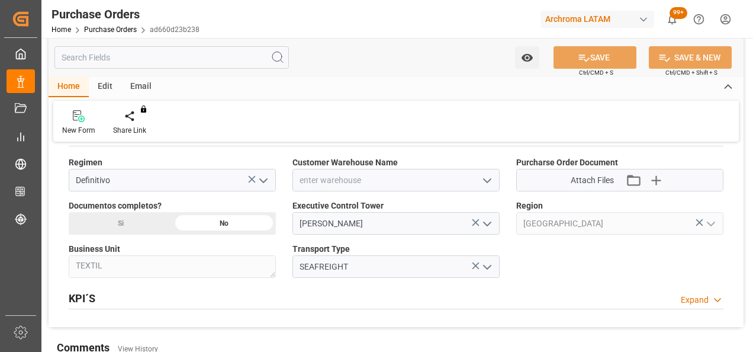
click at [492, 178] on icon "open menu" at bounding box center [487, 181] width 14 height 14
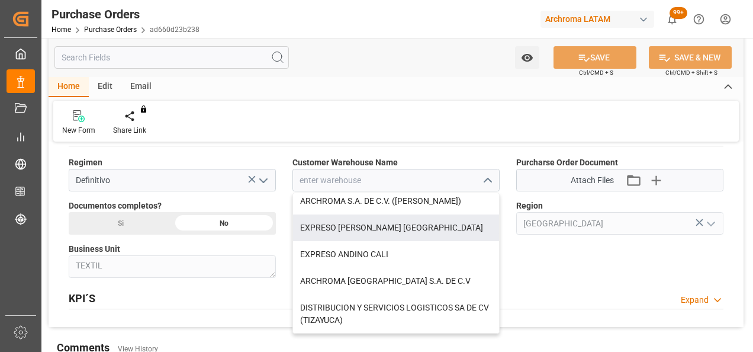
scroll to position [118, 0]
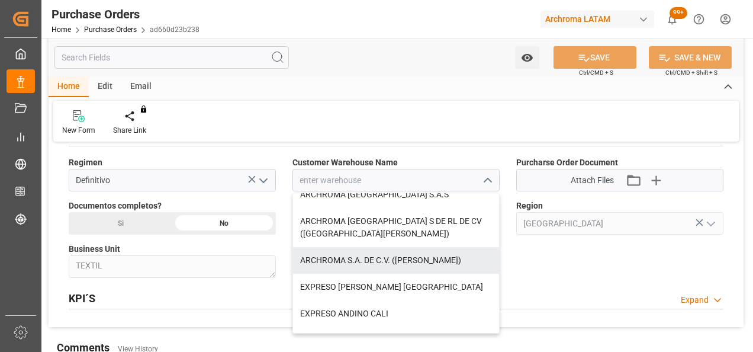
click at [421, 258] on div "ARCHROMA S.A. DE C.V. ([PERSON_NAME])" at bounding box center [396, 260] width 206 height 27
type input "ARCHROMA S.A. DE C.V. ([PERSON_NAME])"
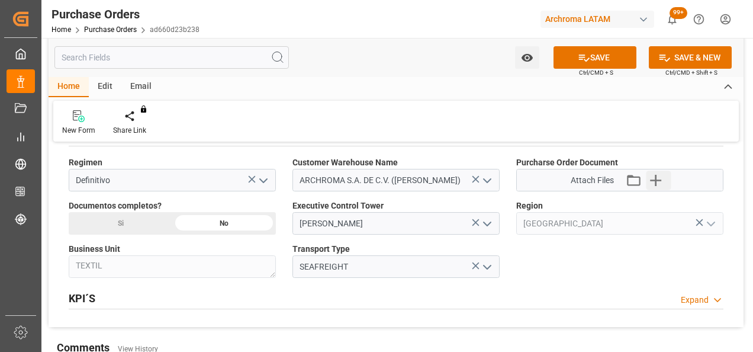
click at [661, 174] on icon "button" at bounding box center [656, 180] width 19 height 19
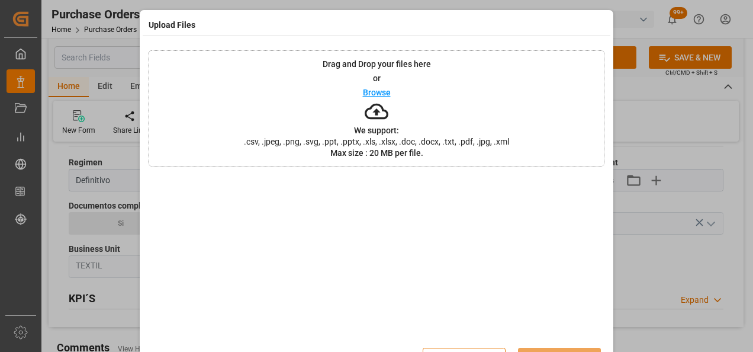
click at [313, 101] on div "Drag and Drop your files here or Browse We support: .csv, .jpeg, .png, .svg, .p…" at bounding box center [377, 108] width 456 height 116
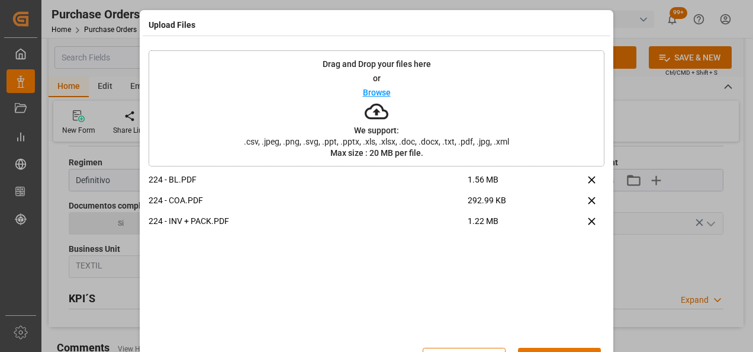
scroll to position [38, 0]
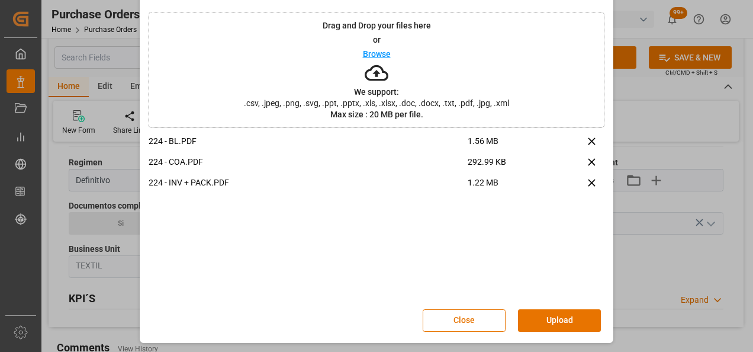
click at [560, 314] on button "Upload" at bounding box center [559, 320] width 83 height 23
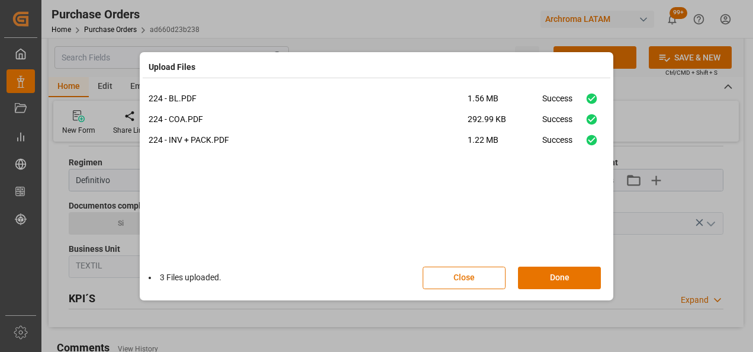
click at [528, 267] on button "Done" at bounding box center [559, 278] width 83 height 23
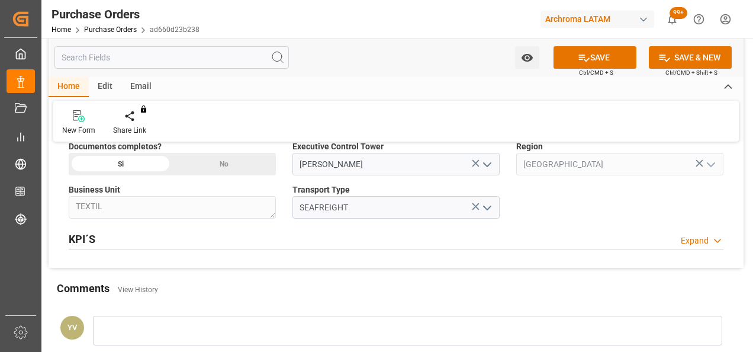
click at [207, 335] on div at bounding box center [408, 331] width 630 height 30
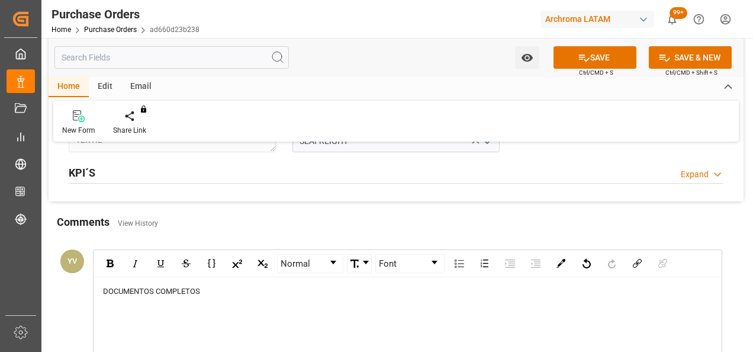
scroll to position [955, 0]
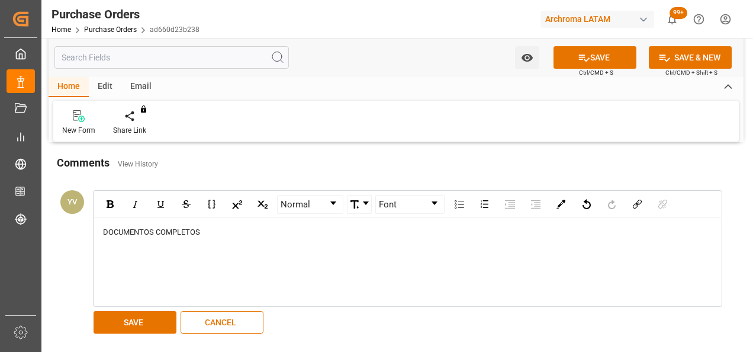
click at [130, 315] on button "SAVE" at bounding box center [135, 322] width 83 height 23
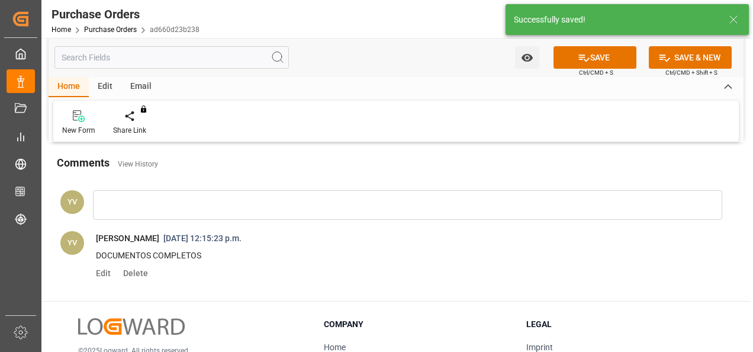
click at [518, 60] on button "Watch Option" at bounding box center [527, 57] width 24 height 23
click at [507, 75] on div "Start Watching" at bounding box center [470, 83] width 142 height 27
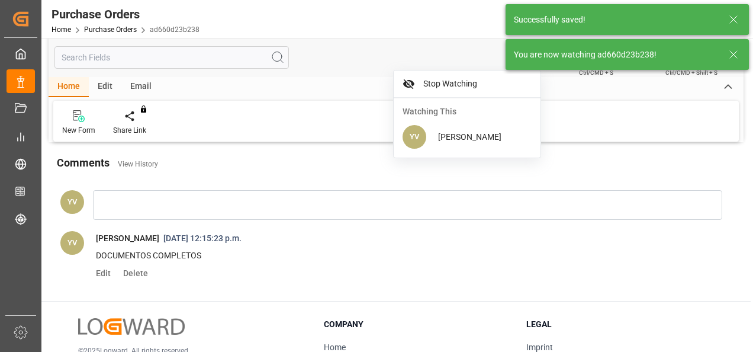
click at [728, 54] on icon at bounding box center [734, 54] width 14 height 14
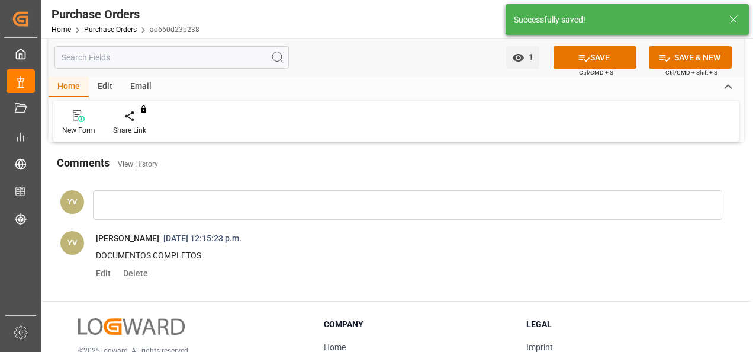
click at [595, 62] on button "SAVE" at bounding box center [595, 57] width 83 height 23
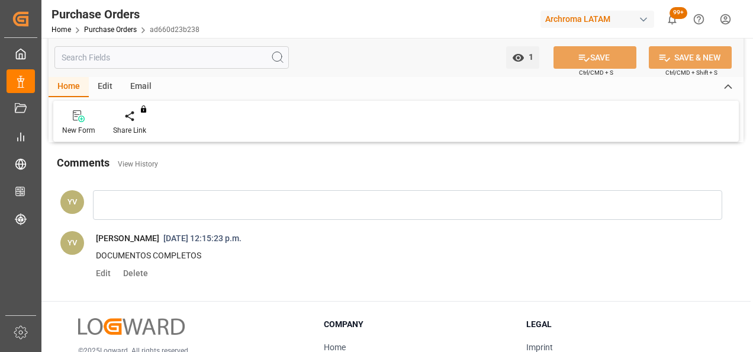
click at [114, 31] on link "Purchase Orders" at bounding box center [110, 29] width 53 height 8
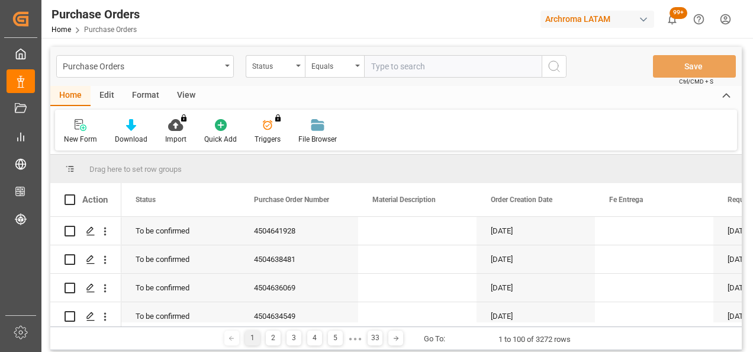
click at [294, 66] on div "Status" at bounding box center [275, 66] width 59 height 23
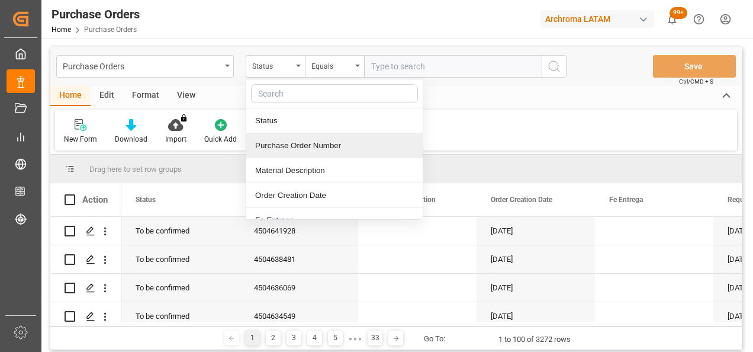
click at [332, 151] on div "Purchase Order Number" at bounding box center [334, 145] width 176 height 25
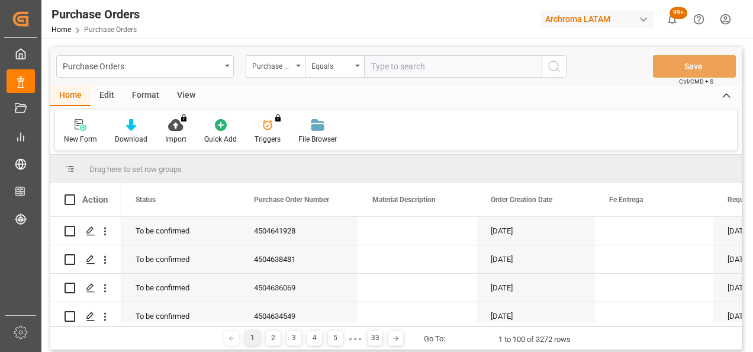
click at [399, 70] on input "text" at bounding box center [453, 66] width 178 height 23
paste input "4504648609"
type input "4504648609"
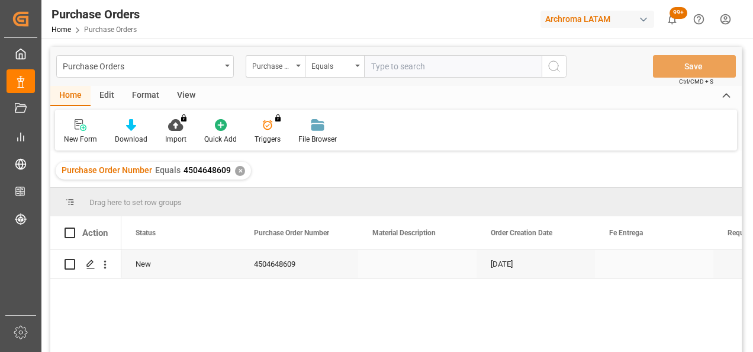
click at [95, 269] on div "Press SPACE to select this row." at bounding box center [90, 264] width 18 height 22
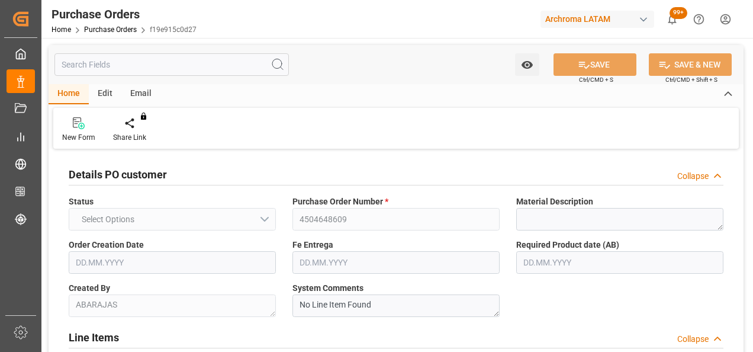
type input "1"
type input "[DATE]"
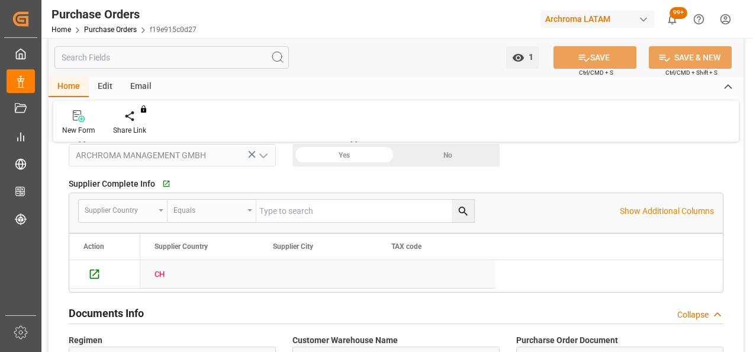
scroll to position [770, 0]
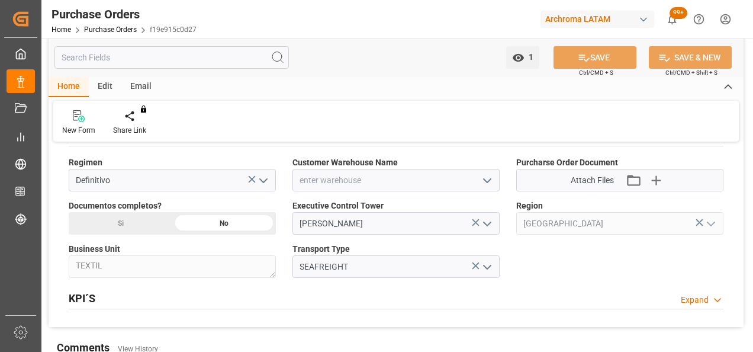
click at [489, 179] on polyline "open menu" at bounding box center [487, 181] width 7 height 4
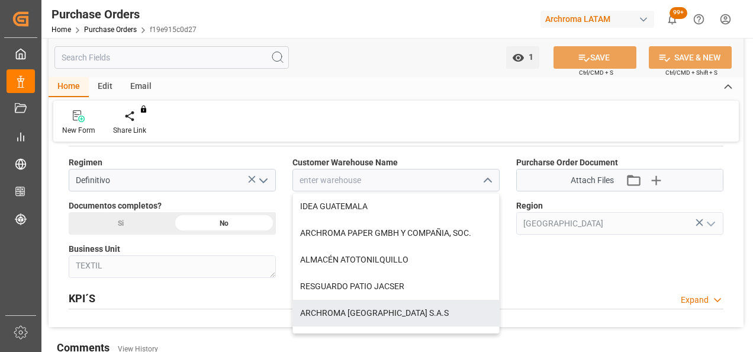
scroll to position [59, 0]
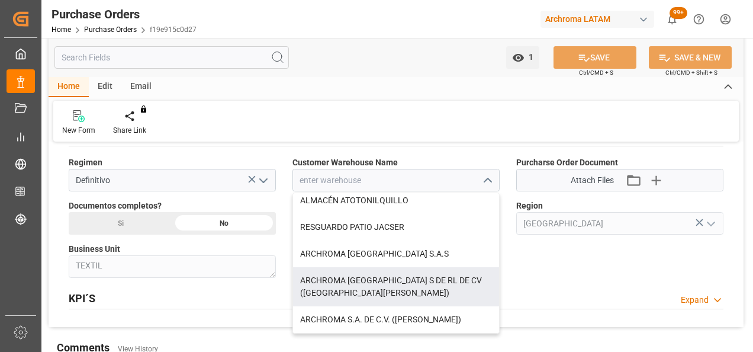
click at [426, 284] on div "ARCHROMA [GEOGRAPHIC_DATA] S DE RL DE CV ([GEOGRAPHIC_DATA][PERSON_NAME])" at bounding box center [396, 286] width 206 height 39
type input "ARCHROMA [GEOGRAPHIC_DATA] S DE RL DE CV ([GEOGRAPHIC_DATA][PERSON_NAME])"
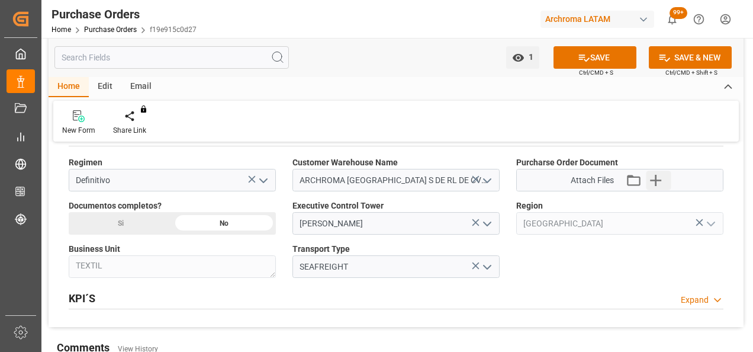
click at [657, 173] on icon "button" at bounding box center [656, 180] width 19 height 19
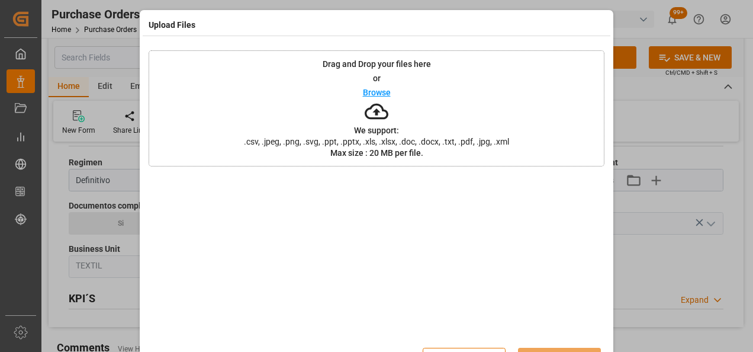
click at [318, 96] on div "Drag and Drop your files here or Browse We support: .csv, .jpeg, .png, .svg, .p…" at bounding box center [377, 108] width 456 height 116
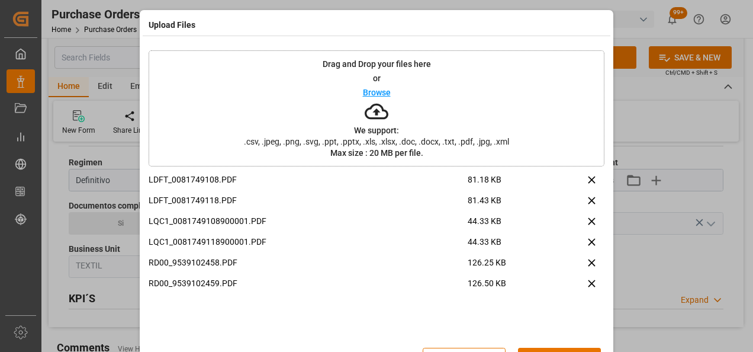
click at [584, 346] on div "Close Upload" at bounding box center [377, 358] width 456 height 39
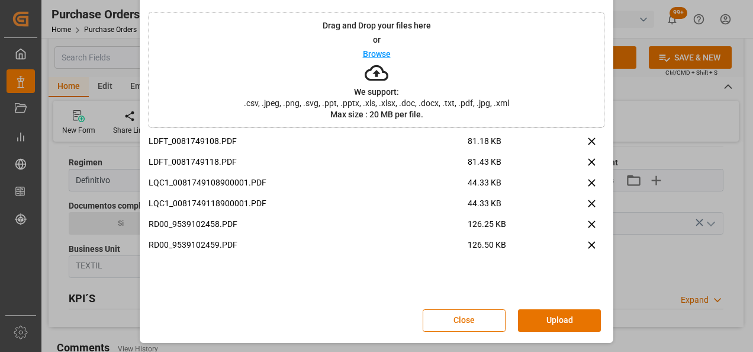
click at [565, 306] on div "Close Upload" at bounding box center [377, 320] width 456 height 39
click at [563, 319] on button "Upload" at bounding box center [559, 320] width 83 height 23
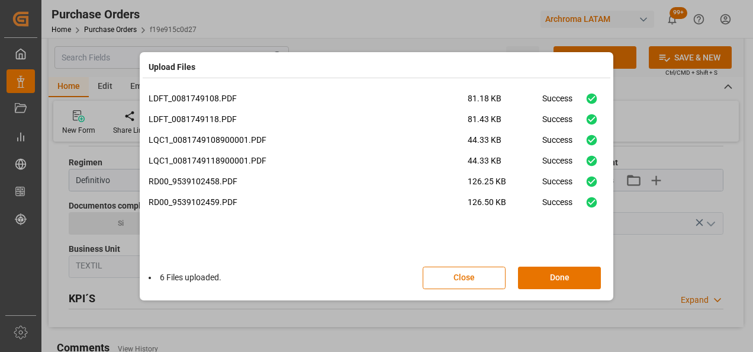
click at [572, 268] on button "Done" at bounding box center [559, 278] width 83 height 23
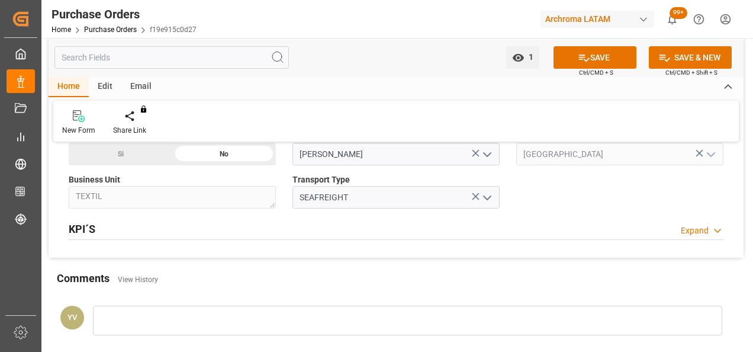
scroll to position [888, 0]
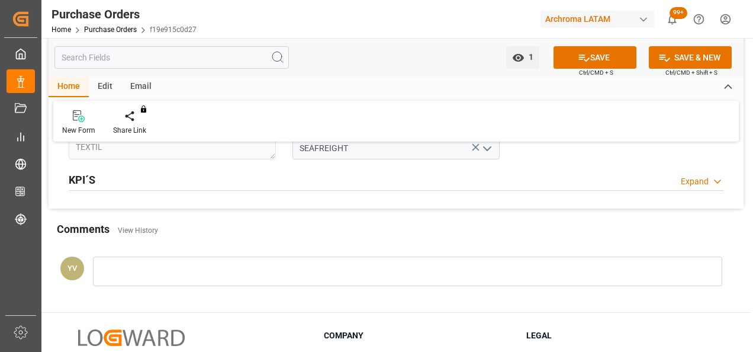
click at [237, 272] on div at bounding box center [408, 271] width 630 height 30
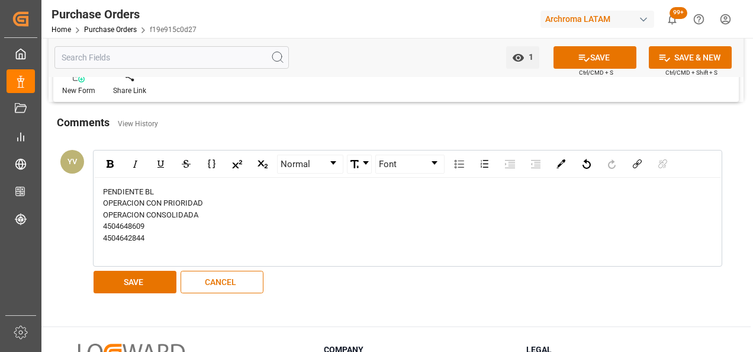
scroll to position [1007, 0]
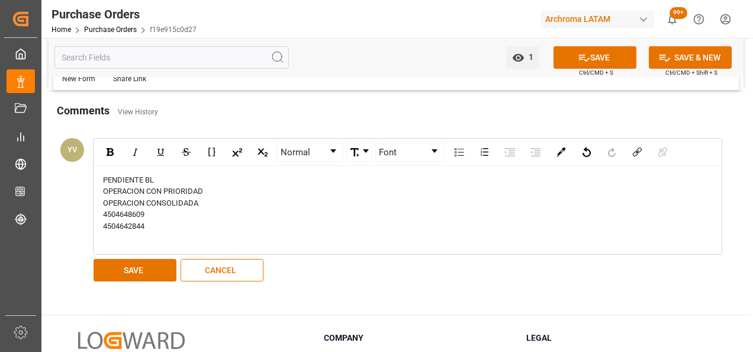
click at [147, 270] on button "SAVE" at bounding box center [135, 270] width 83 height 23
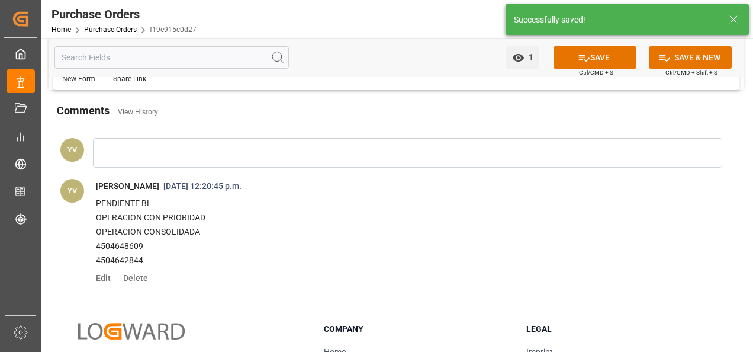
click at [527, 60] on span "1" at bounding box center [529, 56] width 9 height 9
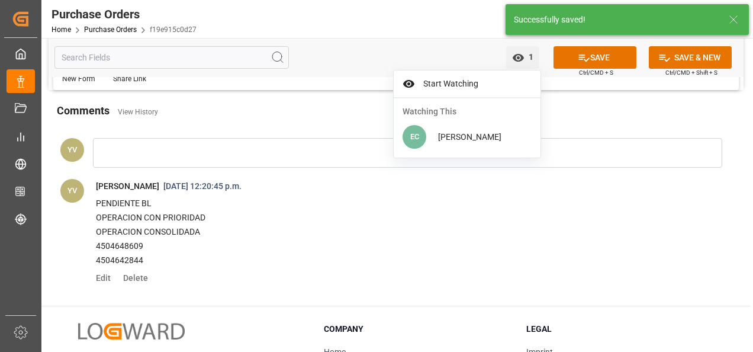
click at [477, 82] on span "Start Watching" at bounding box center [475, 84] width 113 height 12
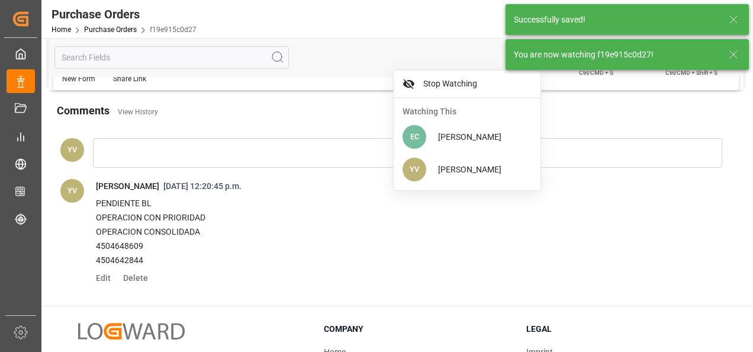
click at [734, 53] on icon at bounding box center [734, 54] width 14 height 14
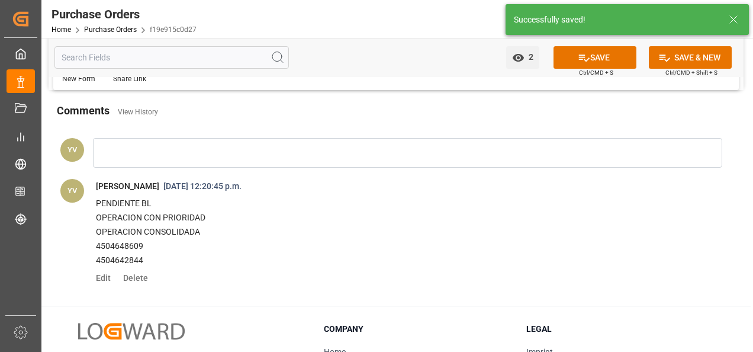
click at [601, 53] on button "SAVE" at bounding box center [595, 57] width 83 height 23
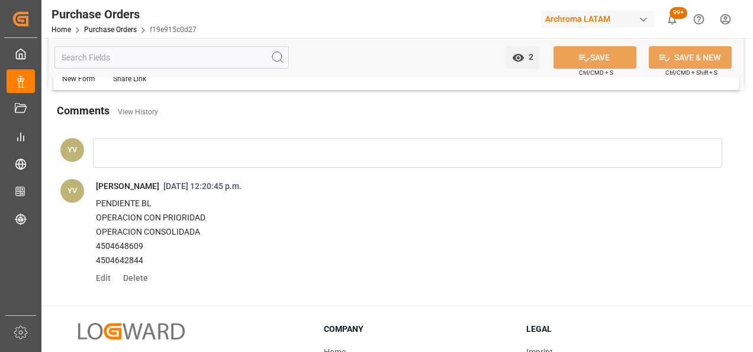
click at [131, 241] on p "4504648609" at bounding box center [394, 246] width 597 height 14
click at [127, 31] on link "Purchase Orders" at bounding box center [110, 29] width 53 height 8
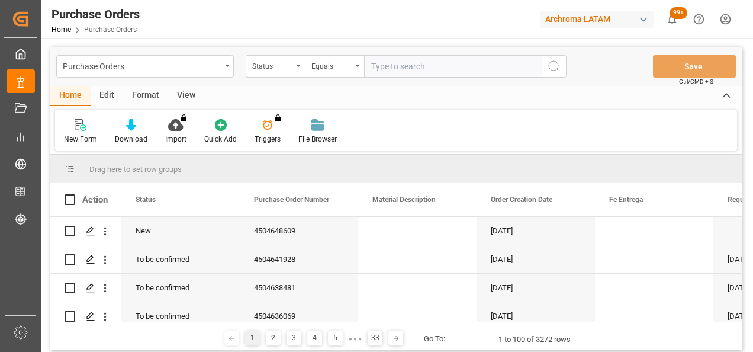
click at [294, 68] on div "Status" at bounding box center [275, 66] width 59 height 23
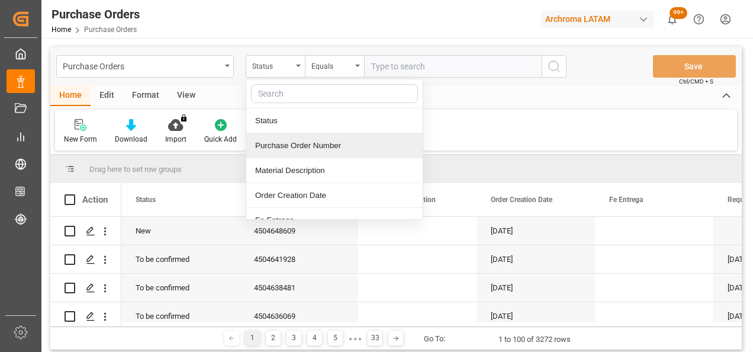
click at [323, 152] on div "Purchase Order Number" at bounding box center [334, 145] width 176 height 25
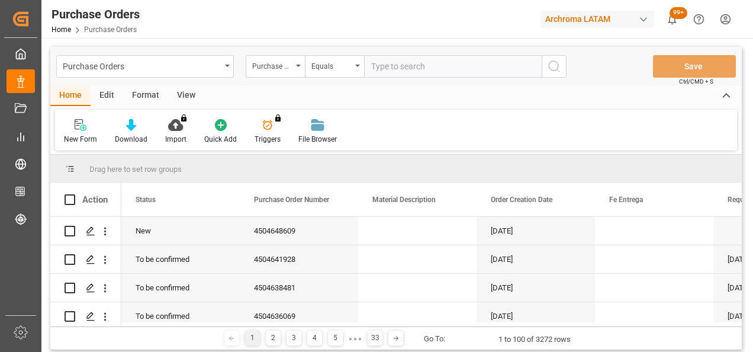
click at [392, 68] on input "text" at bounding box center [453, 66] width 178 height 23
paste input "4504644523"
type input "4504644523"
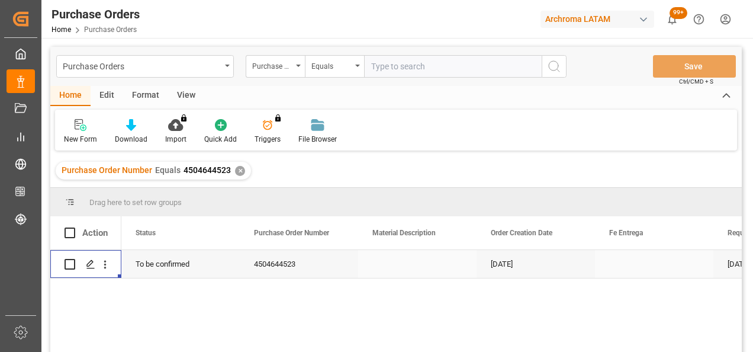
click at [90, 267] on icon "Press SPACE to select this row." at bounding box center [90, 263] width 9 height 9
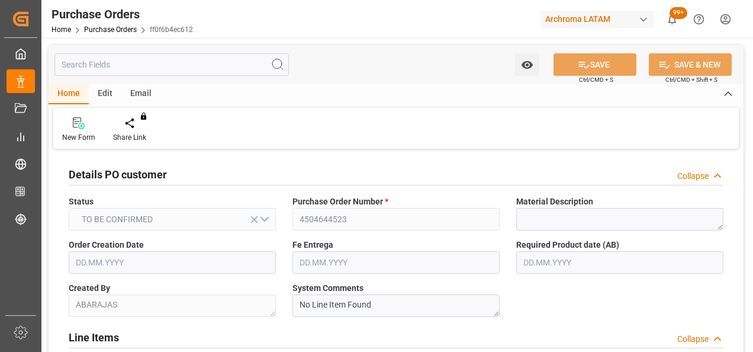
type input "[DATE]"
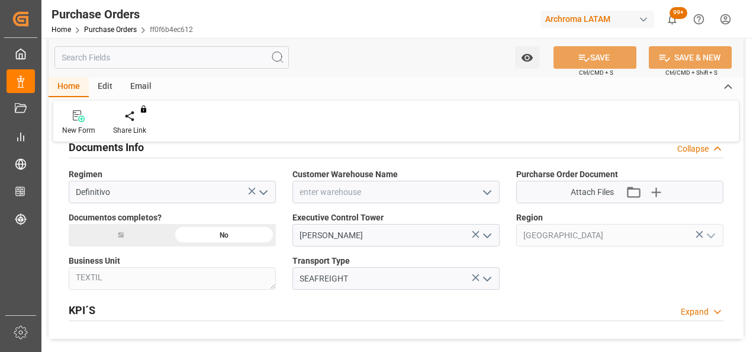
scroll to position [770, 0]
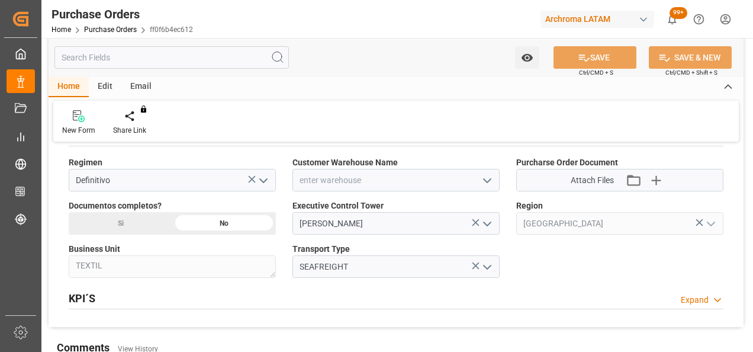
click at [483, 177] on icon "open menu" at bounding box center [487, 181] width 14 height 14
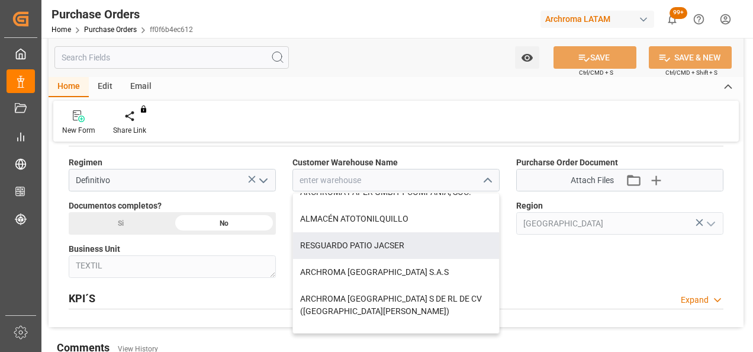
scroll to position [59, 0]
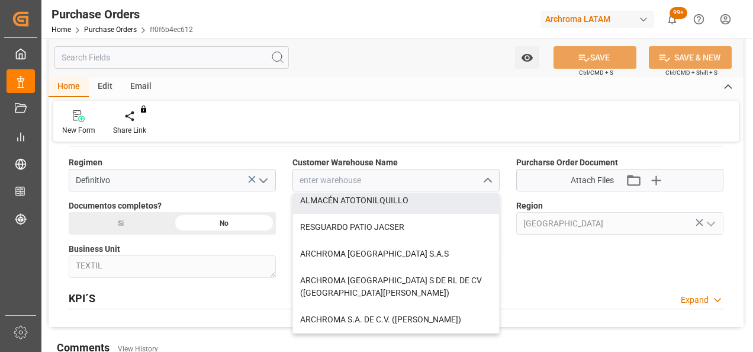
click at [390, 201] on div "ALMACÉN ATOTONILQUILLO" at bounding box center [396, 200] width 206 height 27
type input "ALMACÉN ATOTONILQUILLO"
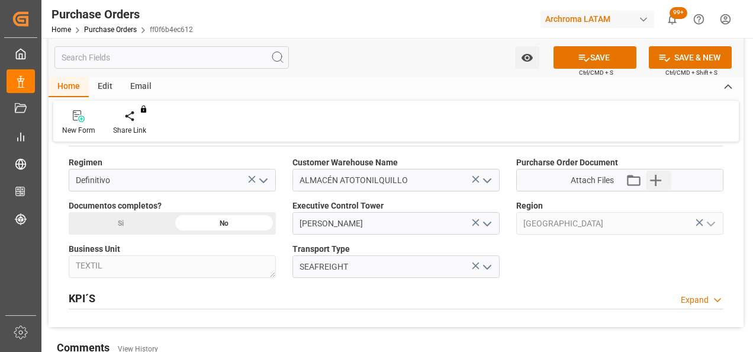
click at [656, 171] on icon "button" at bounding box center [656, 180] width 19 height 19
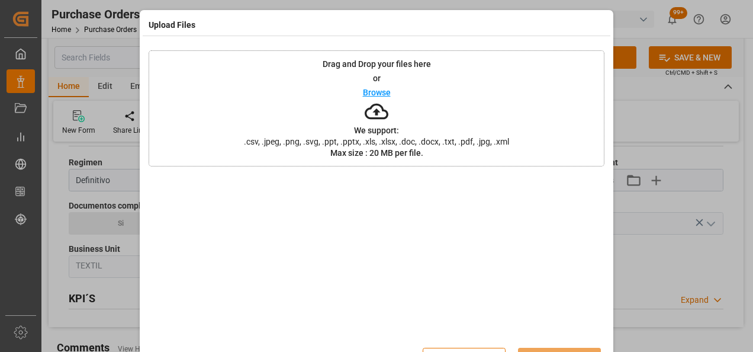
click at [314, 117] on div "Drag and Drop your files here or Browse We support: .csv, .jpeg, .png, .svg, .p…" at bounding box center [377, 108] width 456 height 116
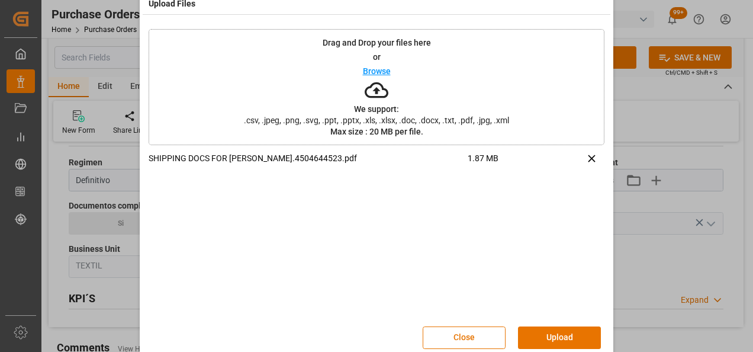
scroll to position [38, 0]
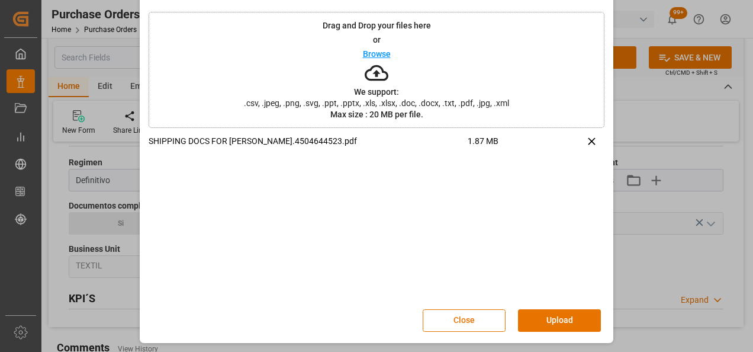
click at [559, 322] on button "Upload" at bounding box center [559, 320] width 83 height 23
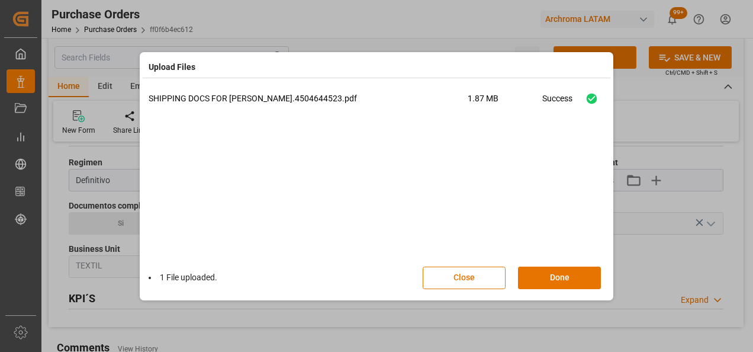
click at [564, 281] on button "Done" at bounding box center [559, 278] width 83 height 23
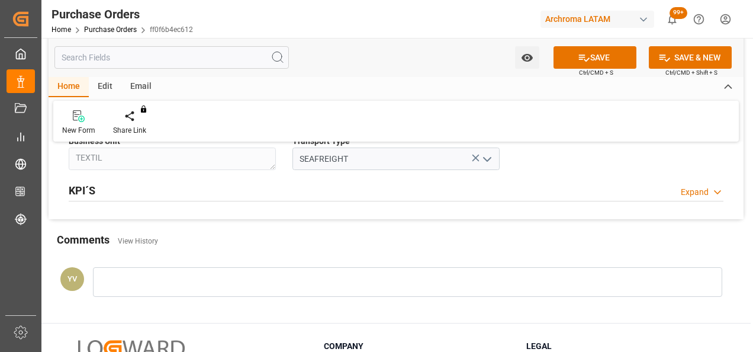
scroll to position [888, 0]
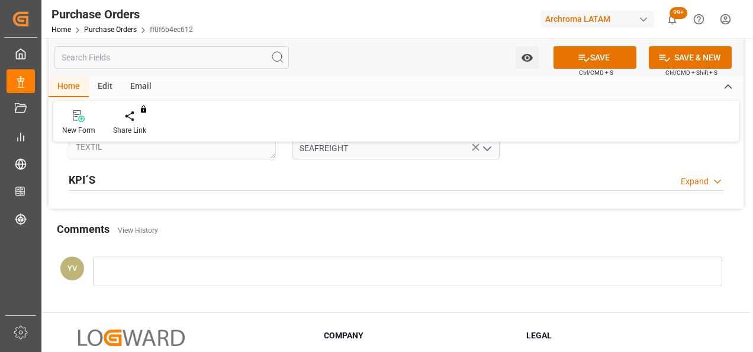
click at [246, 272] on div at bounding box center [408, 271] width 630 height 30
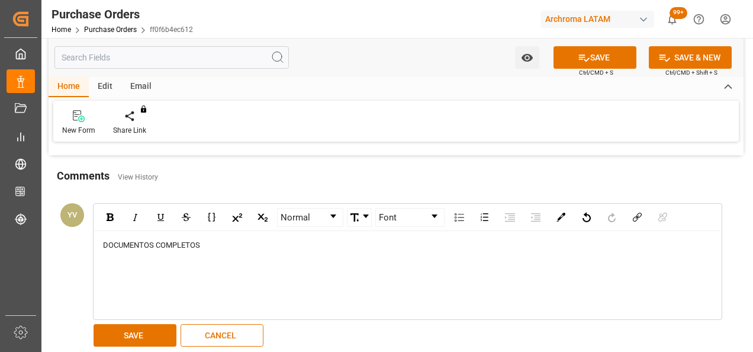
scroll to position [1007, 0]
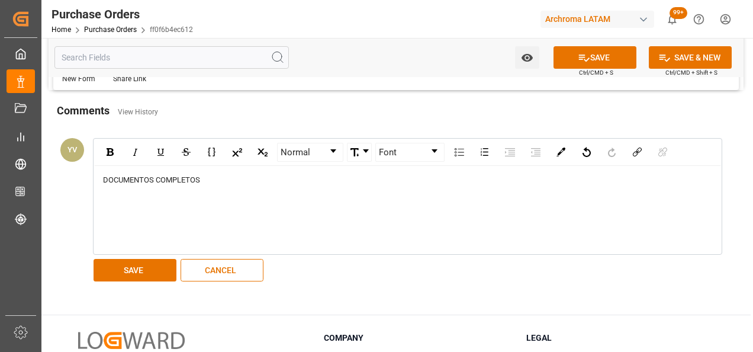
click at [135, 274] on button "SAVE" at bounding box center [135, 270] width 83 height 23
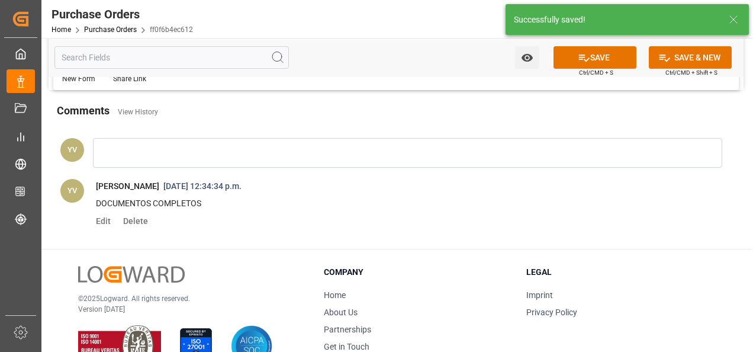
click at [523, 62] on icon "open menu" at bounding box center [527, 58] width 12 height 12
click at [484, 72] on div "Start Watching" at bounding box center [470, 83] width 142 height 27
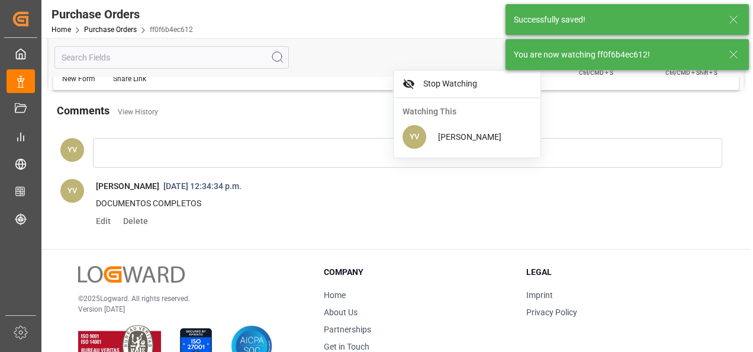
click at [734, 56] on icon at bounding box center [734, 54] width 14 height 14
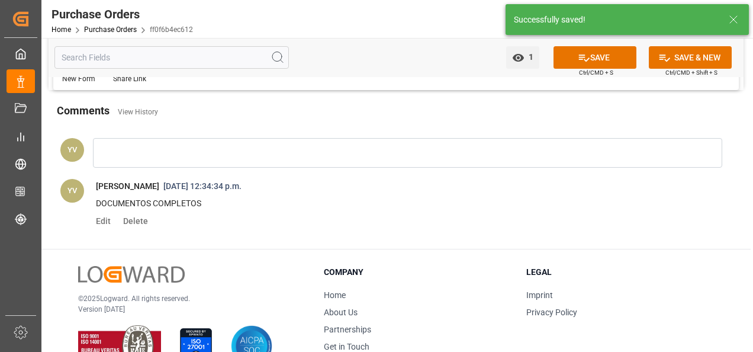
click at [579, 56] on icon at bounding box center [584, 58] width 12 height 12
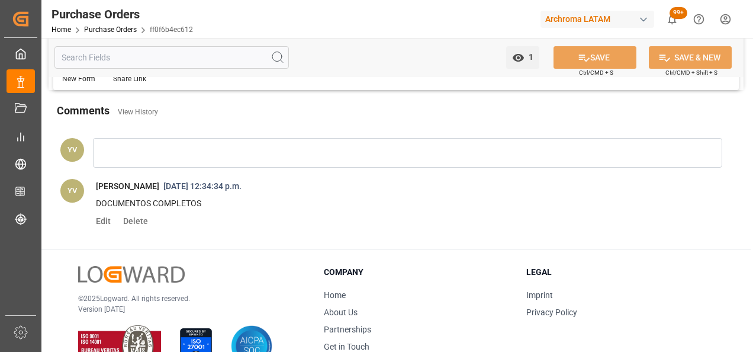
click at [127, 29] on link "Purchase Orders" at bounding box center [110, 29] width 53 height 8
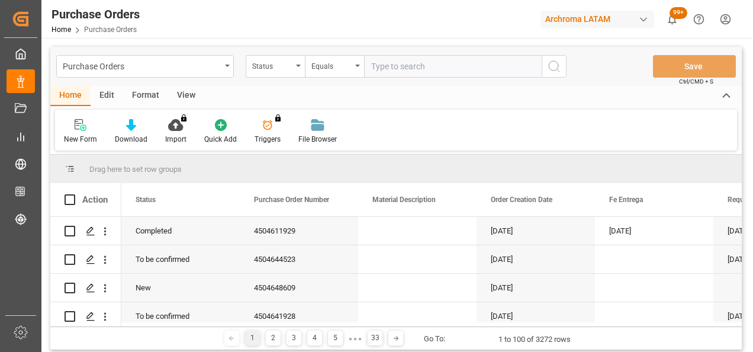
click at [300, 68] on div "Status" at bounding box center [275, 66] width 59 height 23
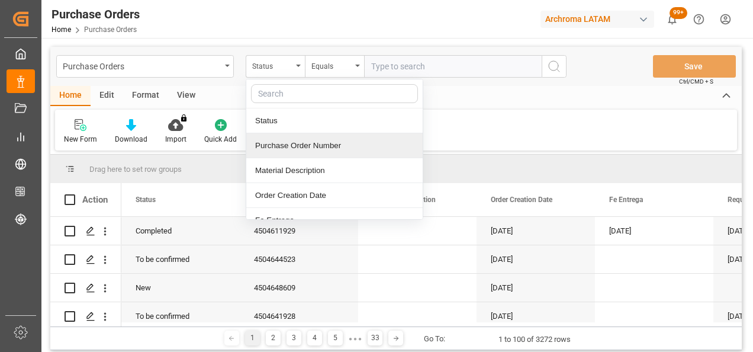
click at [304, 150] on div "Purchase Order Number" at bounding box center [334, 145] width 176 height 25
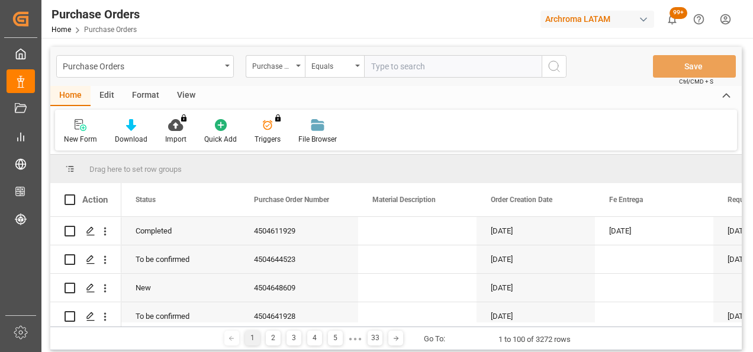
click at [407, 73] on input "text" at bounding box center [453, 66] width 178 height 23
paste input "4504648609"
type input "4504648609"
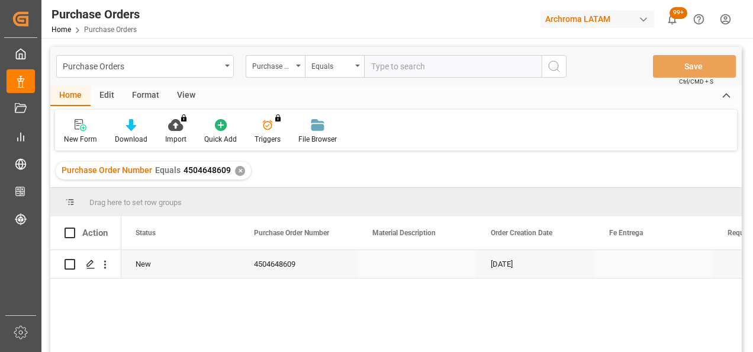
click at [95, 270] on div "Press SPACE to select this row." at bounding box center [90, 264] width 18 height 22
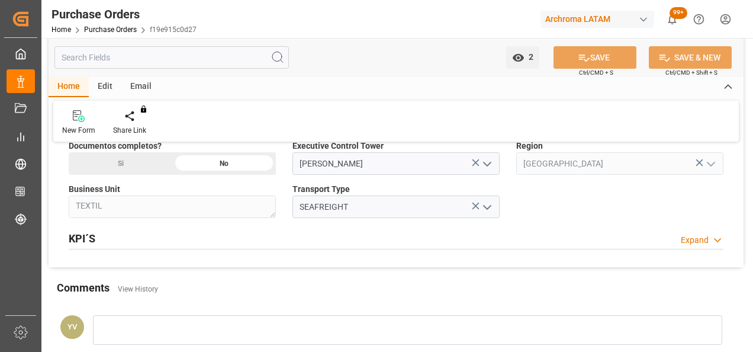
scroll to position [770, 0]
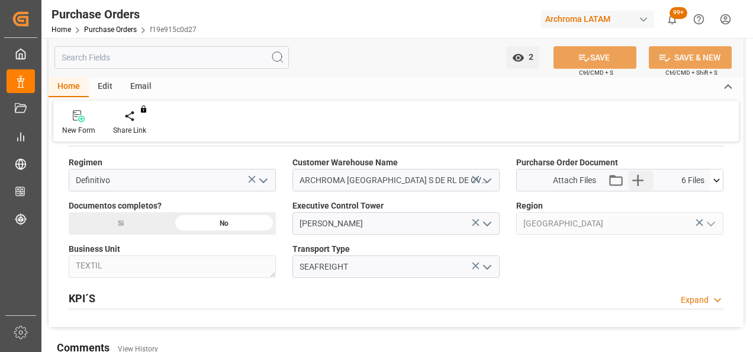
click at [634, 178] on icon "button" at bounding box center [638, 180] width 11 height 11
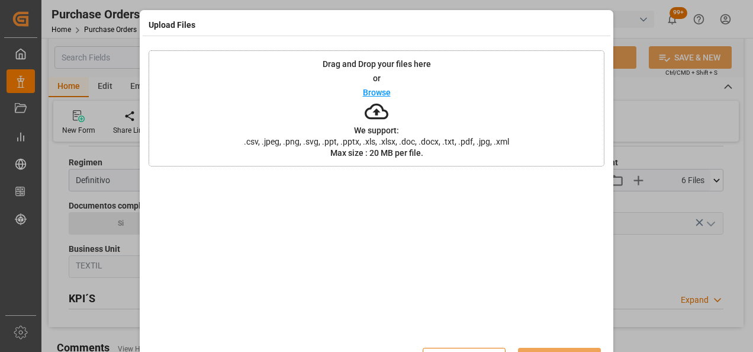
click at [324, 97] on div "Drag and Drop your files here or Browse We support: .csv, .jpeg, .png, .svg, .p…" at bounding box center [377, 108] width 456 height 116
click at [558, 348] on div "Close Upload" at bounding box center [518, 359] width 191 height 23
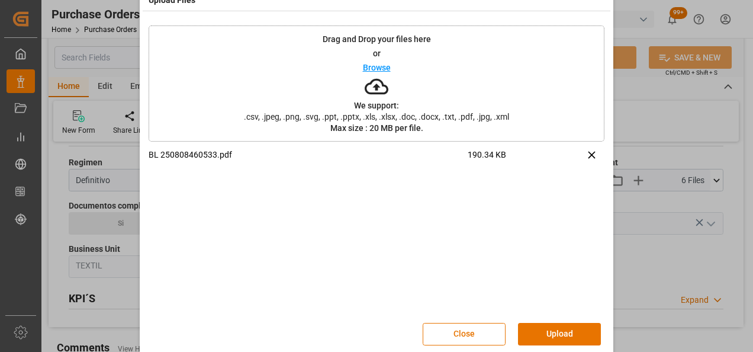
scroll to position [38, 0]
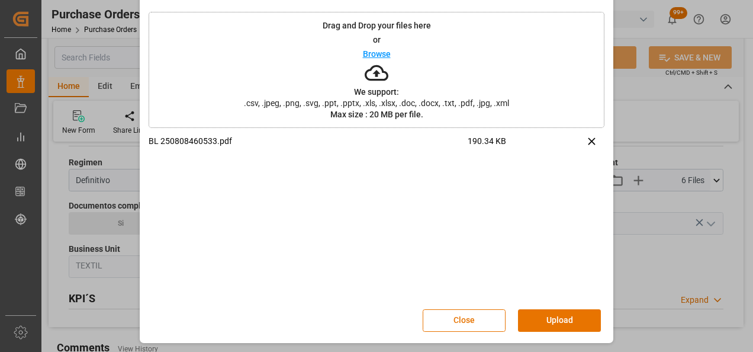
click at [562, 323] on button "Upload" at bounding box center [559, 320] width 83 height 23
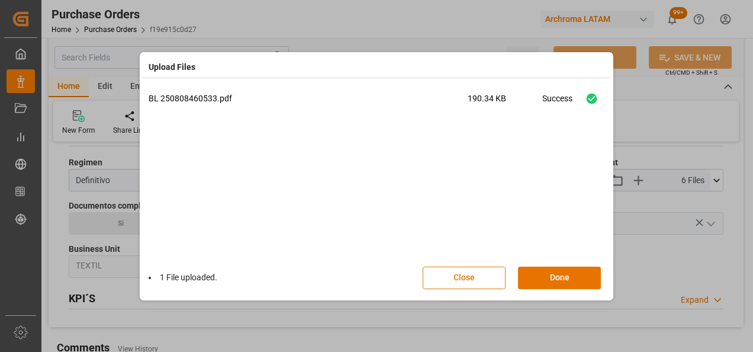
click at [566, 275] on button "Done" at bounding box center [559, 278] width 83 height 23
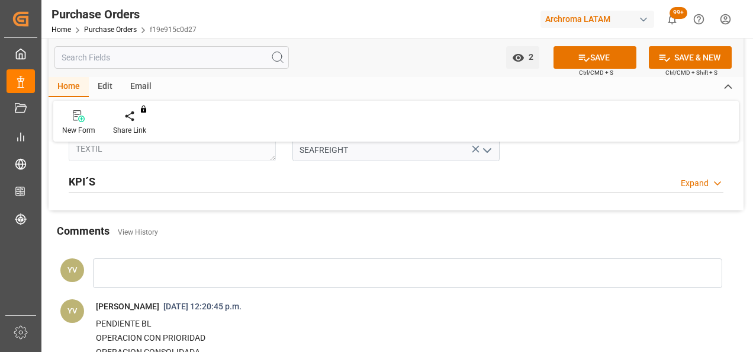
scroll to position [888, 0]
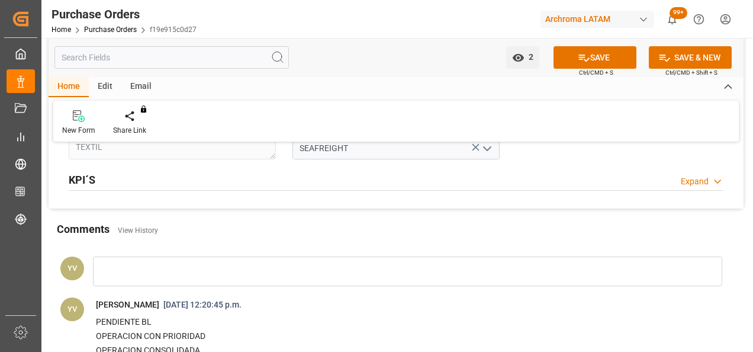
click at [124, 277] on div at bounding box center [408, 271] width 630 height 30
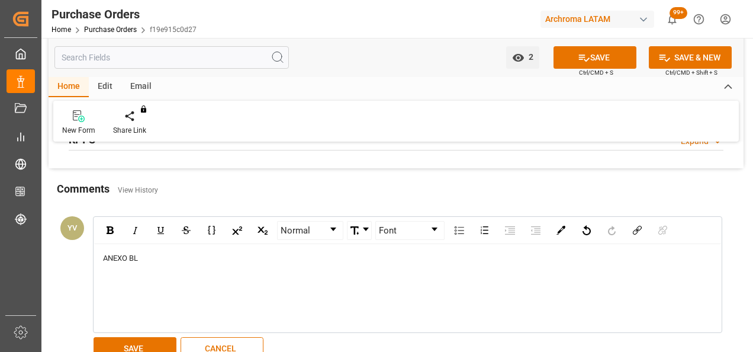
scroll to position [948, 0]
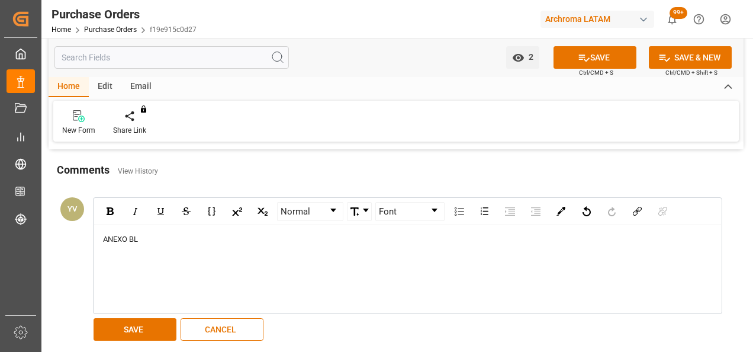
click at [145, 325] on button "SAVE" at bounding box center [135, 329] width 83 height 23
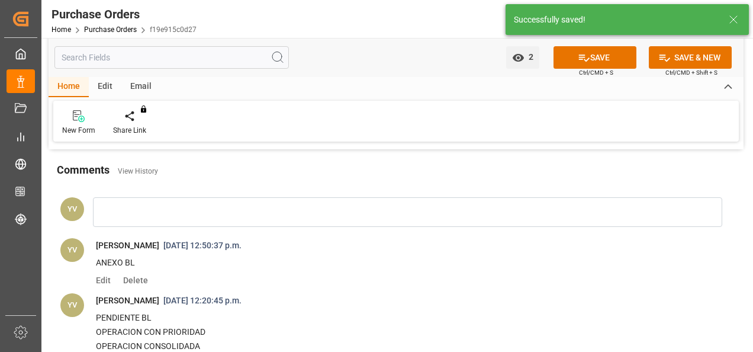
click at [591, 57] on button "SAVE" at bounding box center [595, 57] width 83 height 23
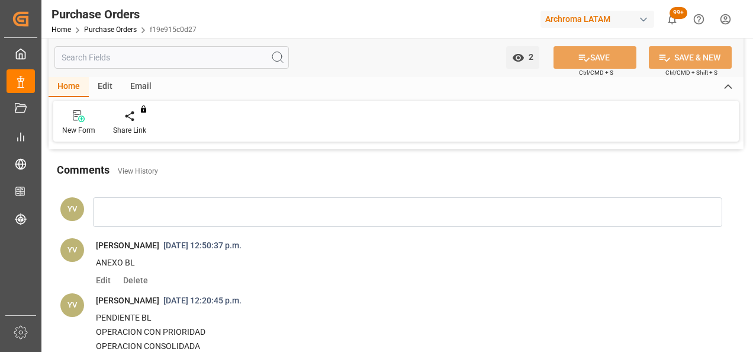
click at [131, 29] on link "Purchase Orders" at bounding box center [110, 29] width 53 height 8
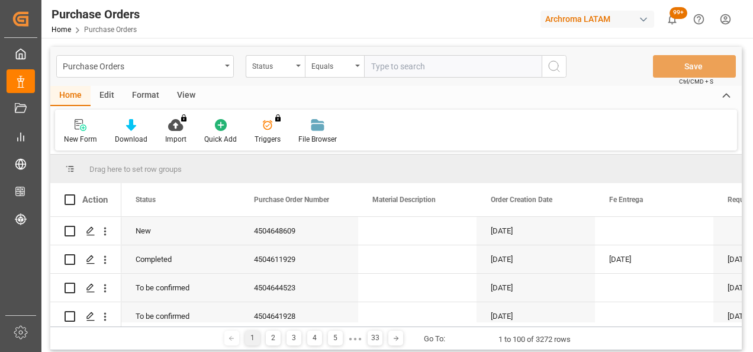
click at [297, 68] on div "Status" at bounding box center [275, 66] width 59 height 23
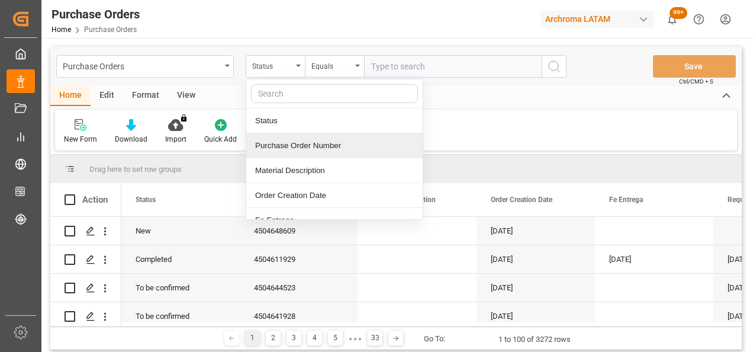
click at [310, 146] on div "Purchase Order Number" at bounding box center [334, 145] width 176 height 25
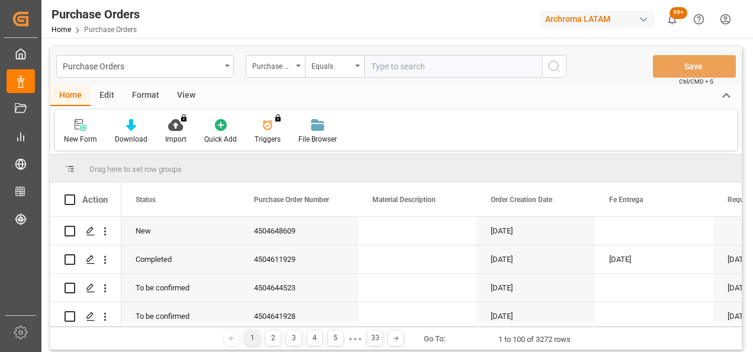
click at [397, 68] on input "text" at bounding box center [453, 66] width 178 height 23
paste input "4504648611"
type input "4504648611"
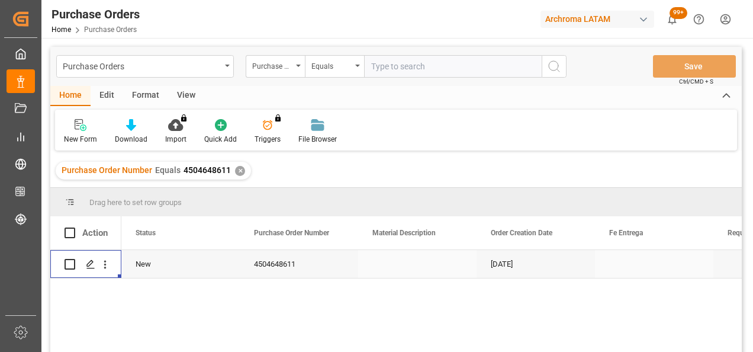
click at [86, 269] on div "Press SPACE to select this row." at bounding box center [90, 264] width 18 height 22
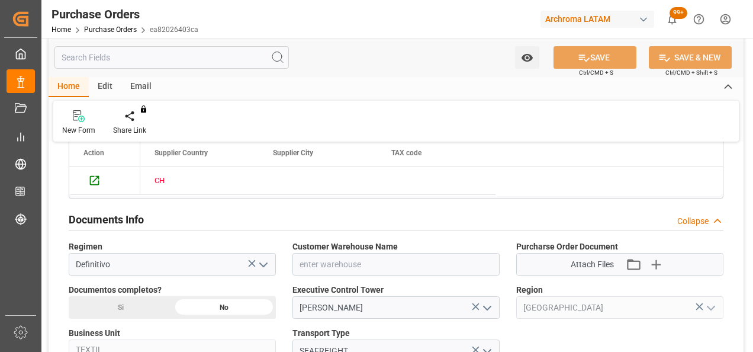
scroll to position [711, 0]
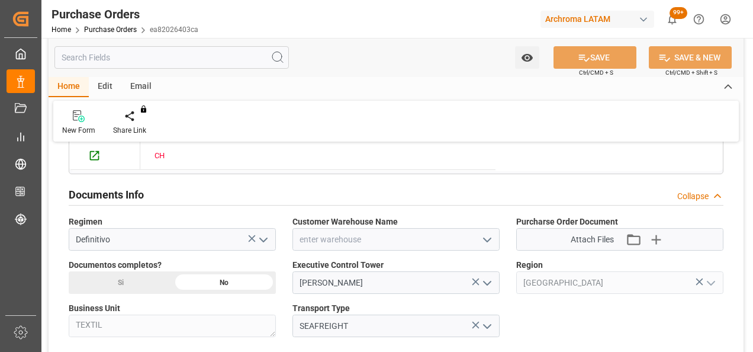
click at [489, 238] on icon "open menu" at bounding box center [487, 240] width 14 height 14
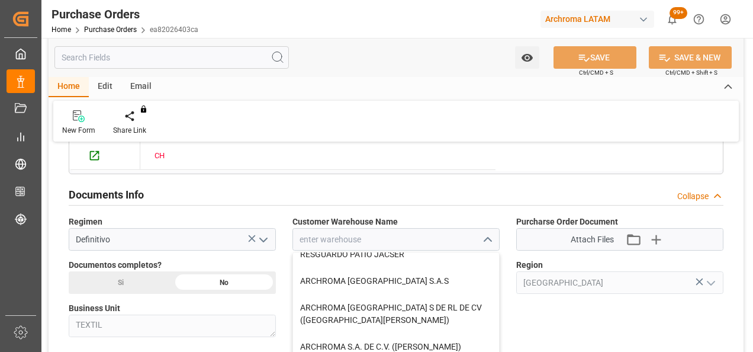
scroll to position [118, 0]
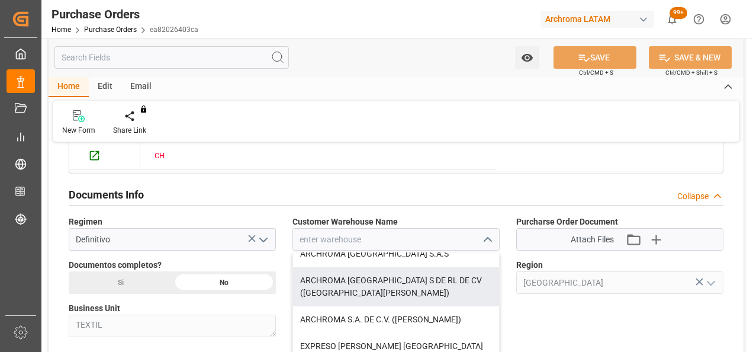
click at [444, 284] on div "ARCHROMA [GEOGRAPHIC_DATA] S DE RL DE CV ([GEOGRAPHIC_DATA][PERSON_NAME])" at bounding box center [396, 286] width 206 height 39
type input "ARCHROMA [GEOGRAPHIC_DATA] S DE RL DE CV ([GEOGRAPHIC_DATA][PERSON_NAME])"
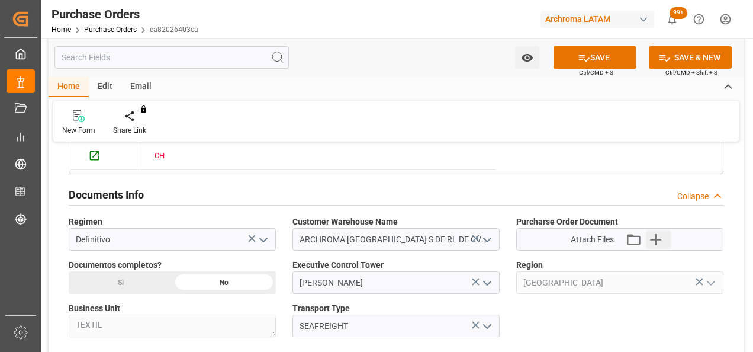
click at [658, 238] on icon "button" at bounding box center [656, 239] width 19 height 19
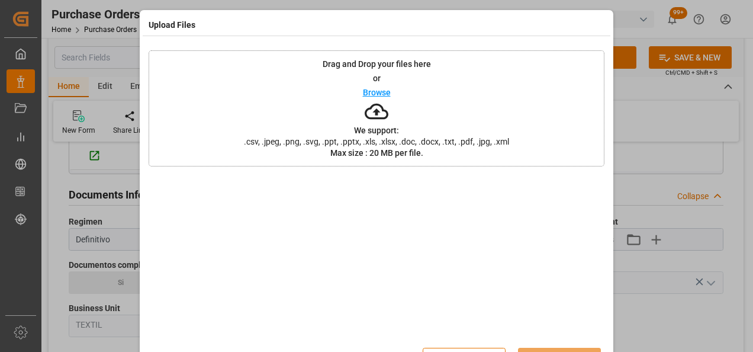
click at [263, 106] on div "Drag and Drop your files here or Browse We support: .csv, .jpeg, .png, .svg, .p…" at bounding box center [377, 108] width 456 height 116
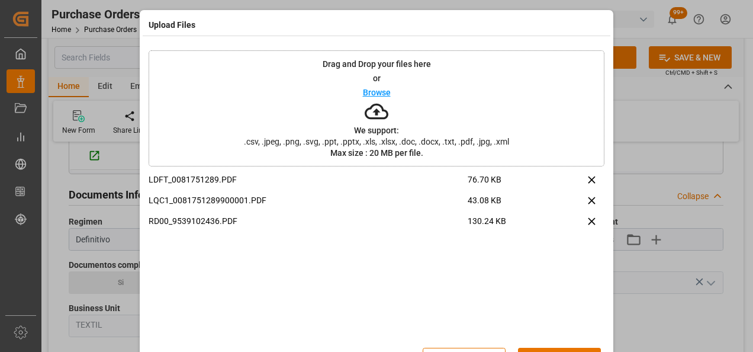
click at [589, 349] on button "Upload" at bounding box center [559, 359] width 83 height 23
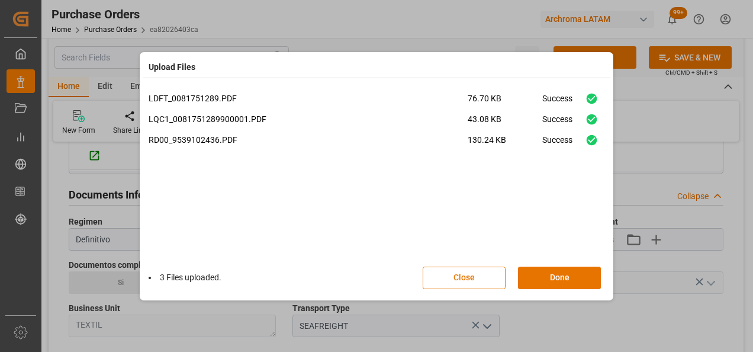
click at [583, 276] on button "Done" at bounding box center [559, 278] width 83 height 23
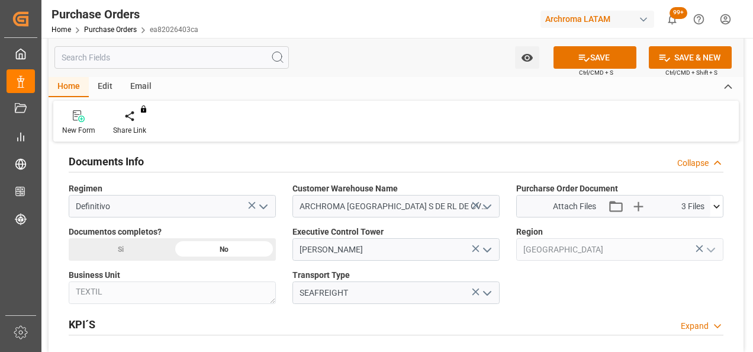
scroll to position [770, 0]
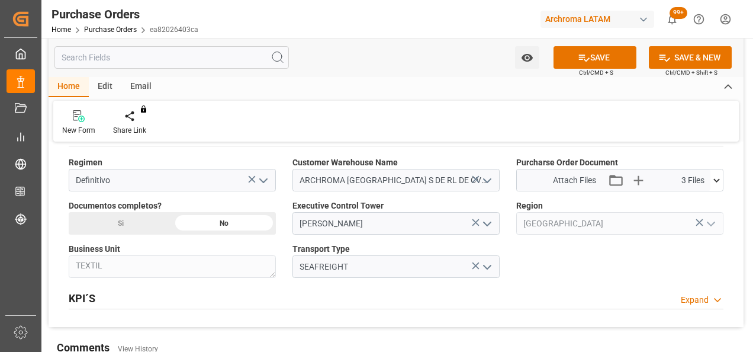
click at [488, 218] on icon "open menu" at bounding box center [487, 224] width 14 height 14
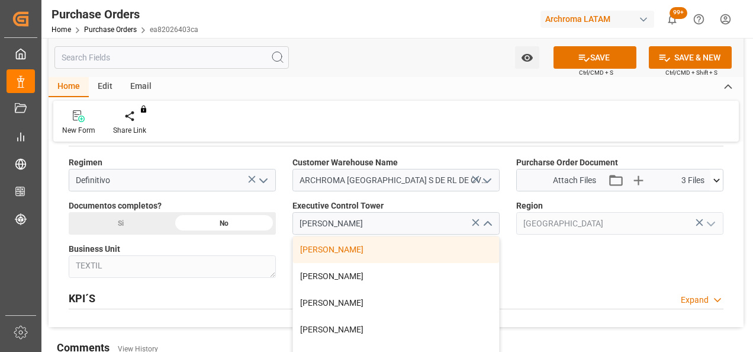
click at [488, 218] on icon "close menu" at bounding box center [487, 224] width 14 height 14
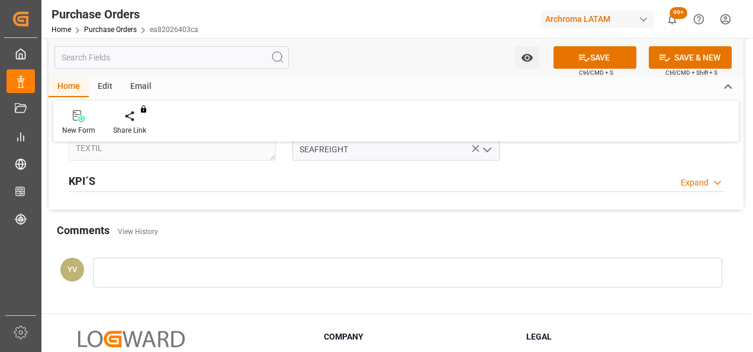
scroll to position [888, 0]
click at [174, 274] on div at bounding box center [408, 271] width 630 height 30
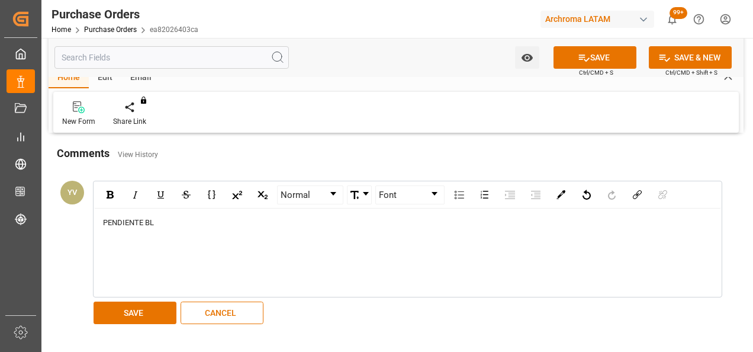
scroll to position [1007, 0]
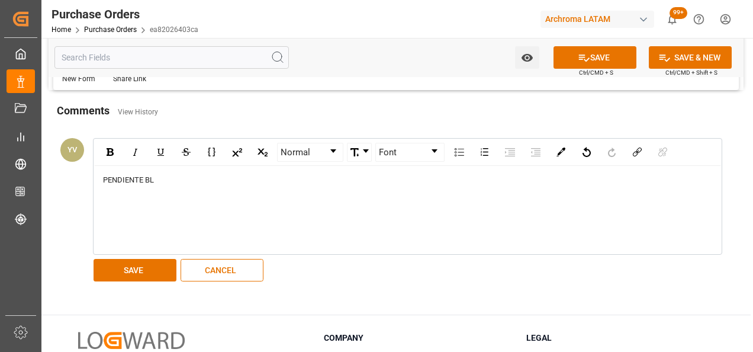
click at [169, 273] on button "SAVE" at bounding box center [135, 270] width 83 height 23
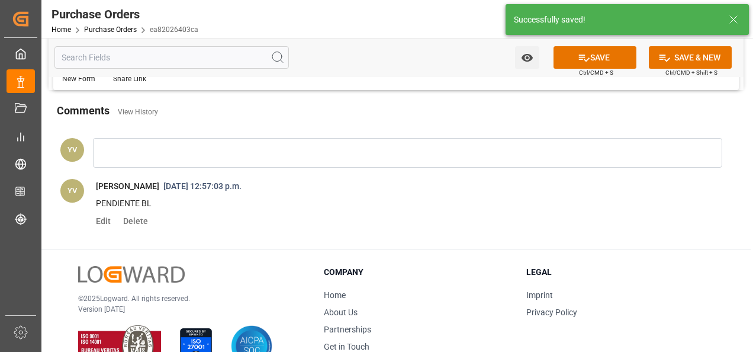
click at [524, 58] on icon "open menu" at bounding box center [526, 58] width 11 height 8
click at [434, 84] on span "Start Watching" at bounding box center [478, 84] width 108 height 12
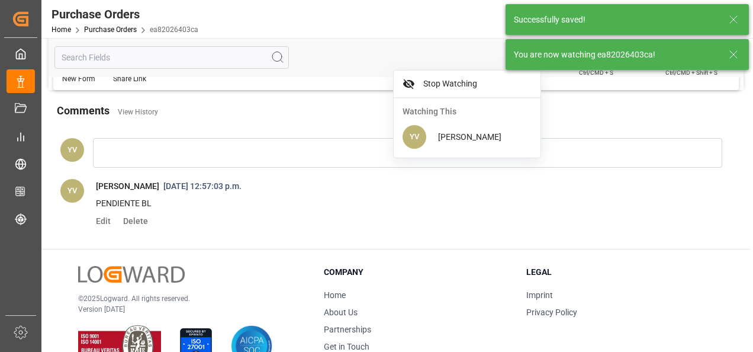
click at [736, 52] on icon at bounding box center [734, 54] width 14 height 14
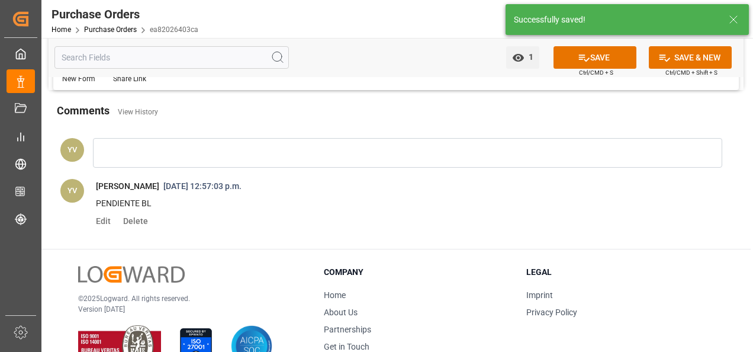
click at [570, 50] on button "SAVE" at bounding box center [595, 57] width 83 height 23
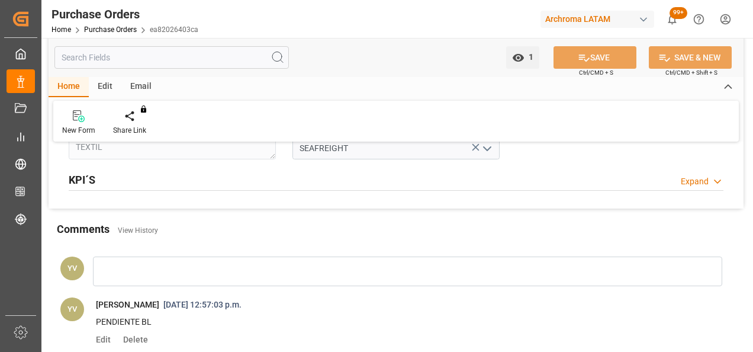
scroll to position [1066, 0]
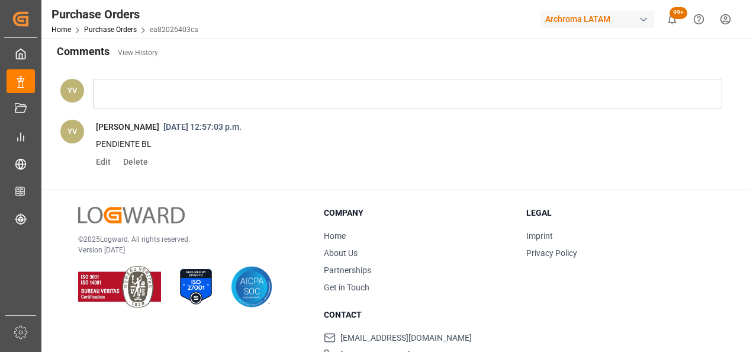
click at [101, 159] on span "Edit" at bounding box center [107, 161] width 23 height 9
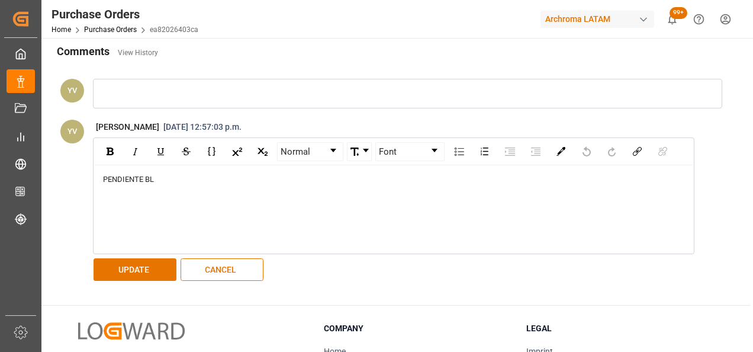
click at [171, 174] on div "PENDIENTE BL" at bounding box center [394, 180] width 582 height 12
click at [152, 265] on button "UPDATE" at bounding box center [135, 269] width 83 height 23
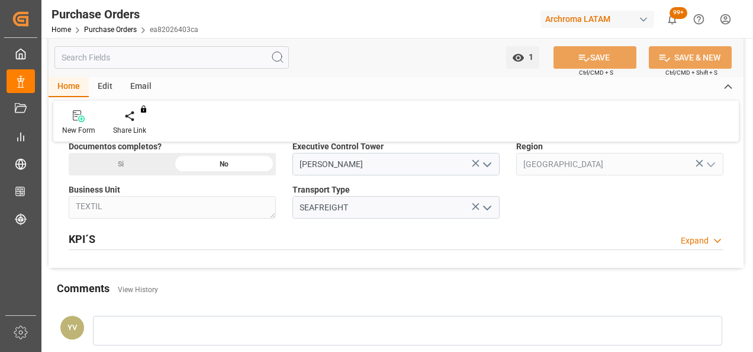
scroll to position [770, 0]
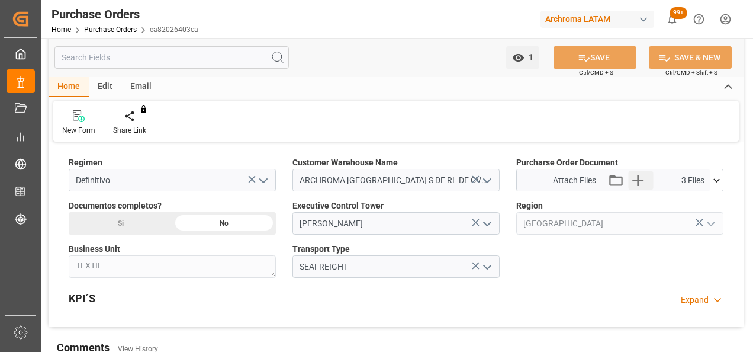
click at [643, 175] on icon "button" at bounding box center [638, 180] width 19 height 19
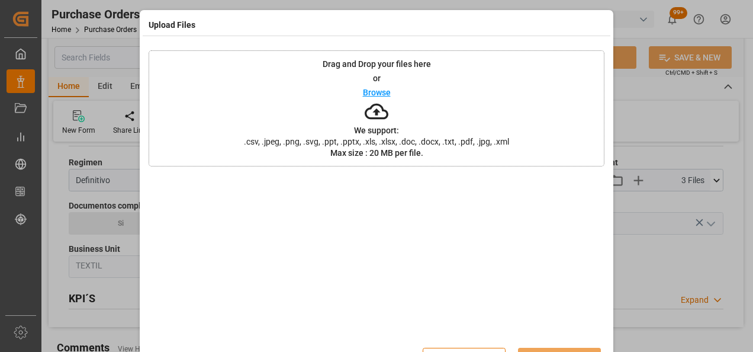
click at [437, 98] on div "Drag and Drop your files here or Browse We support: .csv, .jpeg, .png, .svg, .p…" at bounding box center [377, 108] width 456 height 116
click at [569, 351] on html "Created by potrace 1.15, written by [PERSON_NAME] [DATE]-[DATE] Created by potr…" at bounding box center [376, 176] width 753 height 352
click at [574, 348] on button "Upload" at bounding box center [559, 359] width 83 height 23
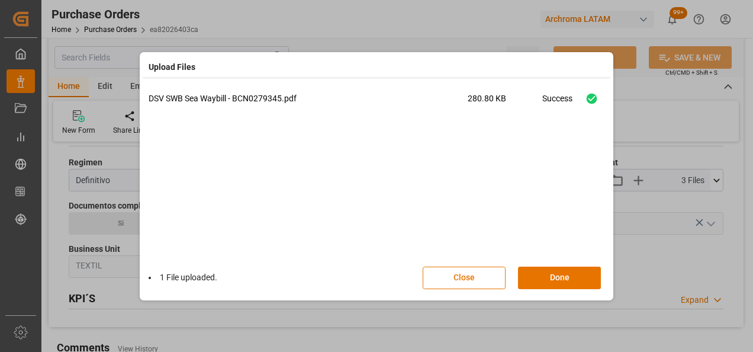
click at [557, 272] on button "Done" at bounding box center [559, 278] width 83 height 23
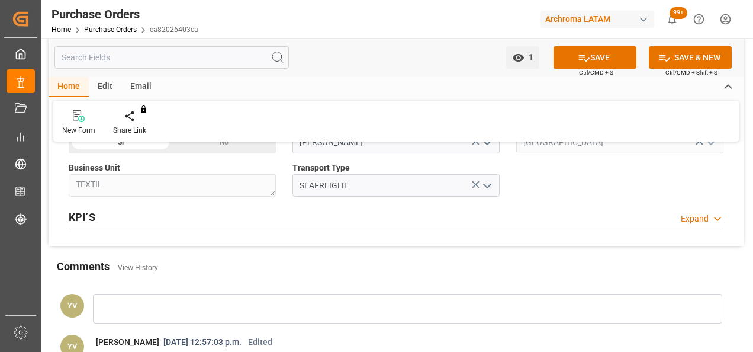
scroll to position [888, 0]
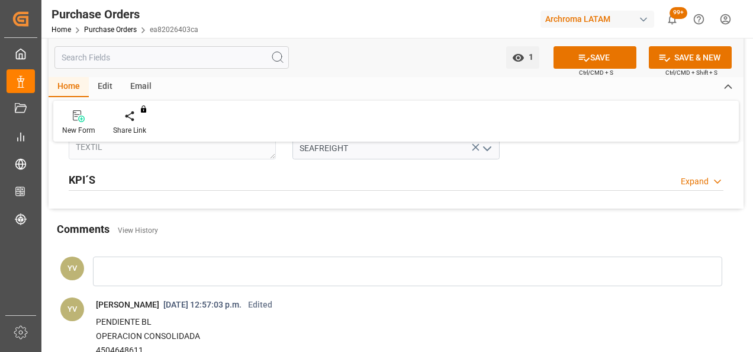
click at [136, 274] on div at bounding box center [408, 271] width 630 height 30
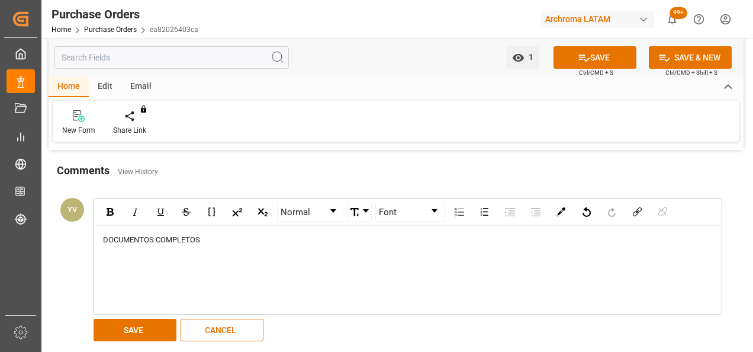
scroll to position [1066, 0]
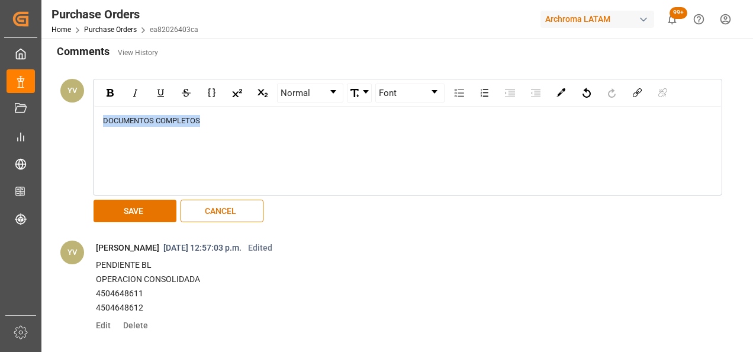
drag, startPoint x: 214, startPoint y: 112, endPoint x: 103, endPoint y: 112, distance: 111.3
click at [103, 115] on div "DOCUMENTOS COMPLETOS" at bounding box center [408, 121] width 610 height 12
click at [152, 217] on button "SAVE" at bounding box center [135, 211] width 83 height 23
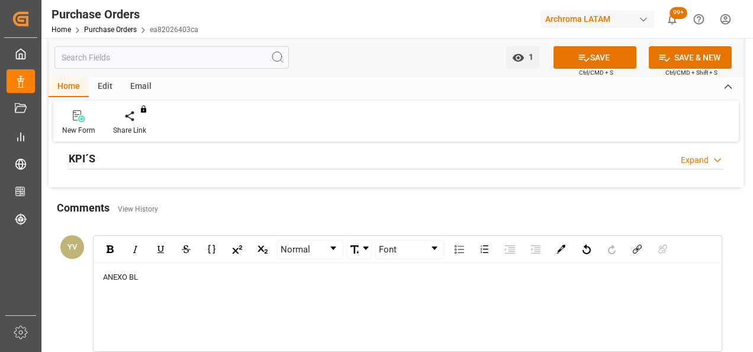
scroll to position [888, 0]
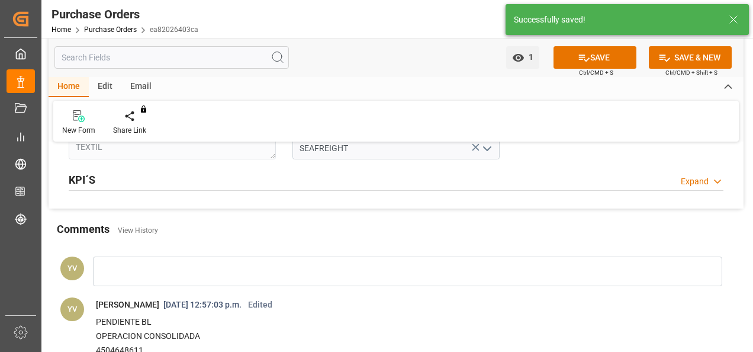
click at [606, 64] on button "SAVE" at bounding box center [595, 57] width 83 height 23
